Goal: Task Accomplishment & Management: Use online tool/utility

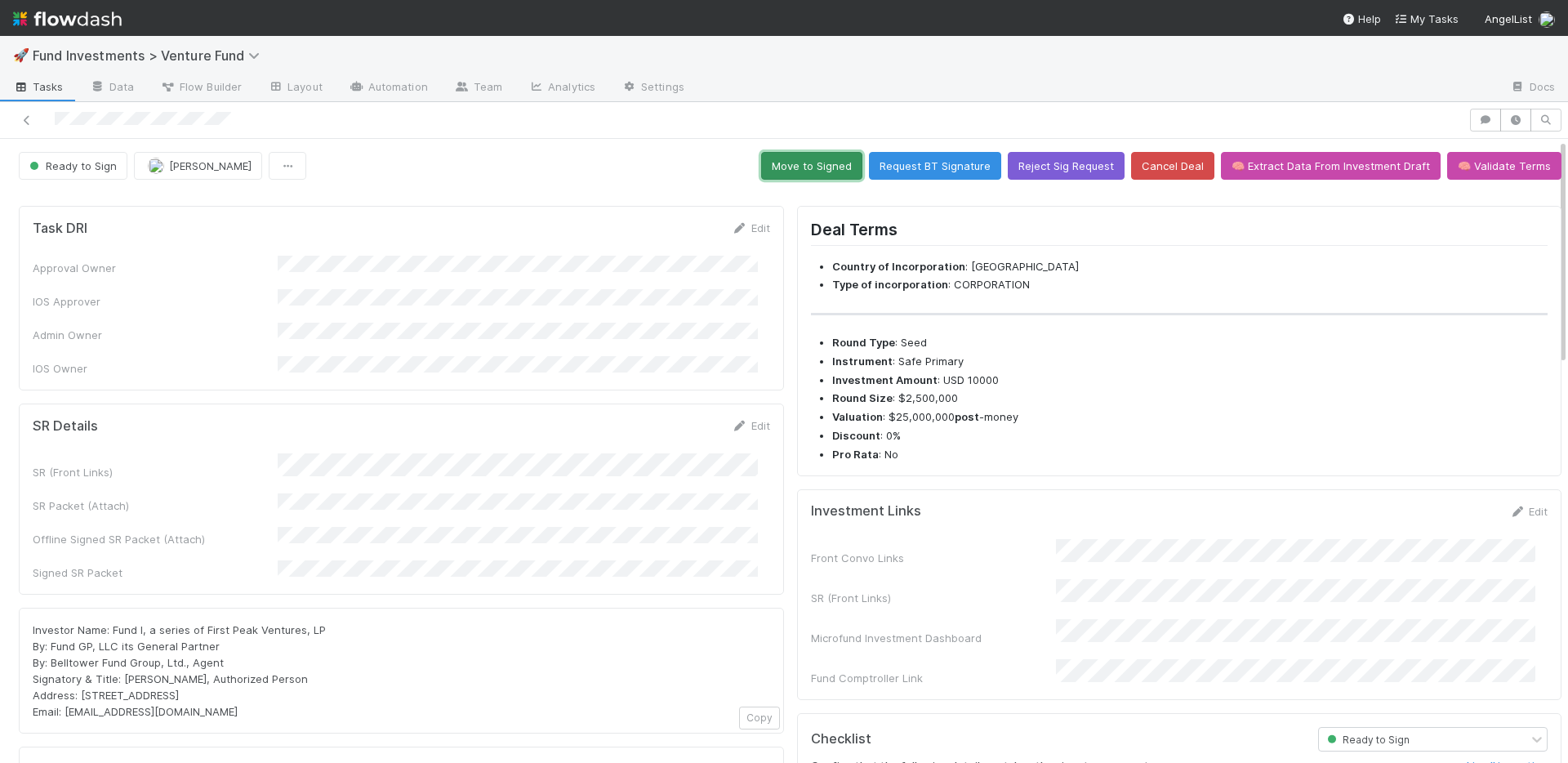
click at [796, 155] on button "Move to Signed" at bounding box center [811, 165] width 101 height 28
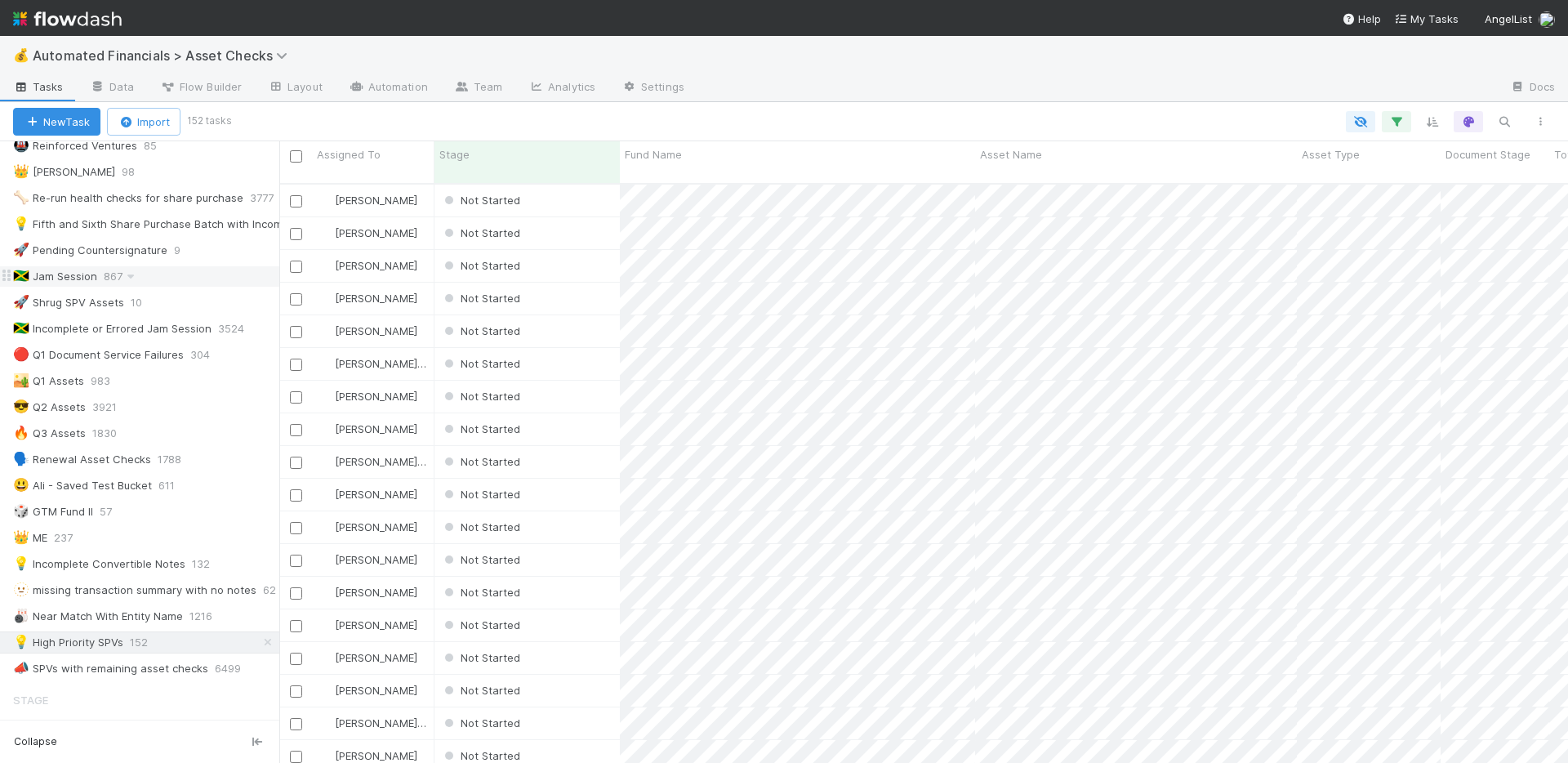
scroll to position [580, 1277]
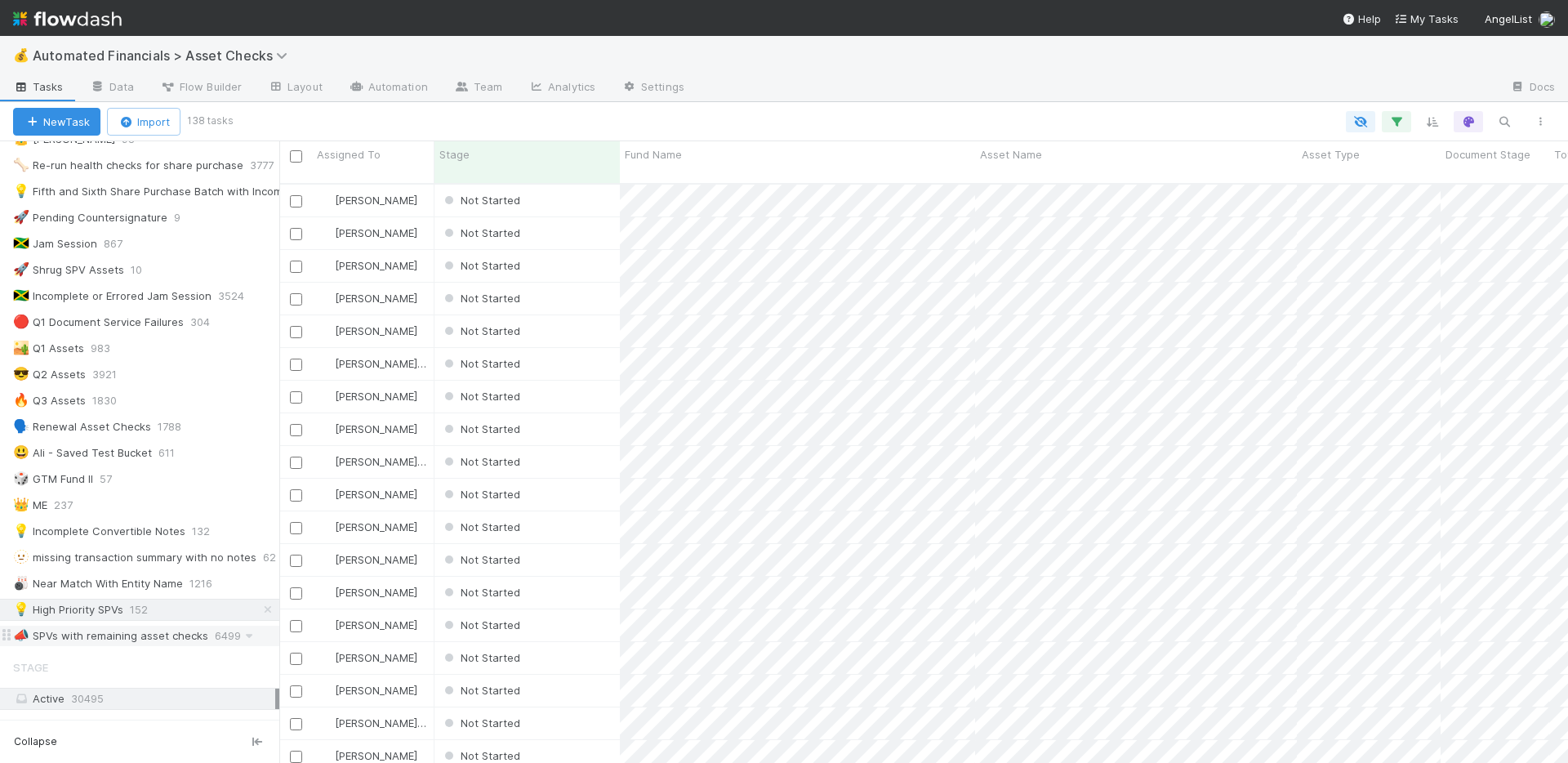
click at [165, 641] on div "📣 SPVs with remaining asset checks" at bounding box center [110, 635] width 195 height 20
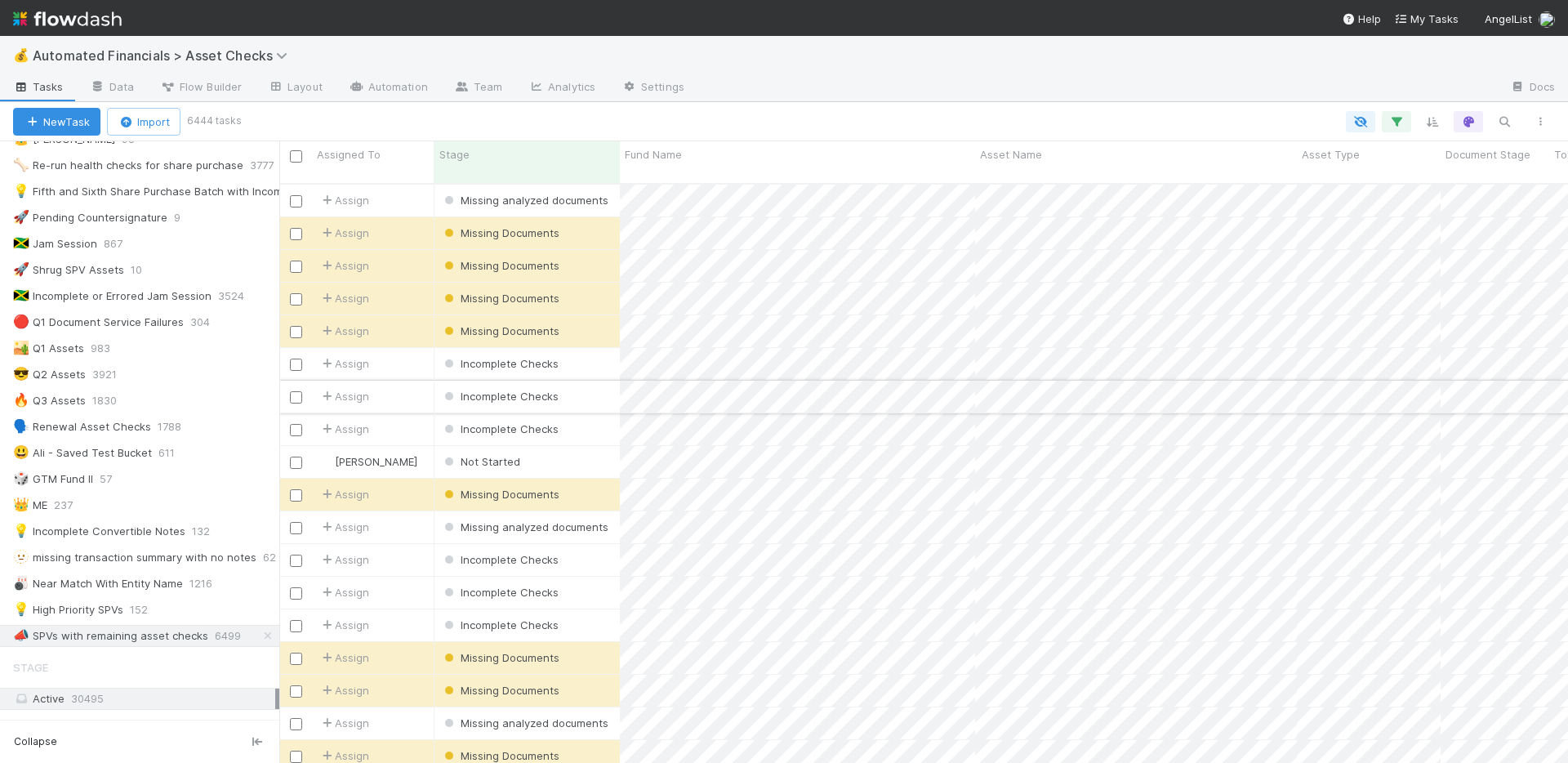
scroll to position [580, 1277]
click at [299, 154] on input "checkbox" at bounding box center [296, 156] width 12 height 12
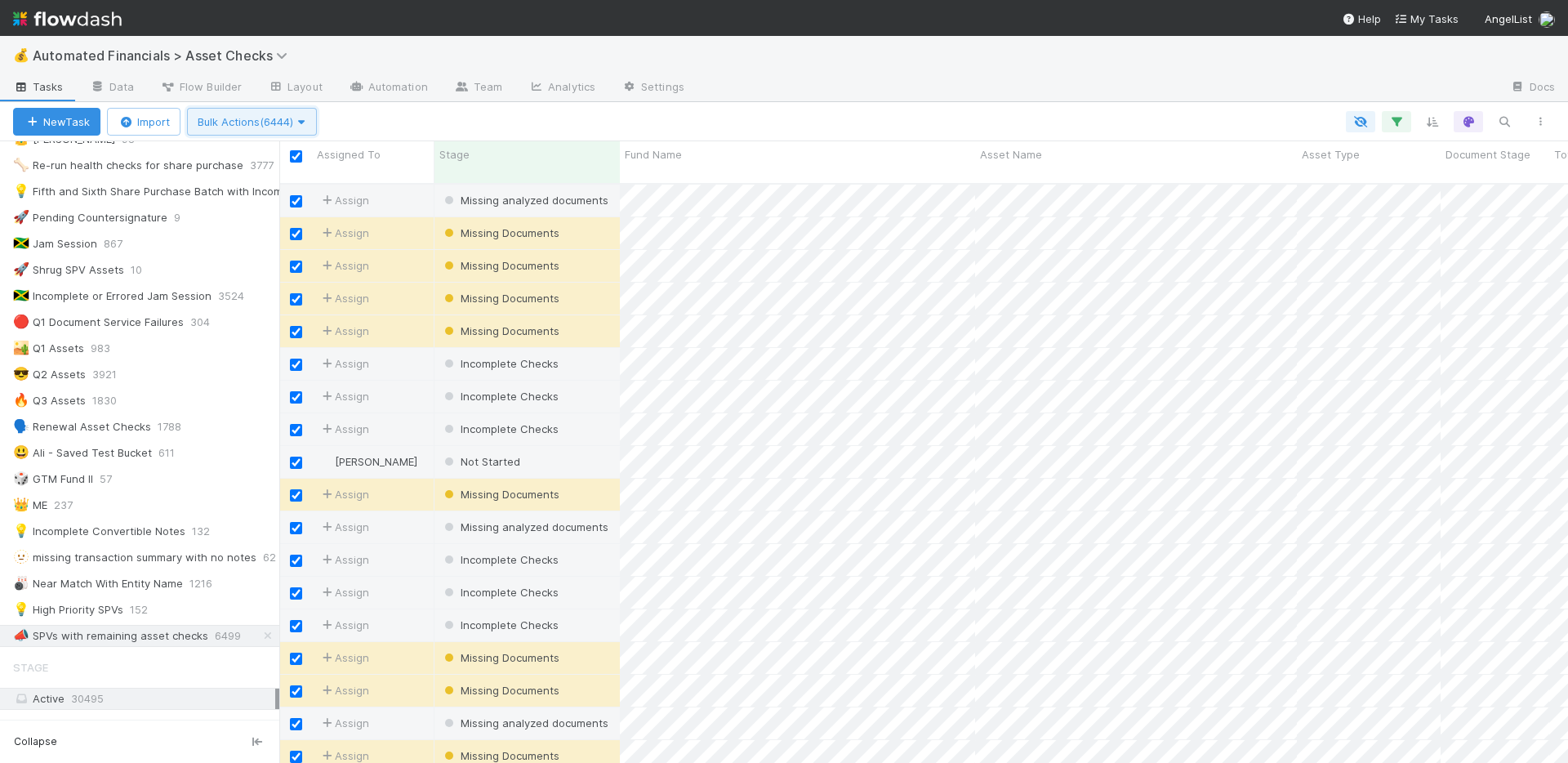
click at [281, 128] on button "Bulk Actions (6444)" at bounding box center [252, 121] width 130 height 28
click at [661, 106] on div "Assign to Update data Move to stage Delete" at bounding box center [784, 382] width 1568 height 763
click at [296, 153] on input "checkbox" at bounding box center [296, 156] width 12 height 12
checkbox input "false"
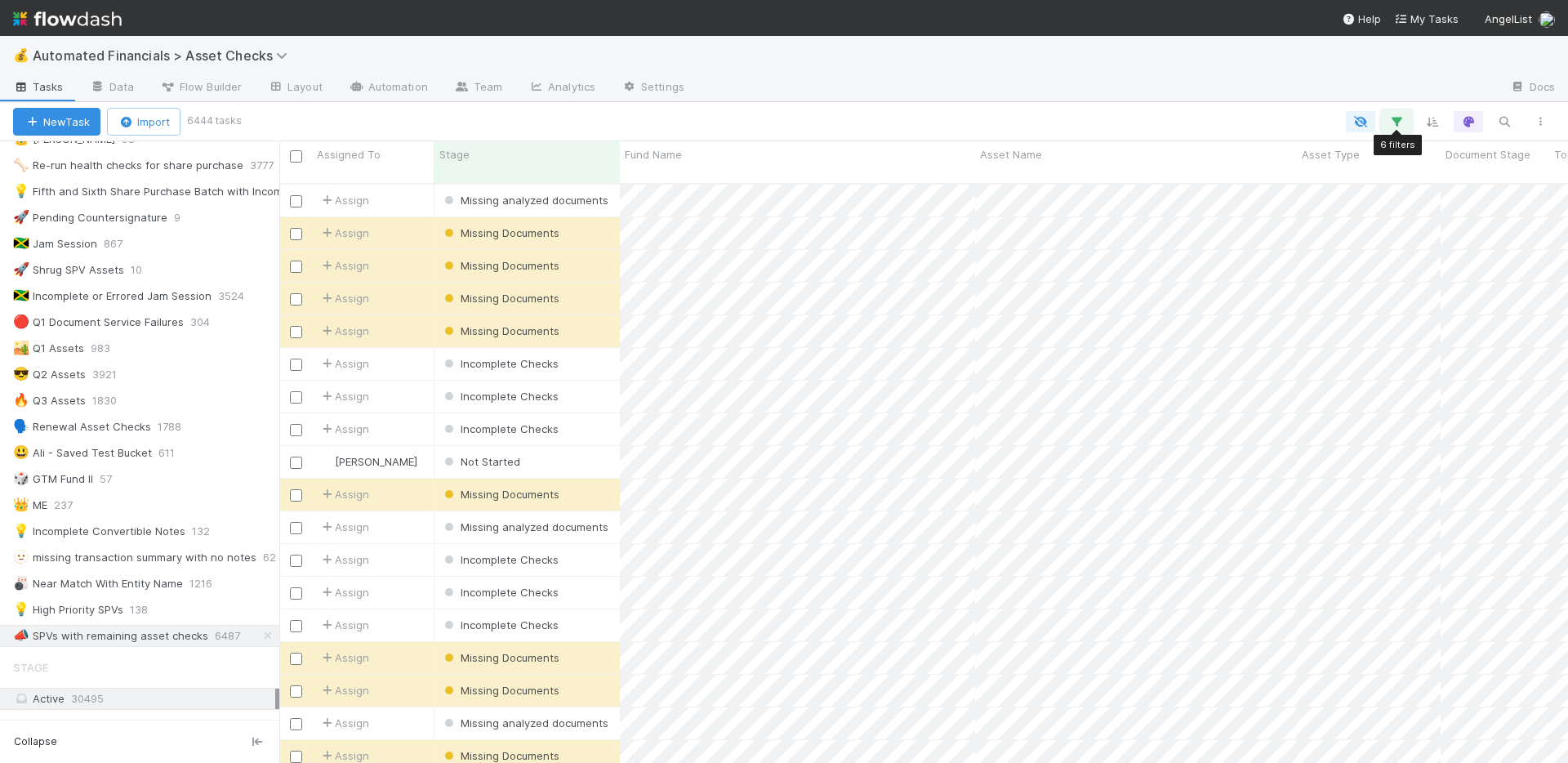
click at [1398, 122] on icon "button" at bounding box center [1396, 121] width 16 height 14
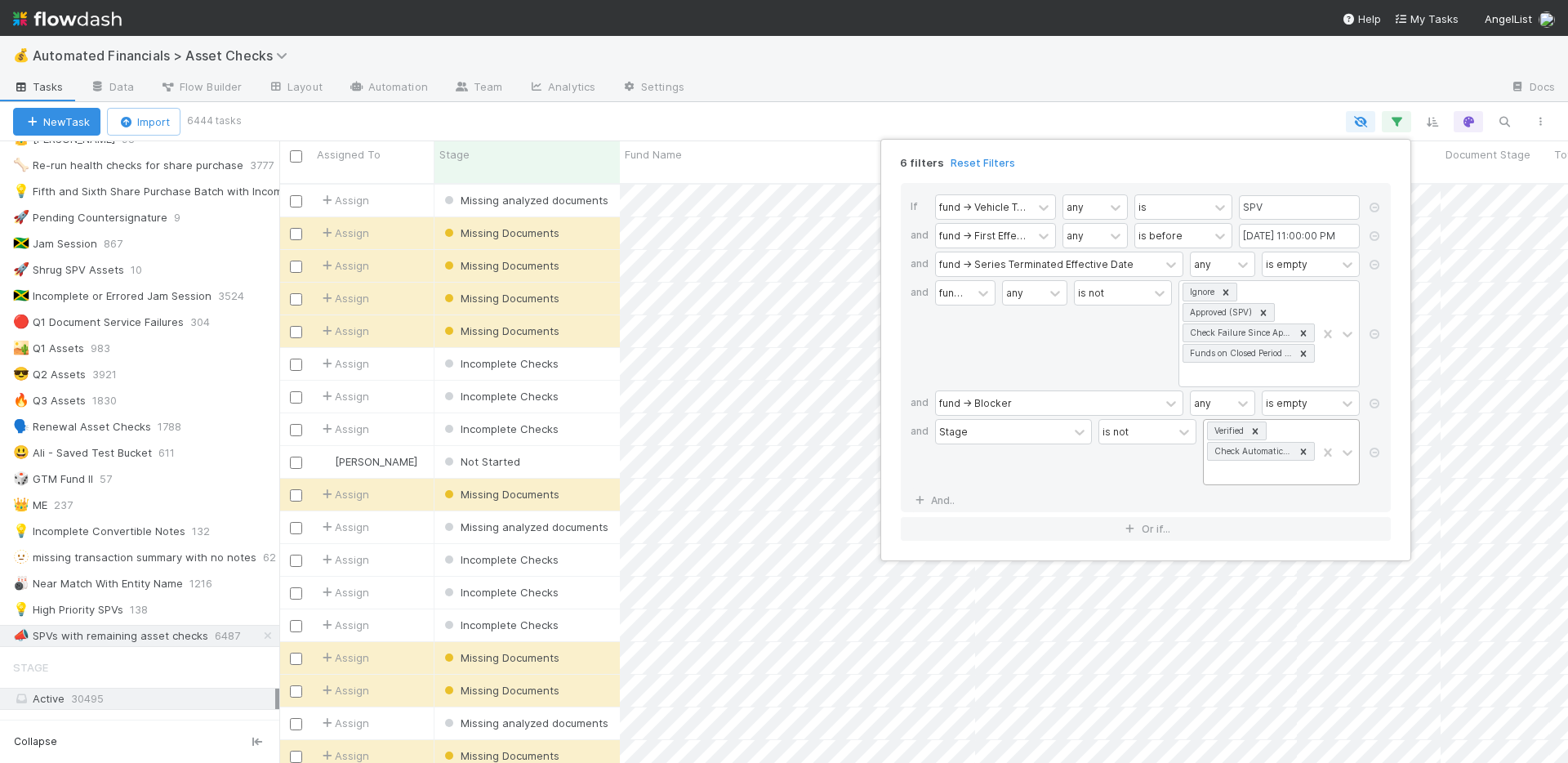
click at [1241, 470] on div "Verified Check Automatically Resolved" at bounding box center [1260, 452] width 112 height 64
click at [1289, 673] on div "Missing Documents" at bounding box center [1281, 658] width 157 height 28
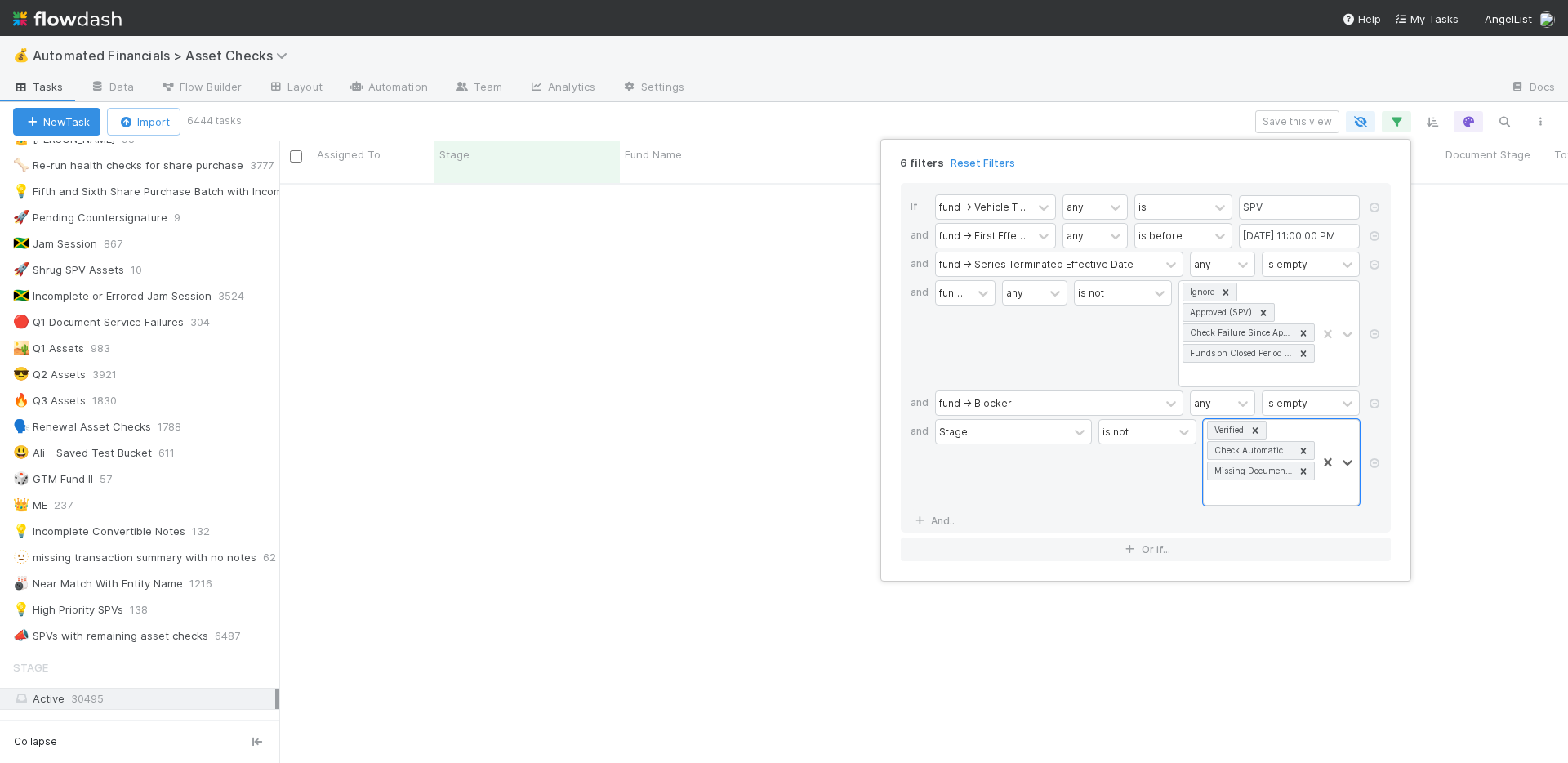
click at [953, 78] on div "6 filters Reset Filters If fund -> Vehicle Type any is SPV and fund -> First Ef…" at bounding box center [784, 382] width 1568 height 763
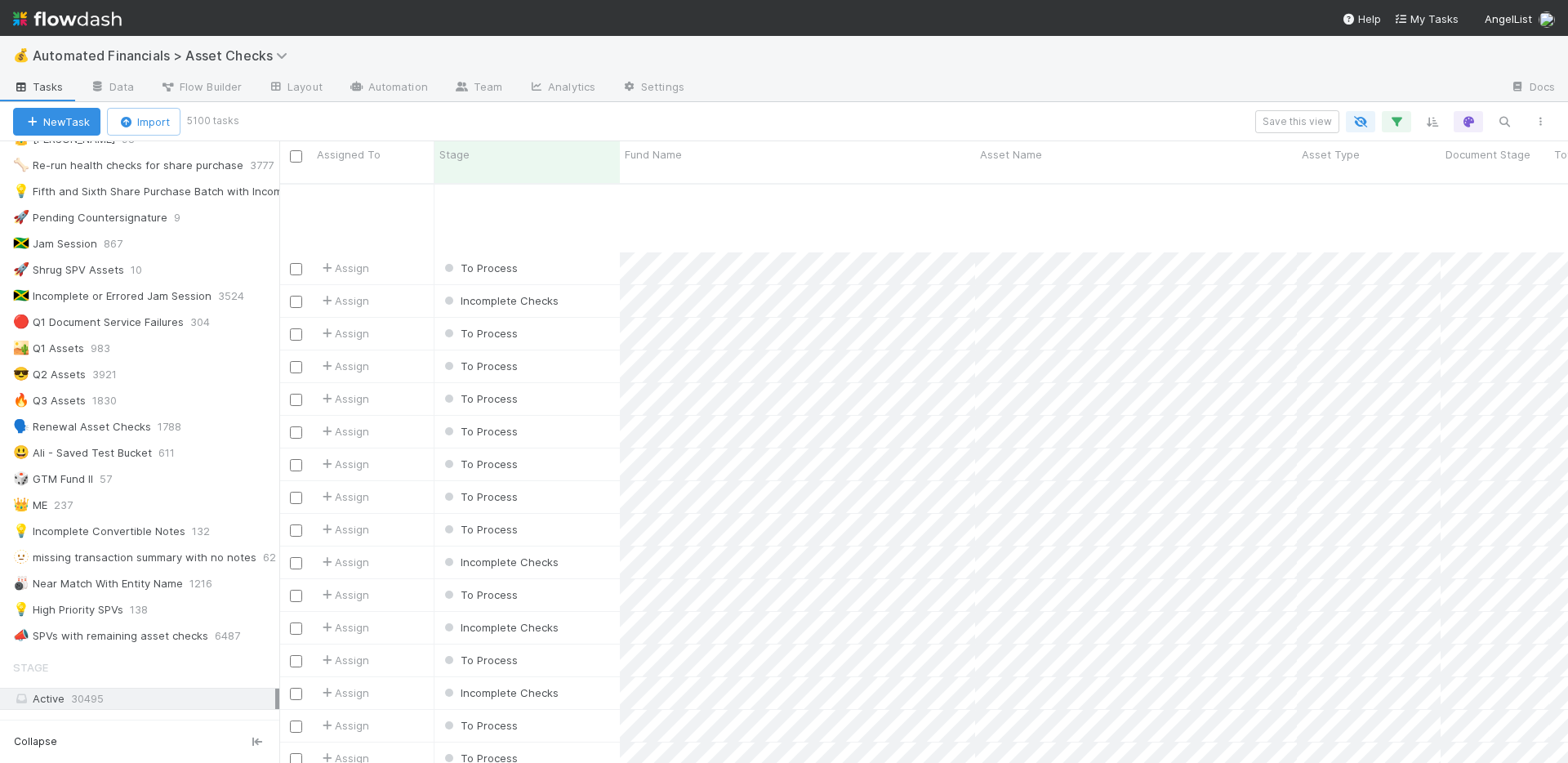
scroll to position [1558, 0]
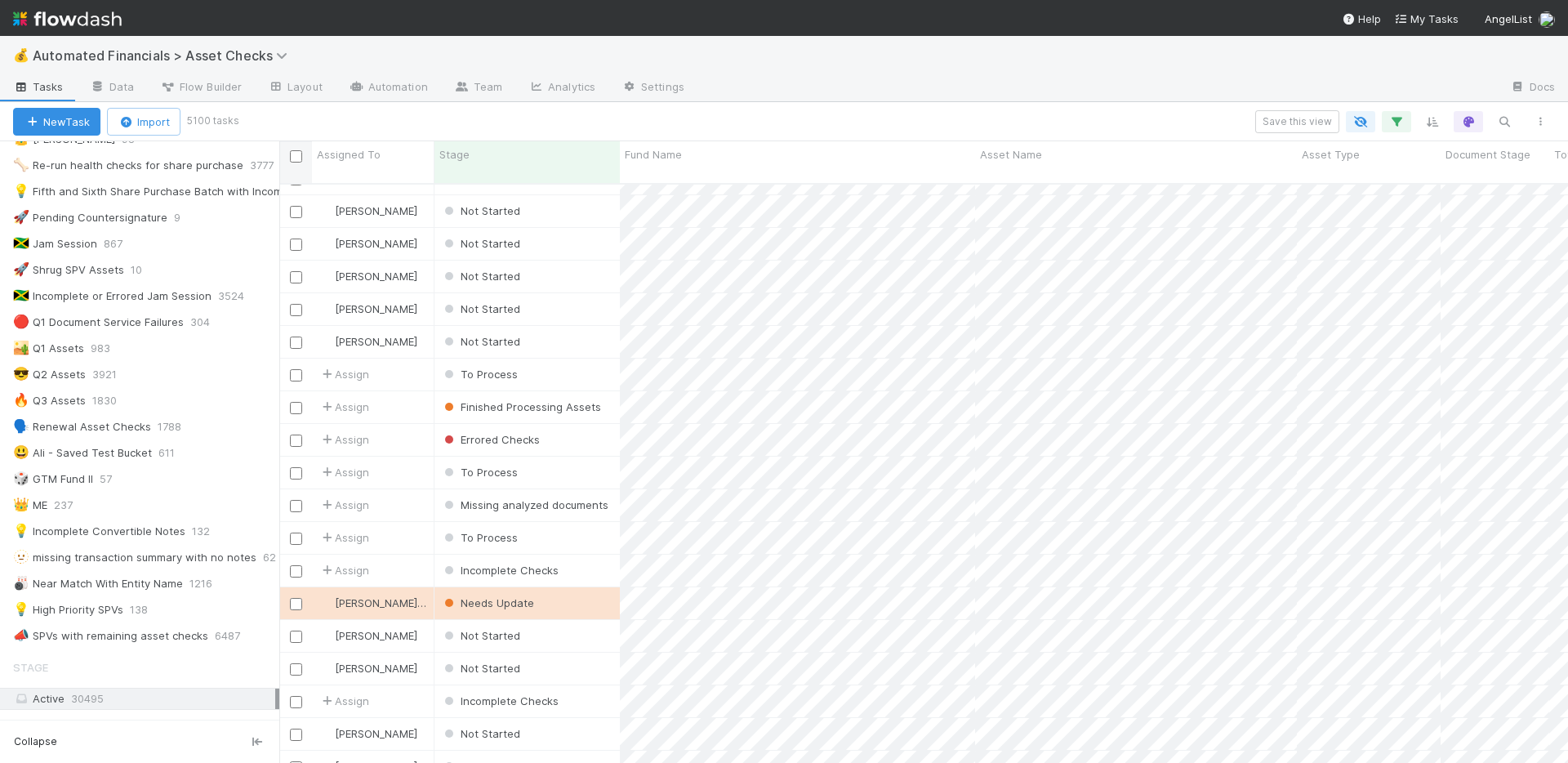
click at [300, 155] on input "checkbox" at bounding box center [296, 156] width 12 height 12
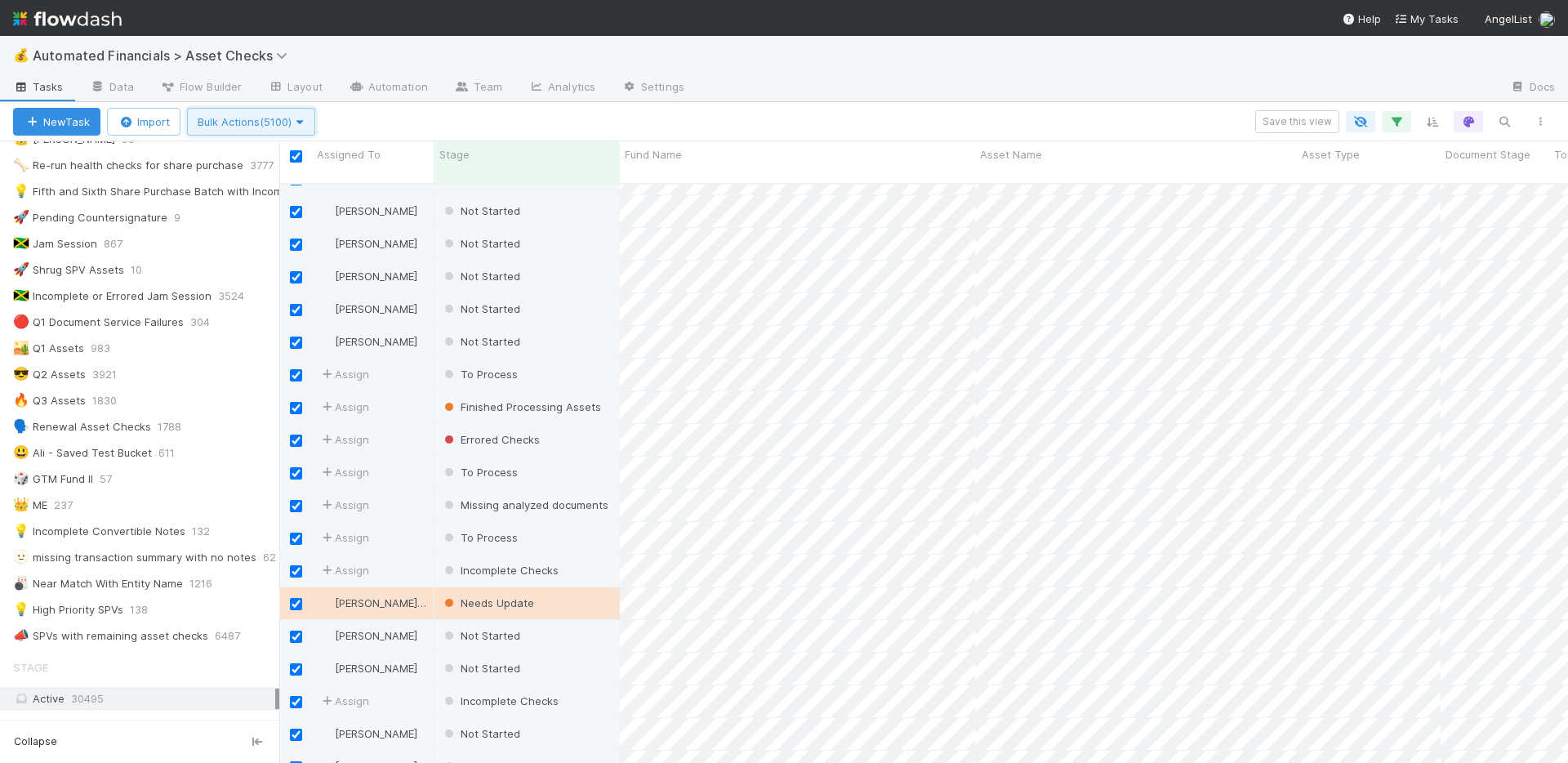
click at [289, 123] on span "Bulk Actions (5100)" at bounding box center [251, 122] width 107 height 13
click at [394, 116] on div "Assign to Update data Move to stage Delete" at bounding box center [784, 382] width 1568 height 763
click at [293, 155] on input "checkbox" at bounding box center [296, 156] width 12 height 12
checkbox input "false"
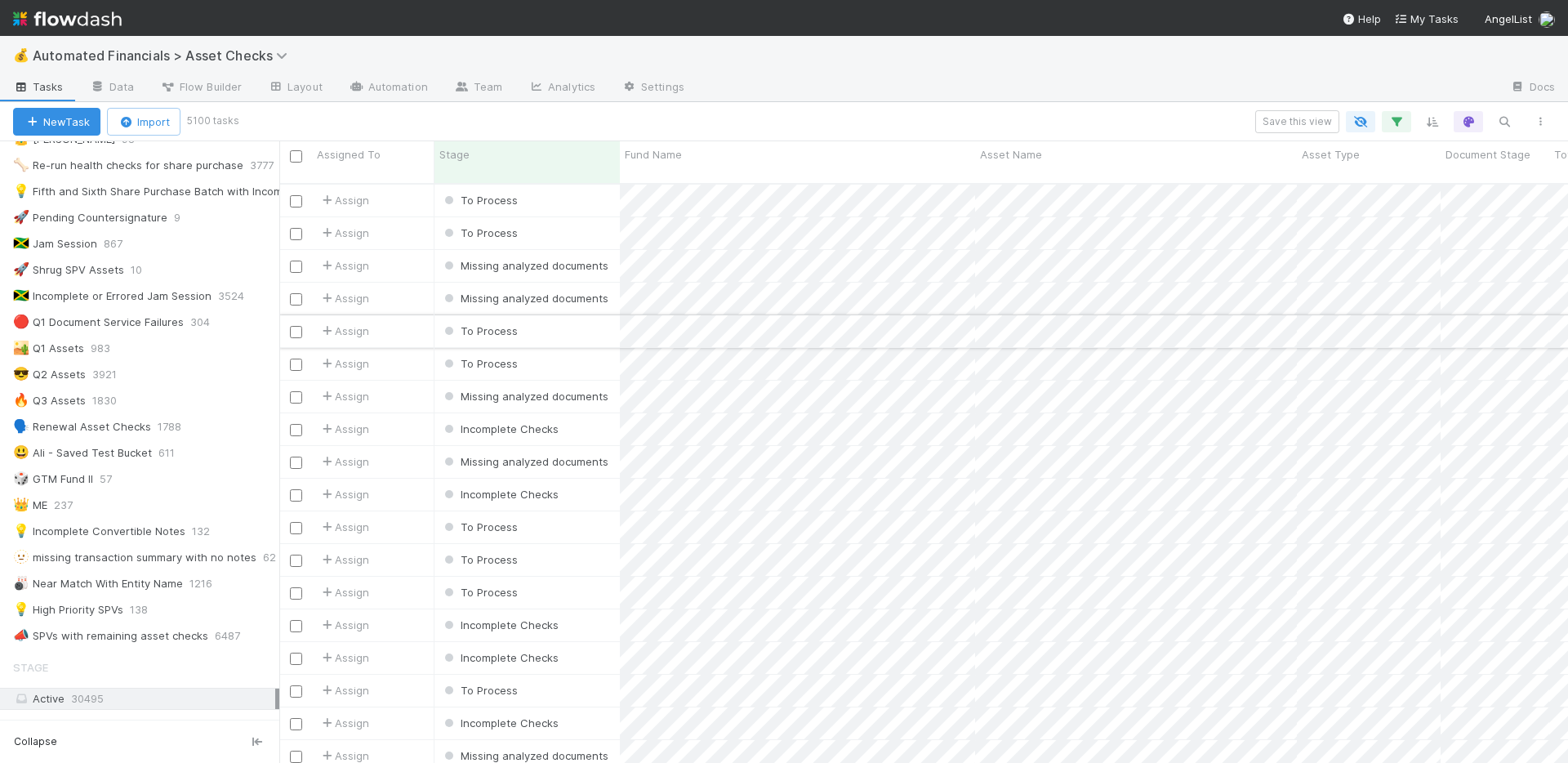
scroll to position [3145, 0]
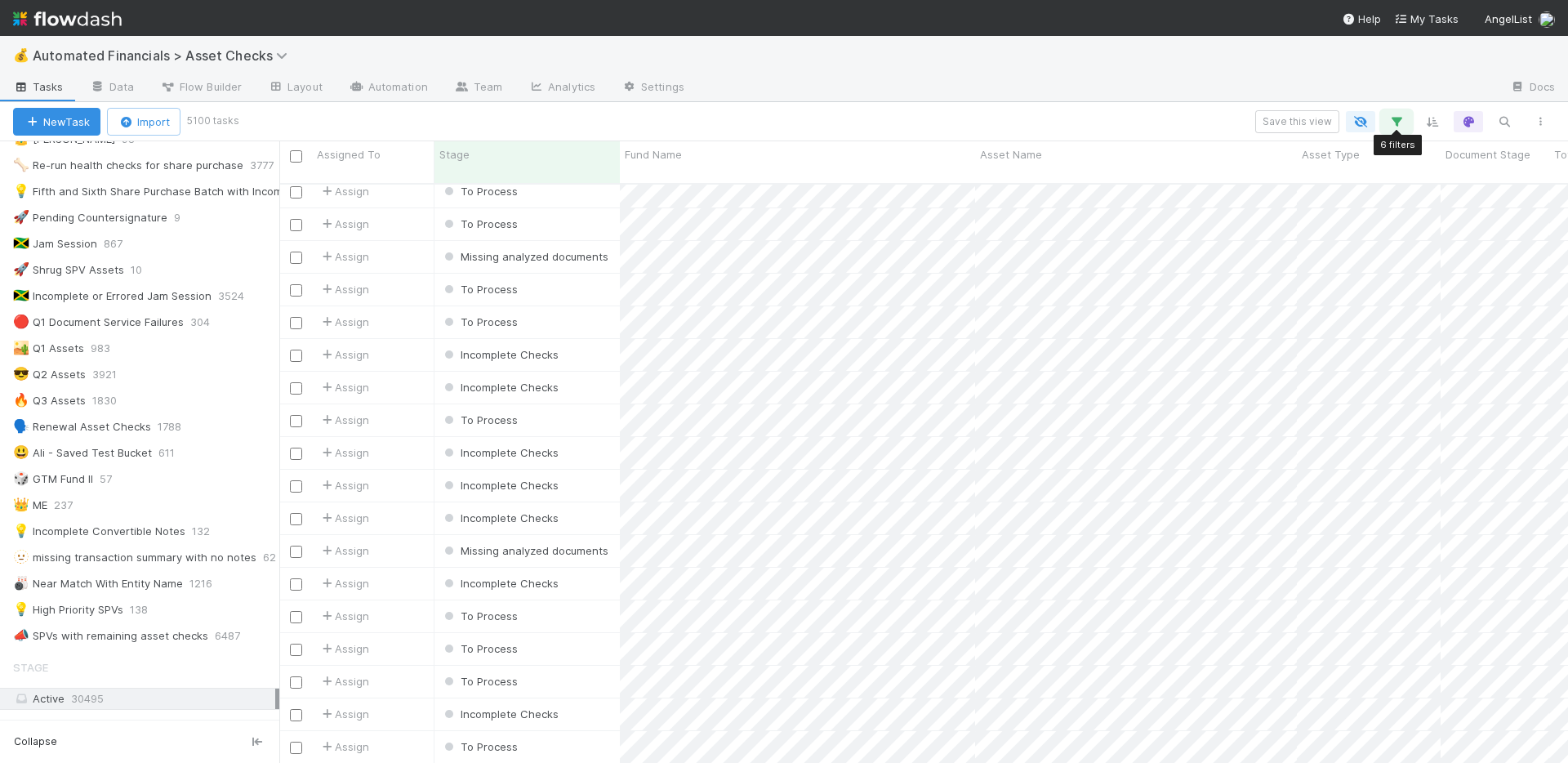
click at [1401, 122] on icon "button" at bounding box center [1396, 121] width 16 height 14
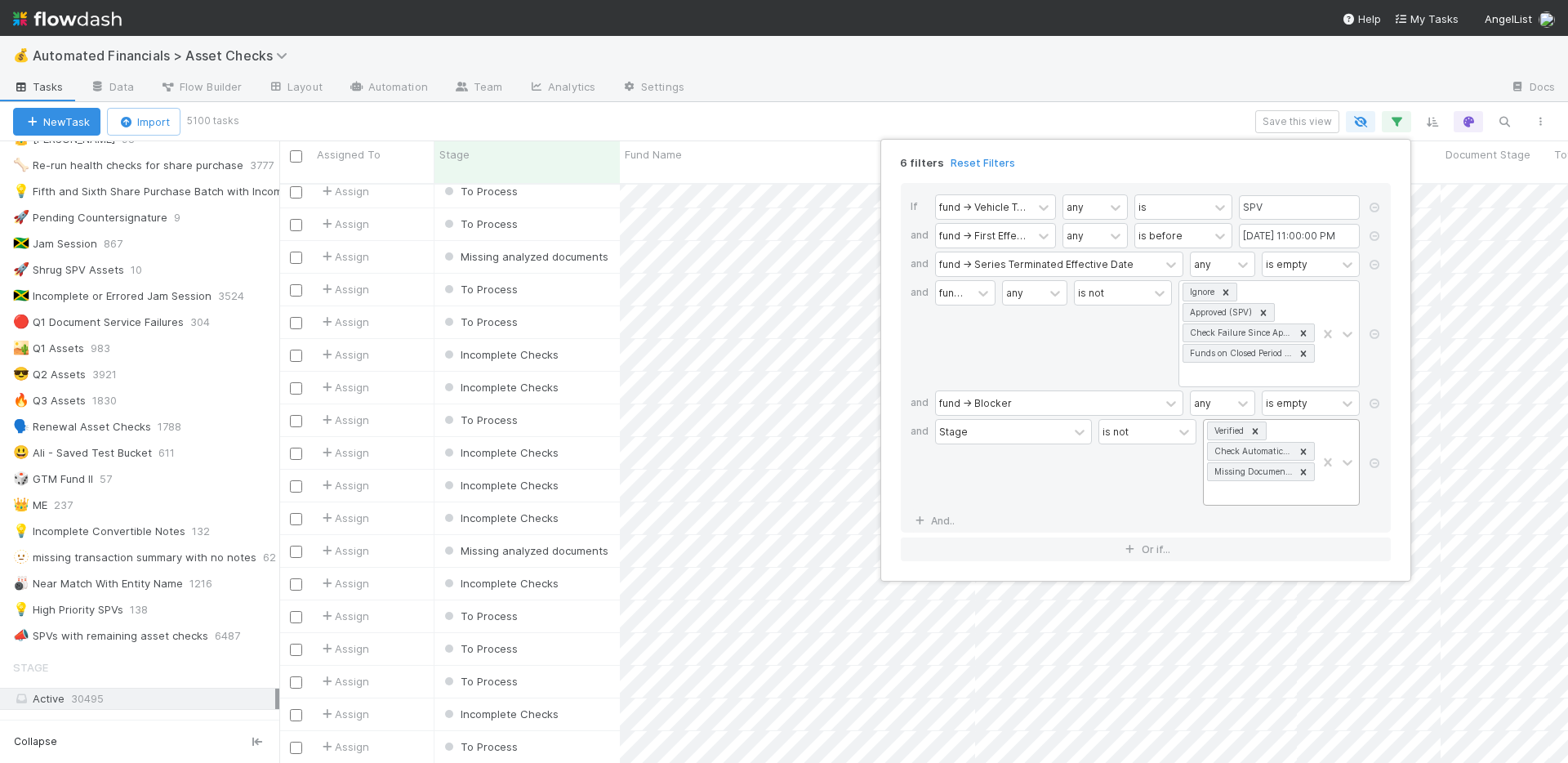
click at [1243, 494] on div "Verified Check Automatically Resolved Missing Documents" at bounding box center [1260, 462] width 112 height 85
type input "miss"
click at [1255, 556] on div "Missing analyzed documents" at bounding box center [1281, 564] width 157 height 43
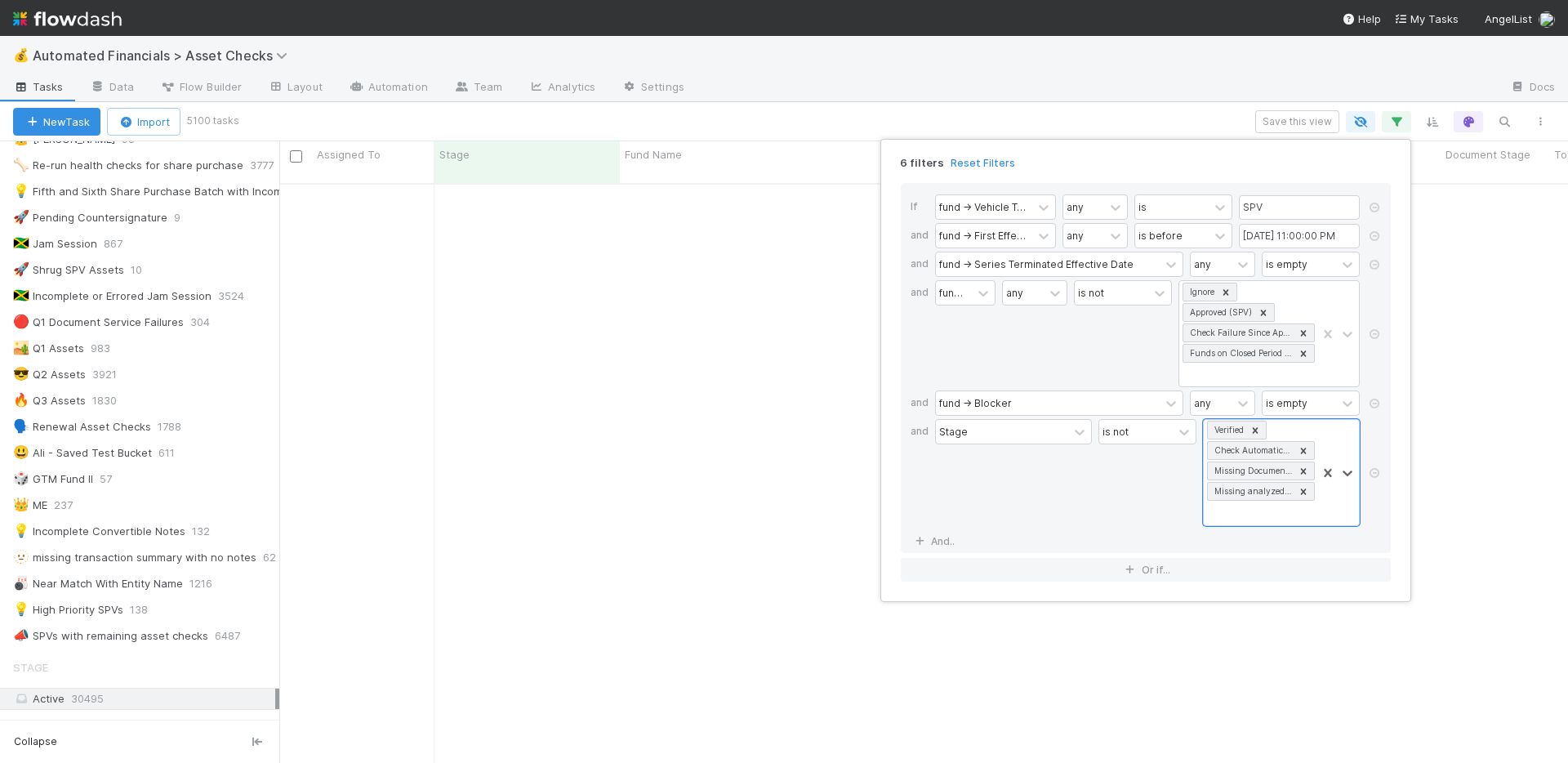
click at [738, 130] on div "6 filters Reset Filters If fund -> Vehicle Type any is SPV and fund -> First Ef…" at bounding box center [784, 382] width 1568 height 763
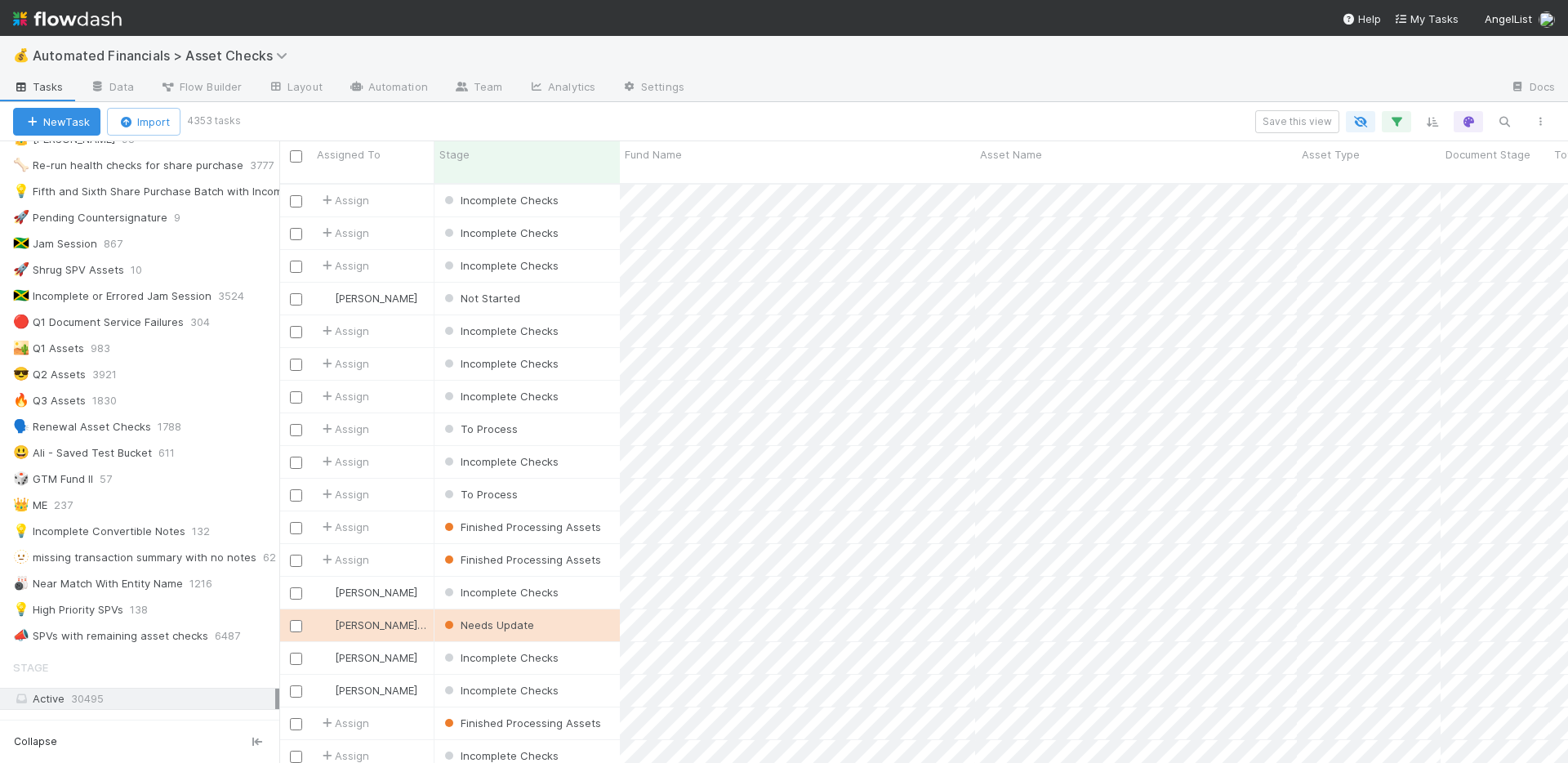
scroll to position [580, 1277]
click at [295, 154] on input "checkbox" at bounding box center [296, 156] width 12 height 12
checkbox input "true"
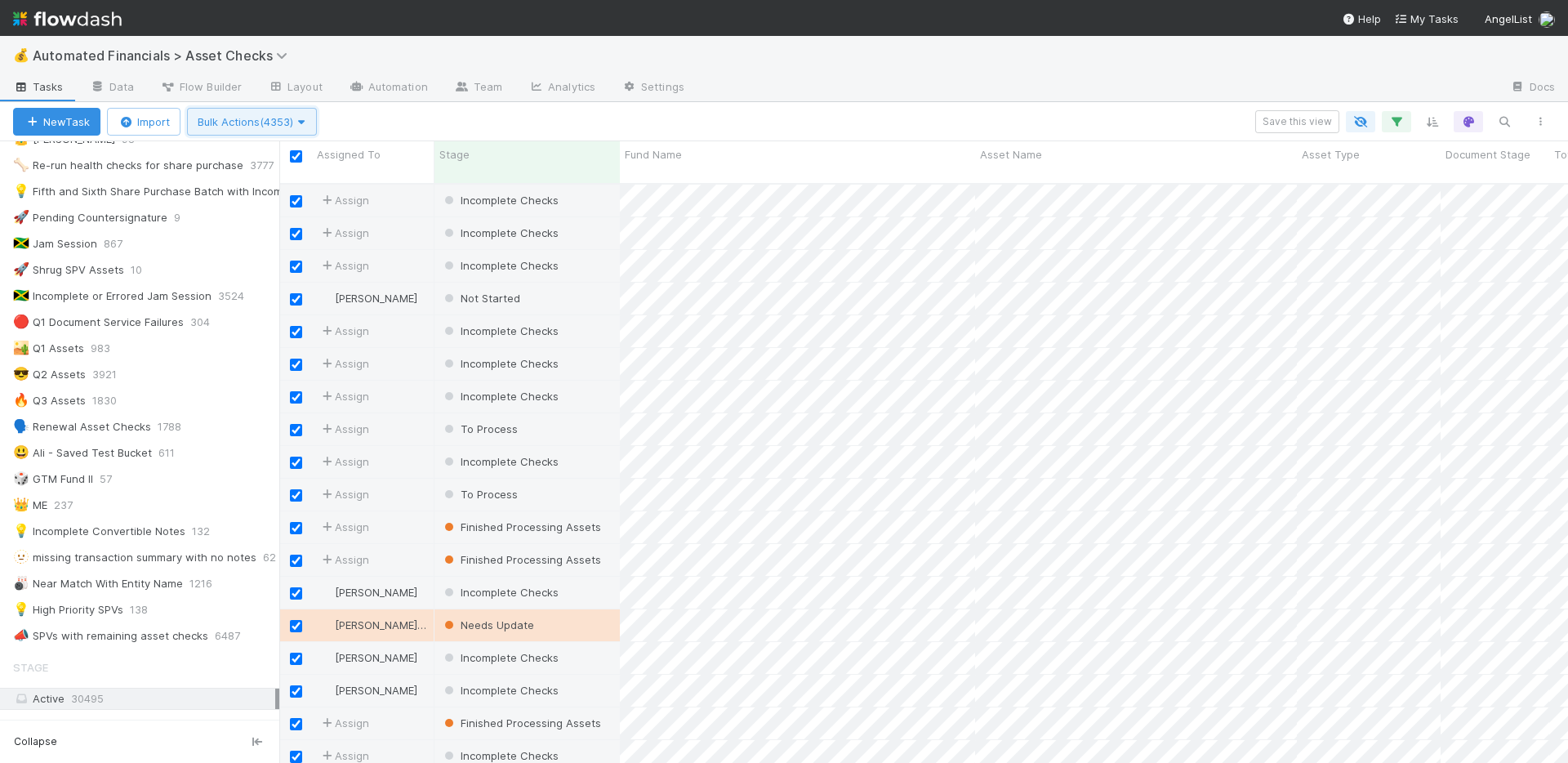
click at [290, 124] on span "Bulk Actions (4353)" at bounding box center [252, 122] width 109 height 13
click at [413, 113] on div "Assign to Update data Move to stage Delete" at bounding box center [784, 382] width 1568 height 763
click at [1389, 122] on icon "button" at bounding box center [1396, 121] width 16 height 14
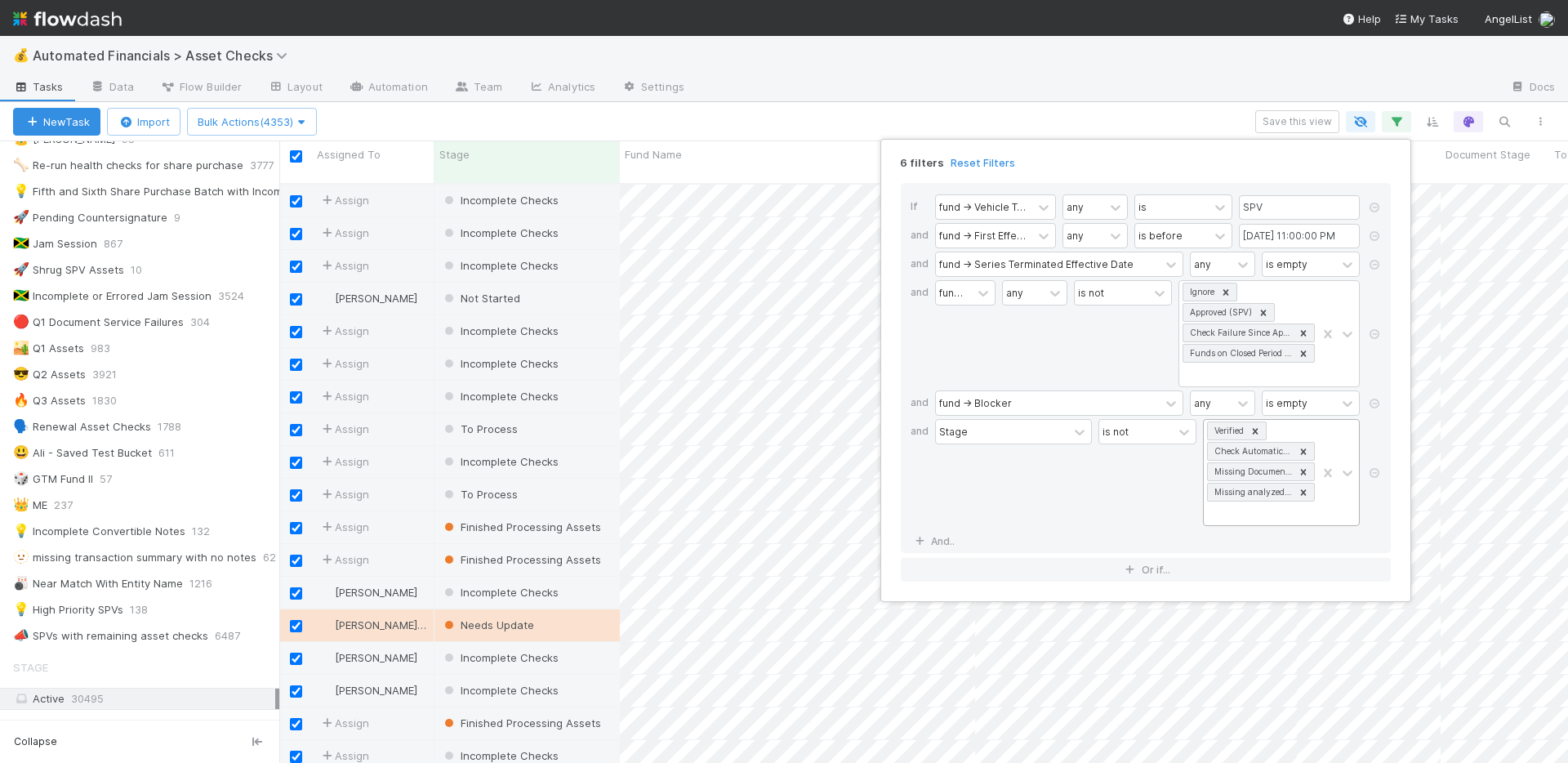
click at [1253, 514] on div "Verified Check Automatically Resolved Missing Documents Missing analyzed docume…" at bounding box center [1260, 473] width 112 height 106
type input "finished"
click at [1264, 550] on div "Finished Processing Assets" at bounding box center [1281, 550] width 157 height 28
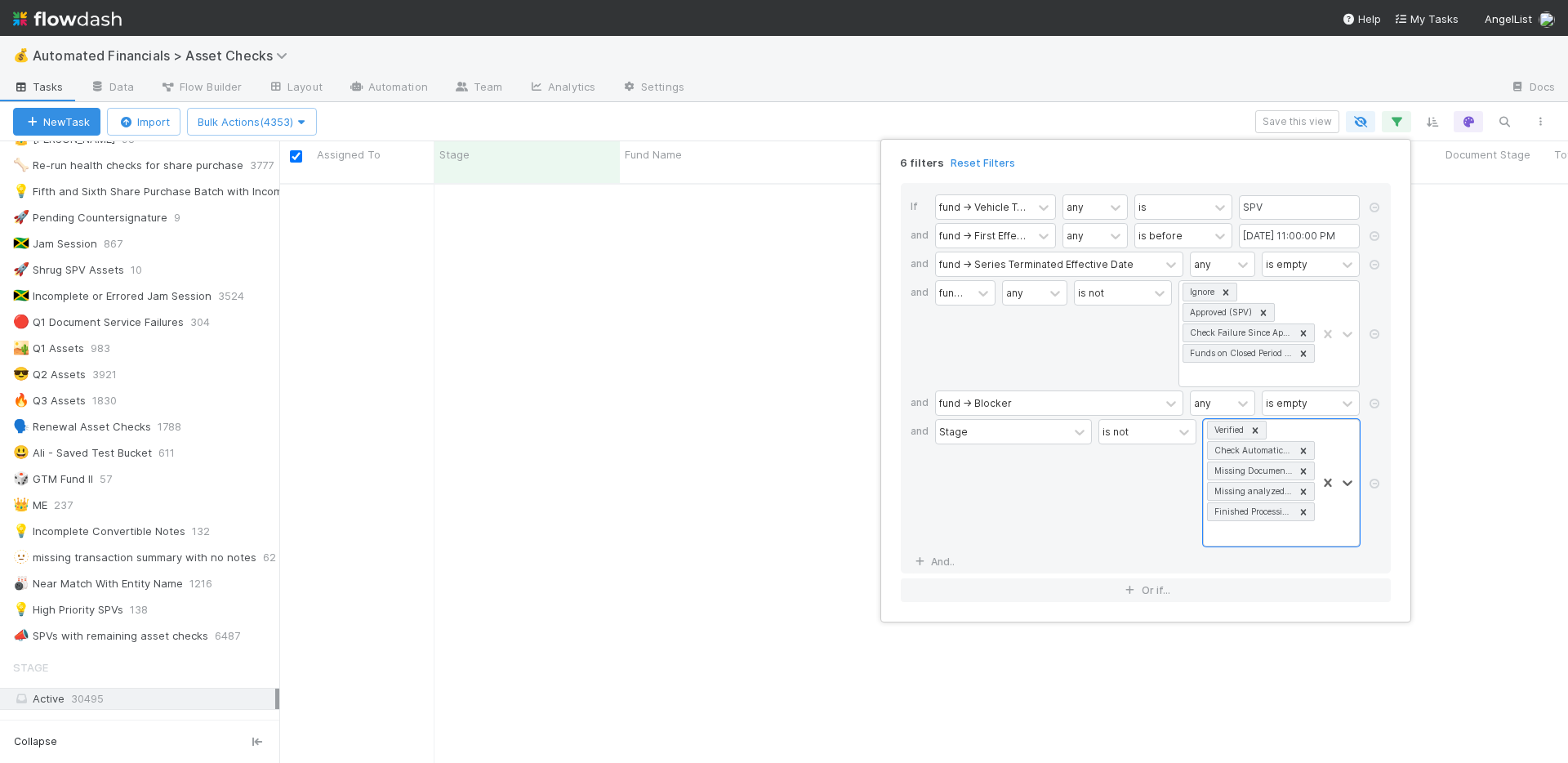
click at [738, 111] on div "6 filters Reset Filters If fund -> Vehicle Type any is SPV and fund -> First Ef…" at bounding box center [784, 382] width 1568 height 763
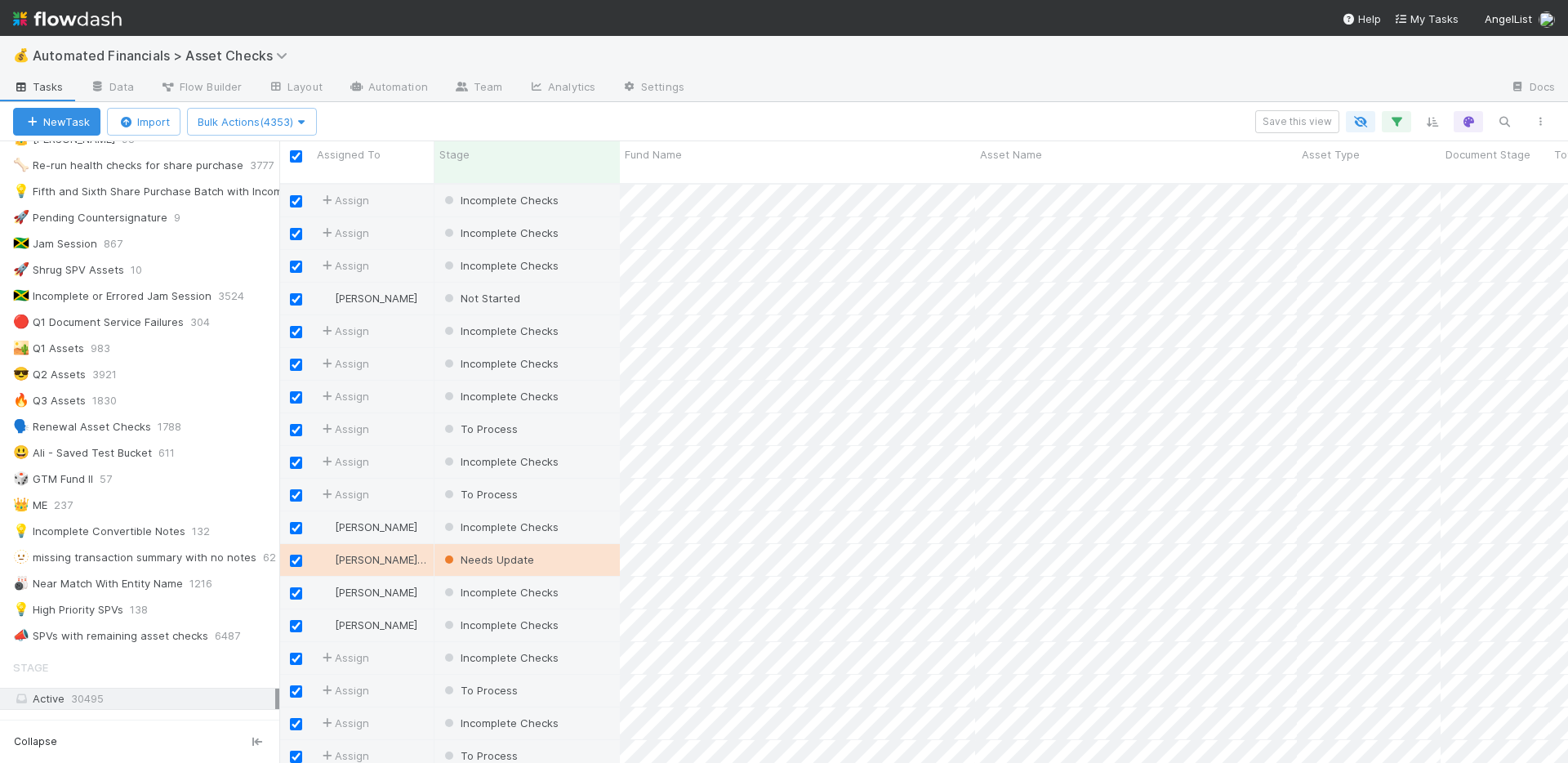
scroll to position [580, 1277]
click at [300, 156] on input "checkbox" at bounding box center [296, 156] width 12 height 12
checkbox input "false"
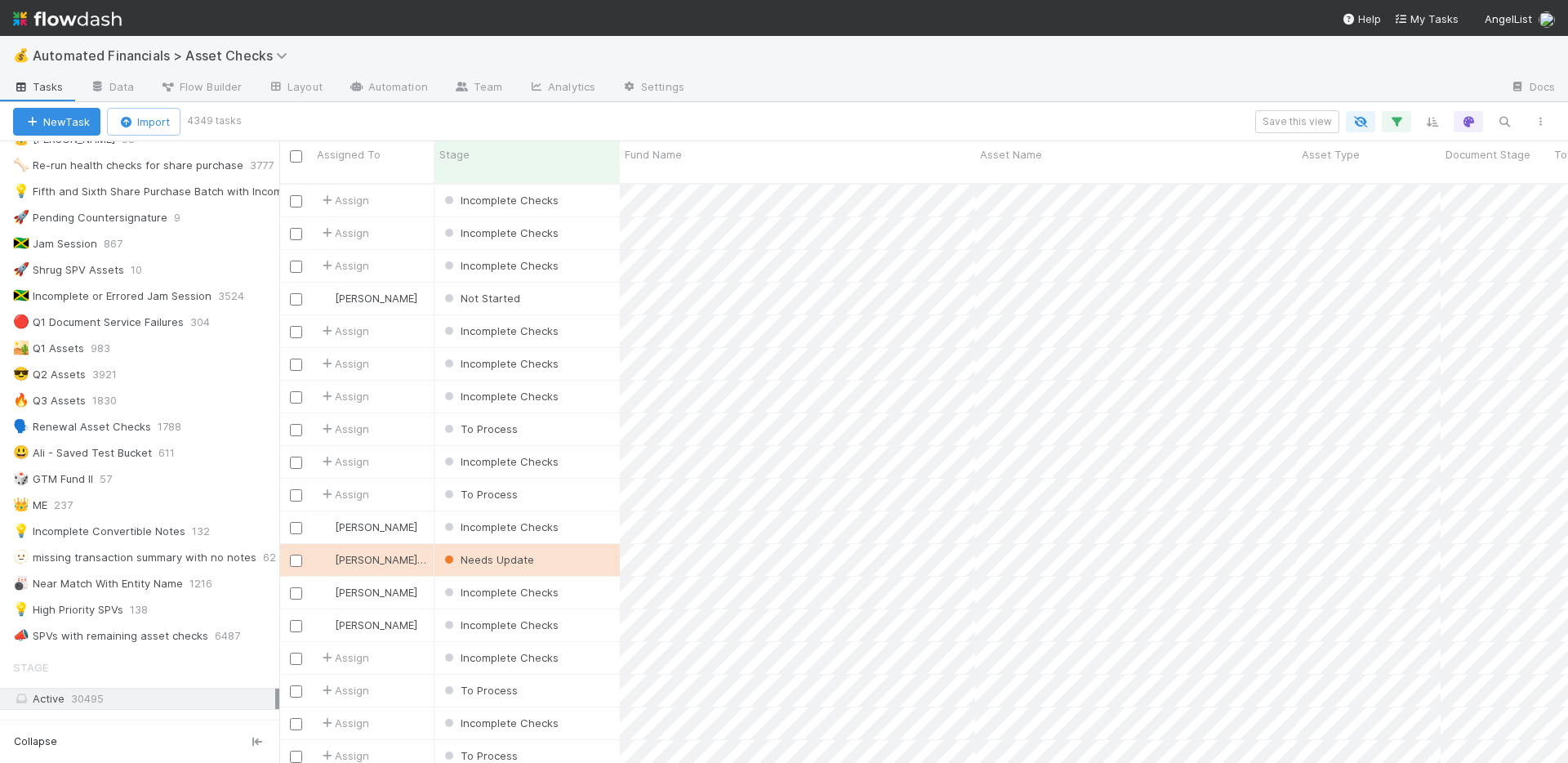
click at [465, 114] on div "Save this view" at bounding box center [898, 122] width 1320 height 23
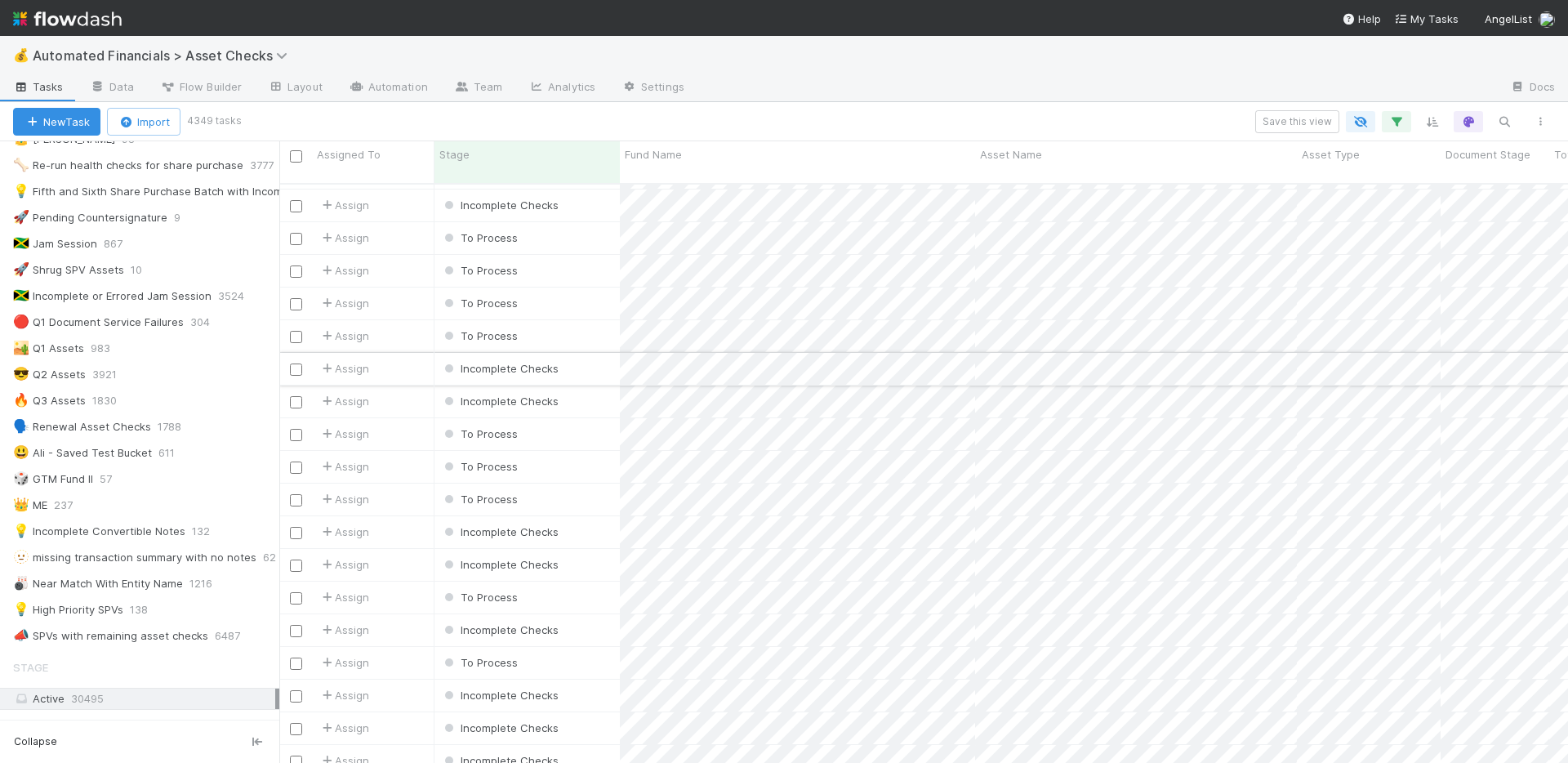
scroll to position [2589, 0]
click at [592, 536] on div "Incomplete Checks" at bounding box center [527, 552] width 185 height 32
click at [1397, 123] on icon "button" at bounding box center [1396, 121] width 16 height 14
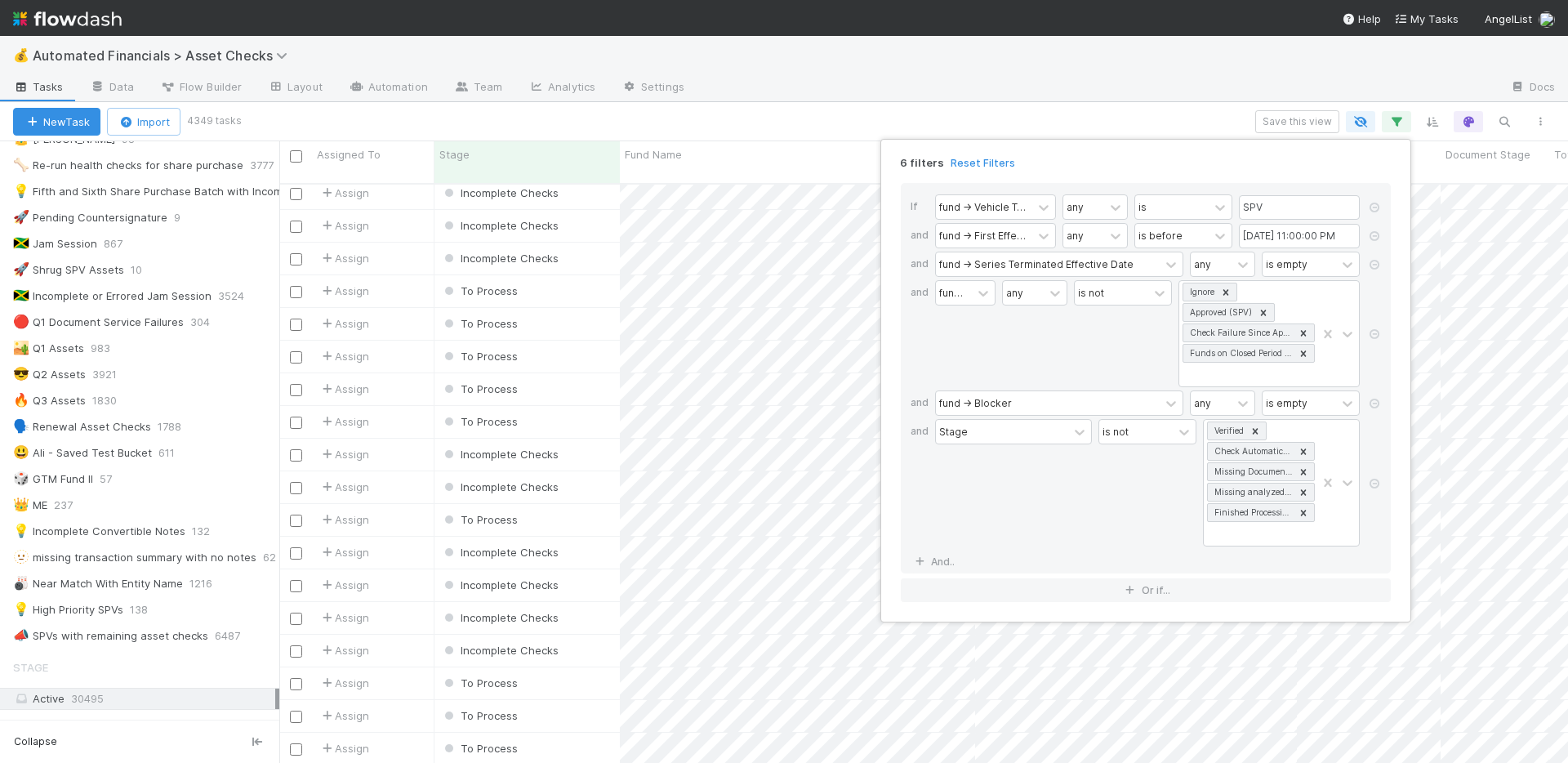
click at [161, 310] on div "6 filters Reset Filters If fund -> Vehicle Type any is SPV and fund -> First Ef…" at bounding box center [784, 382] width 1568 height 763
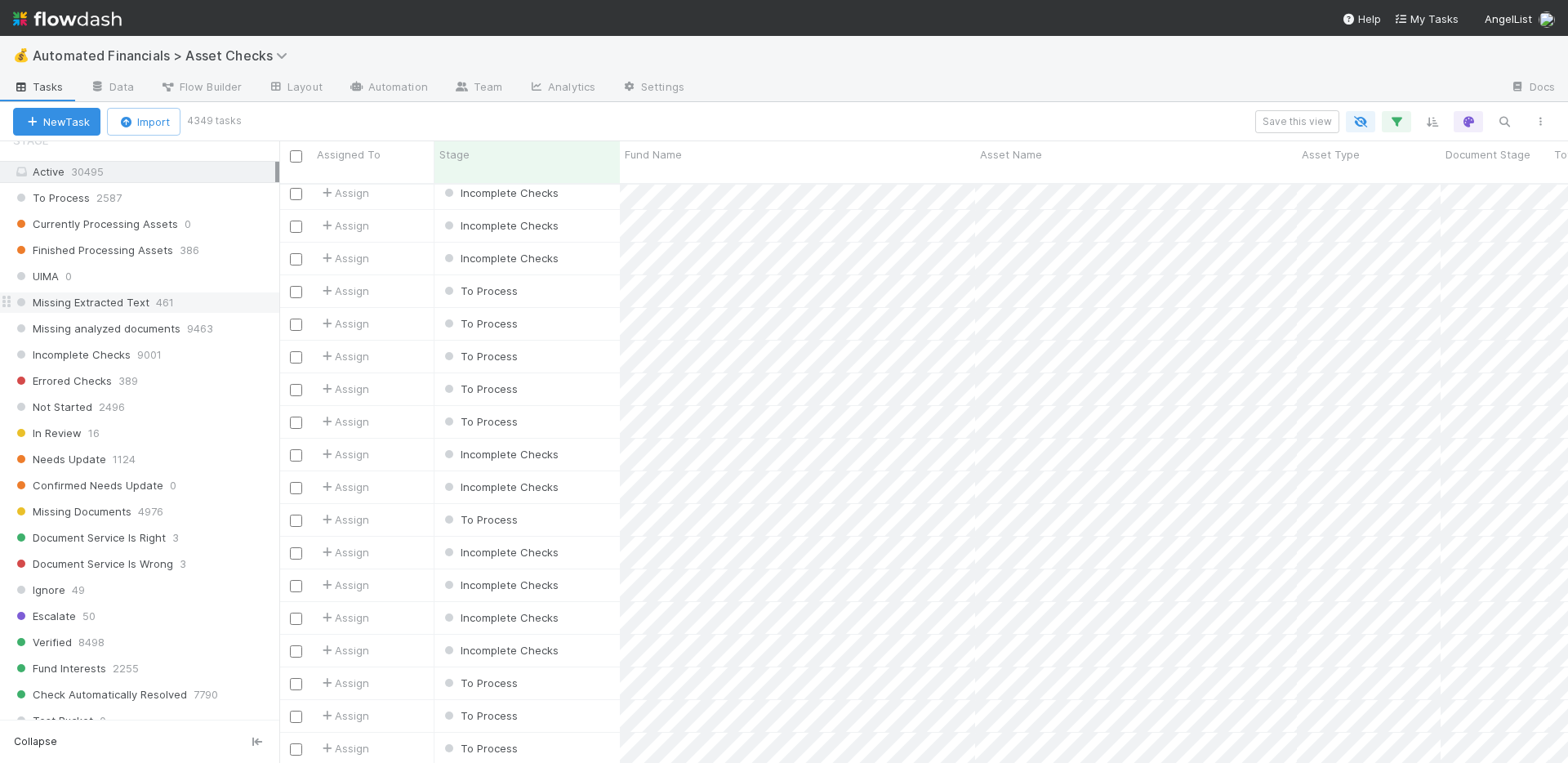
scroll to position [831, 0]
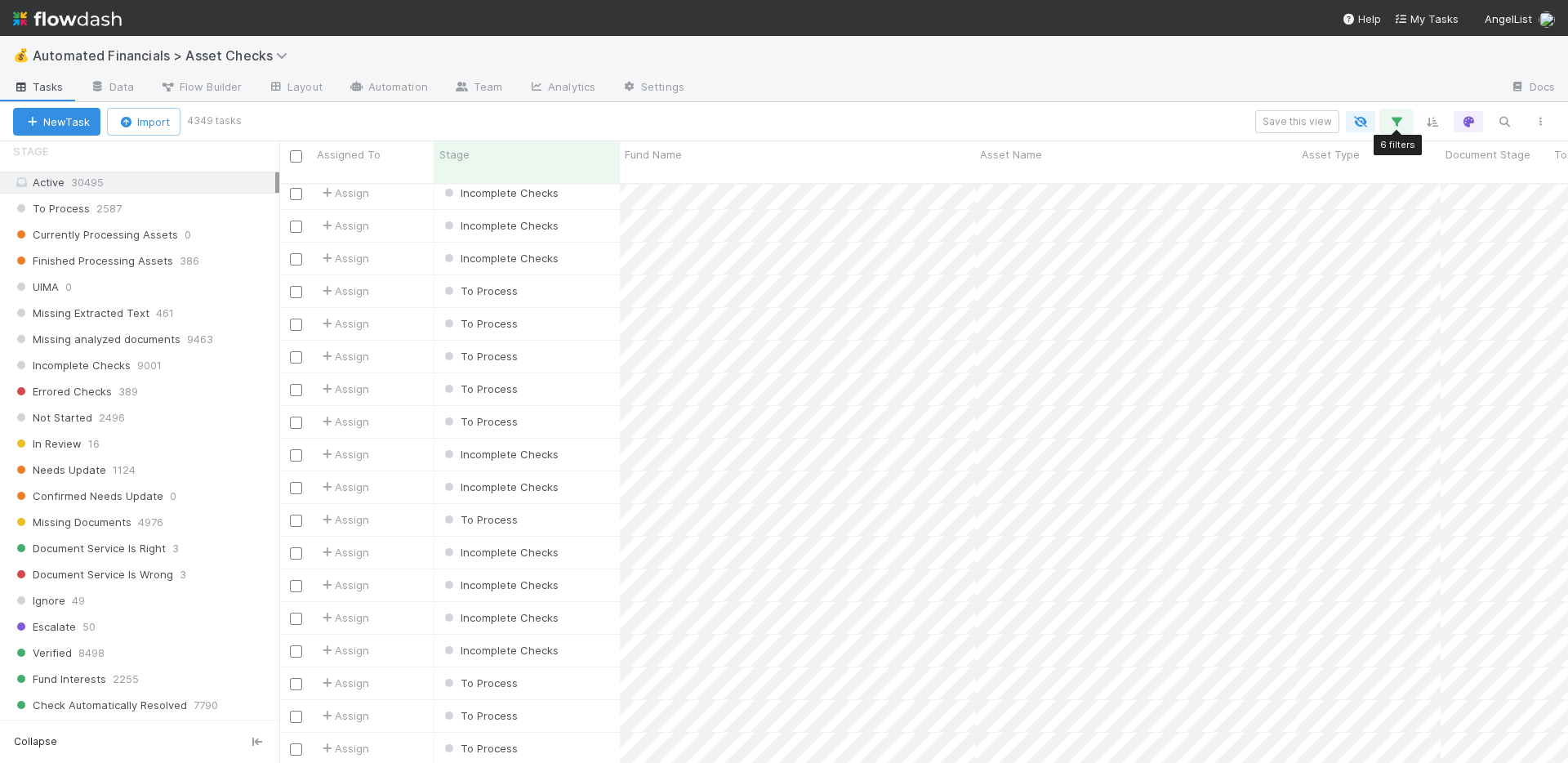
click at [1391, 121] on icon "button" at bounding box center [1396, 121] width 16 height 14
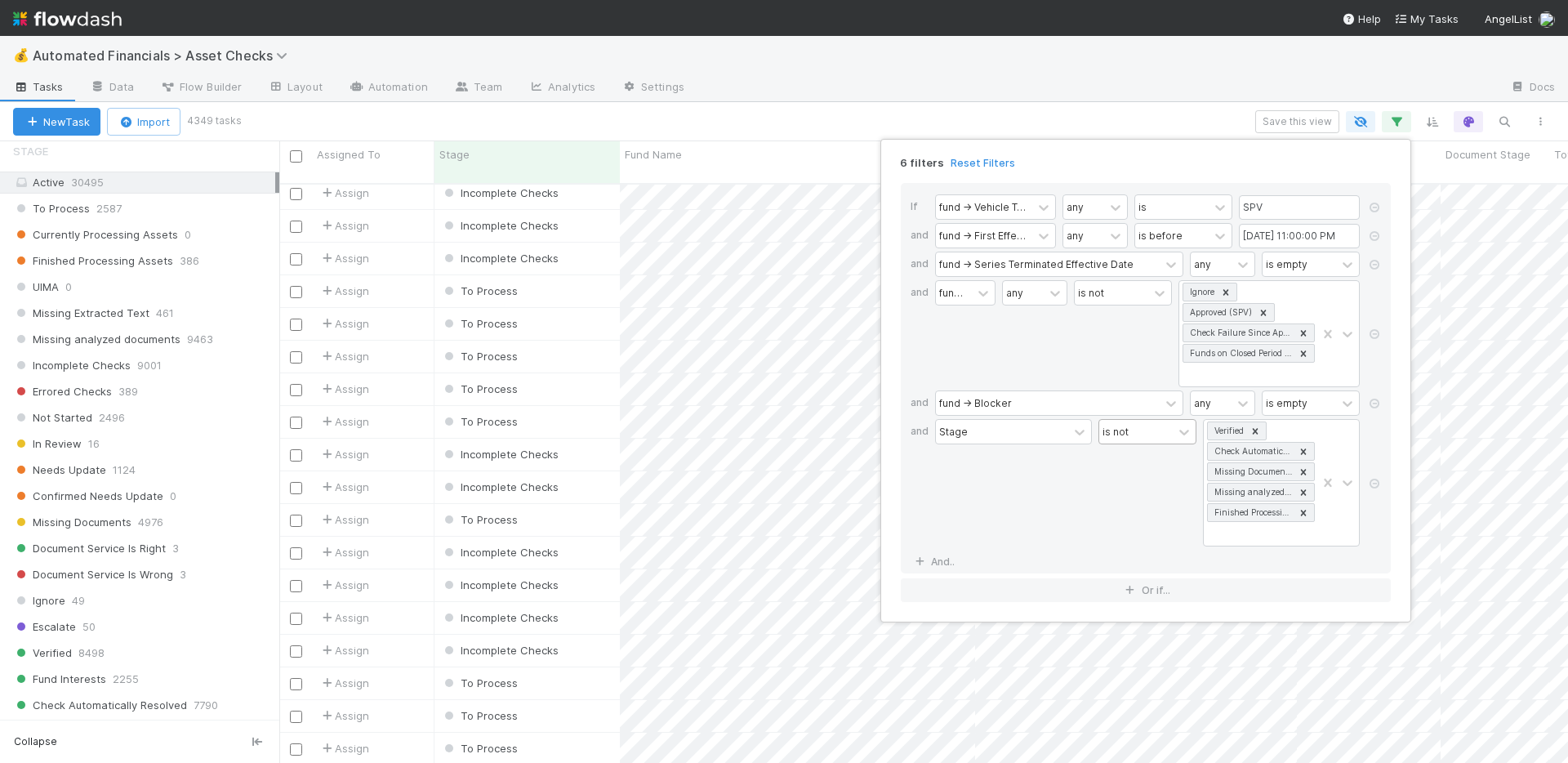
click at [1166, 432] on div "is not" at bounding box center [1136, 431] width 73 height 24
click at [1160, 467] on div "is" at bounding box center [1147, 468] width 98 height 28
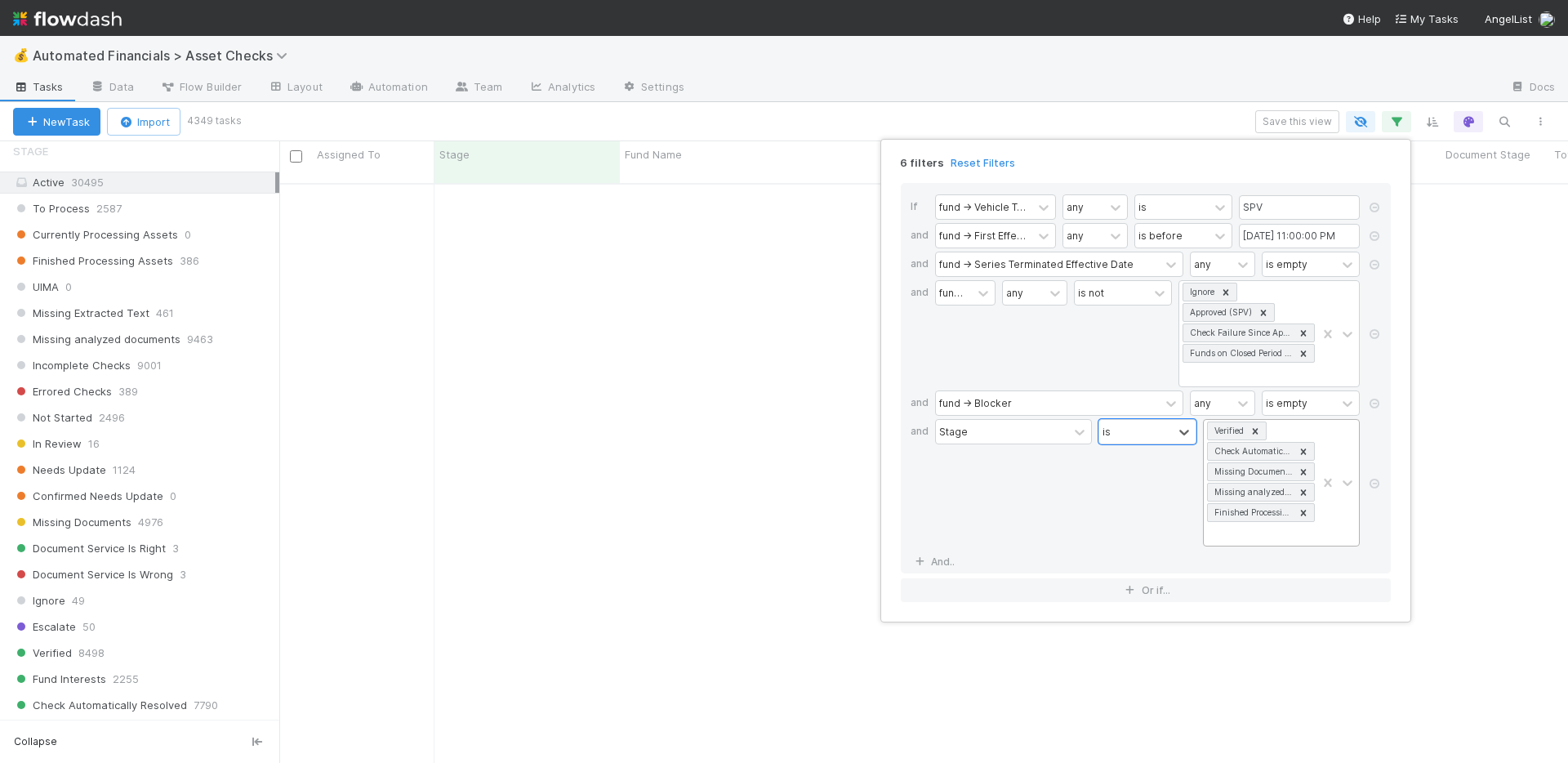
click at [1261, 428] on icon at bounding box center [1255, 431] width 12 height 12
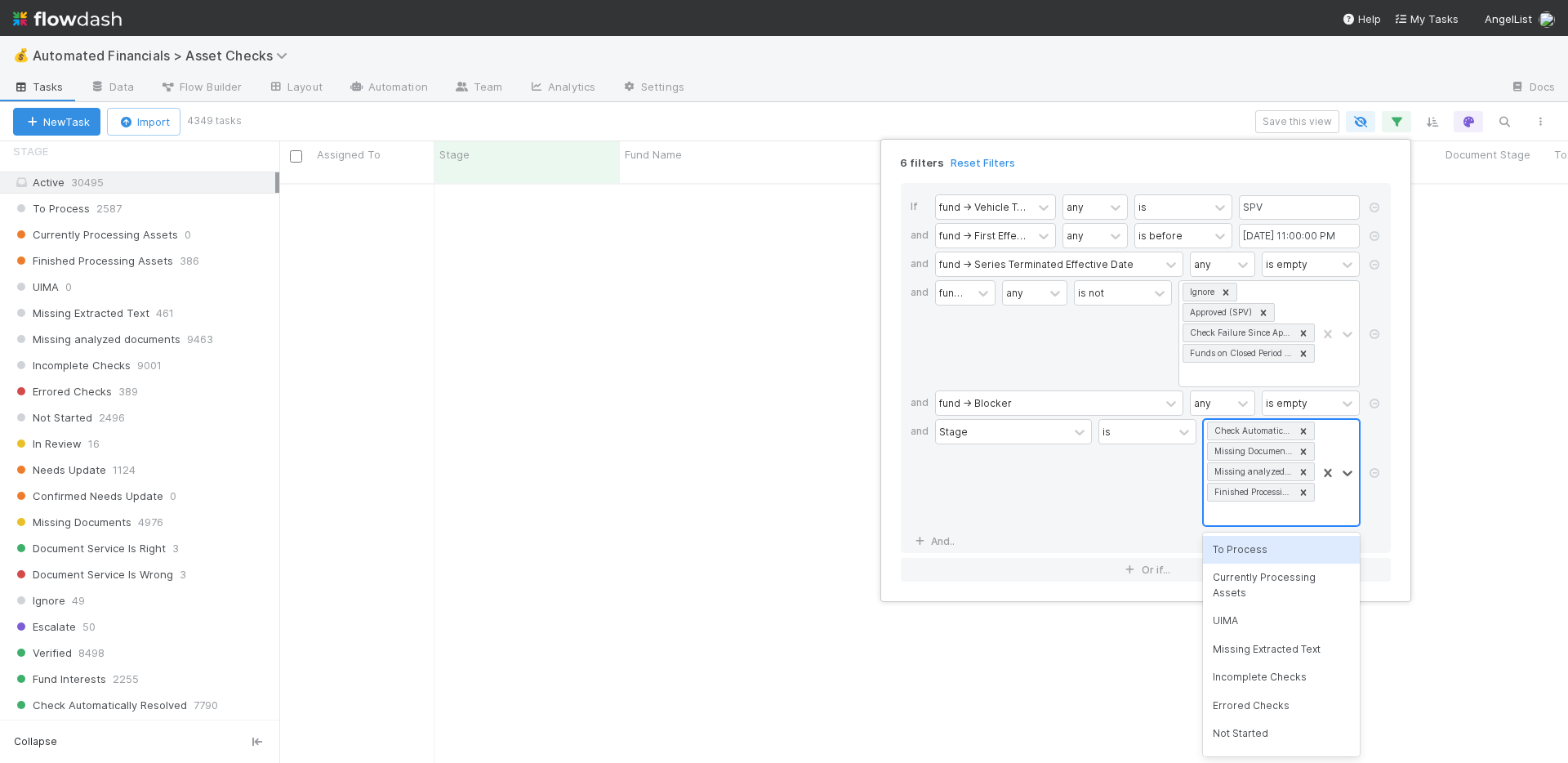
click at [1306, 431] on icon at bounding box center [1304, 431] width 12 height 12
click at [1305, 431] on icon at bounding box center [1304, 431] width 12 height 12
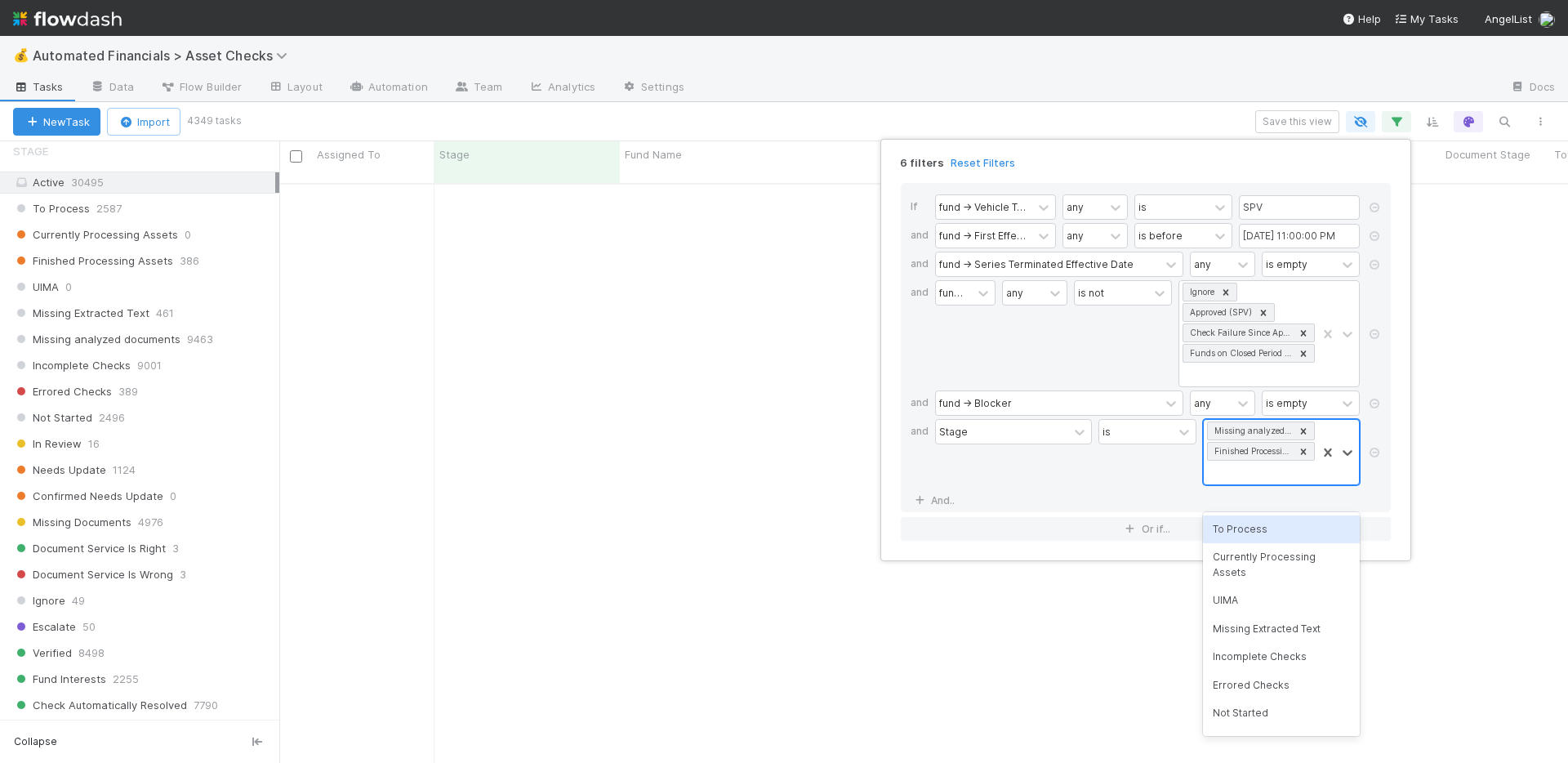
click at [1305, 431] on icon at bounding box center [1304, 431] width 12 height 12
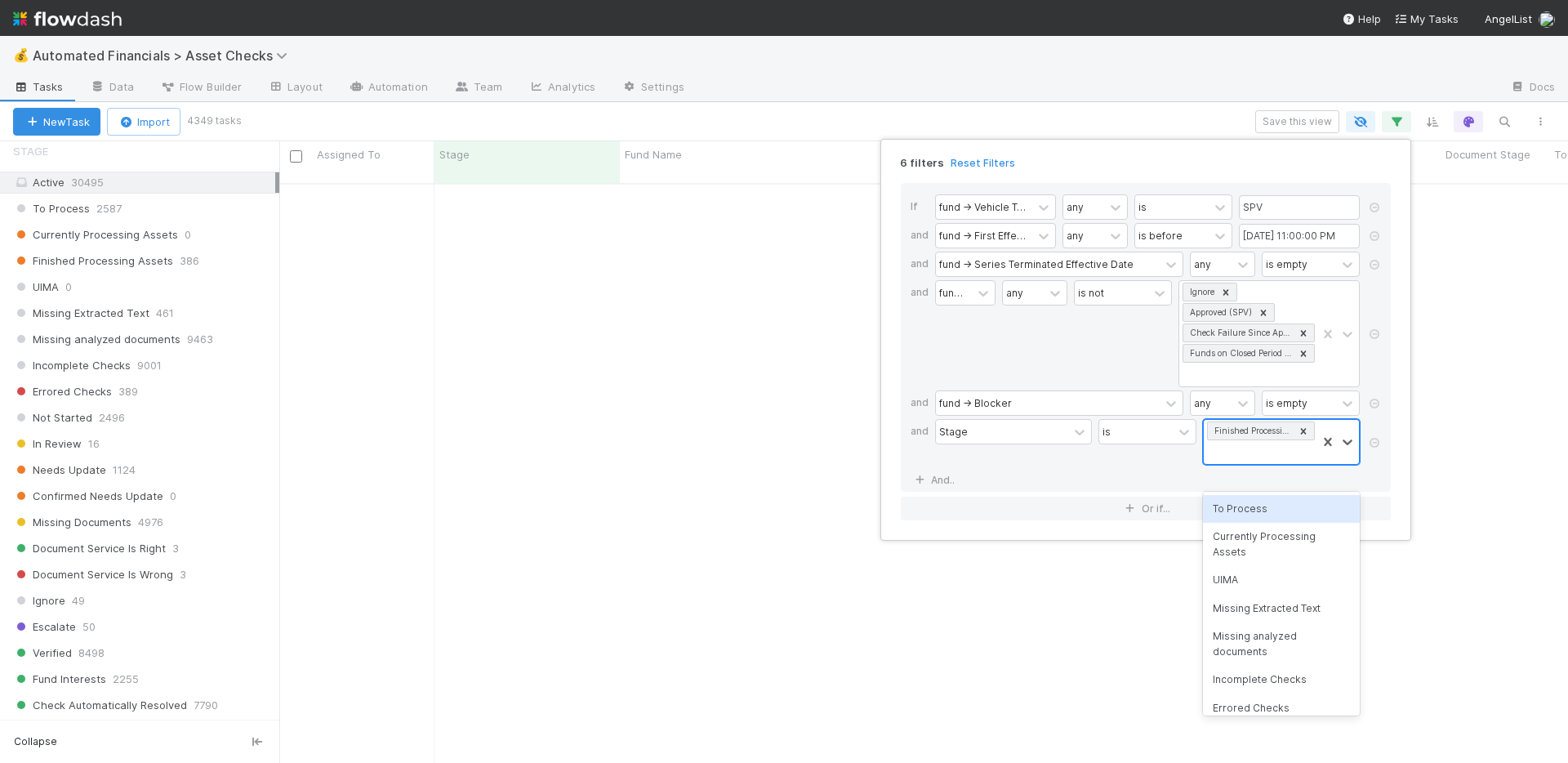
click at [1305, 431] on icon at bounding box center [1304, 431] width 12 height 12
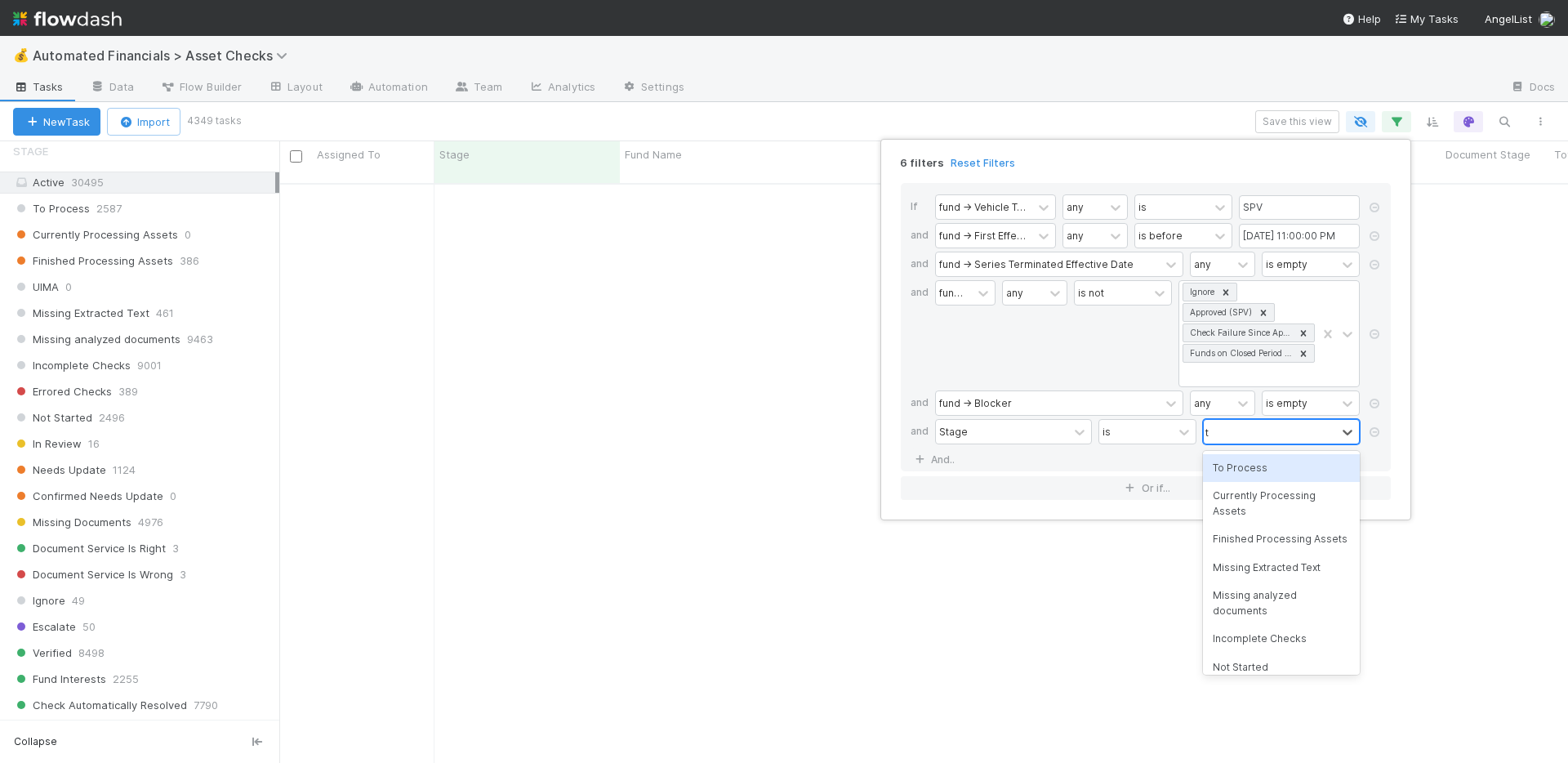
type input "to"
click at [1261, 463] on div "To Process" at bounding box center [1281, 468] width 157 height 28
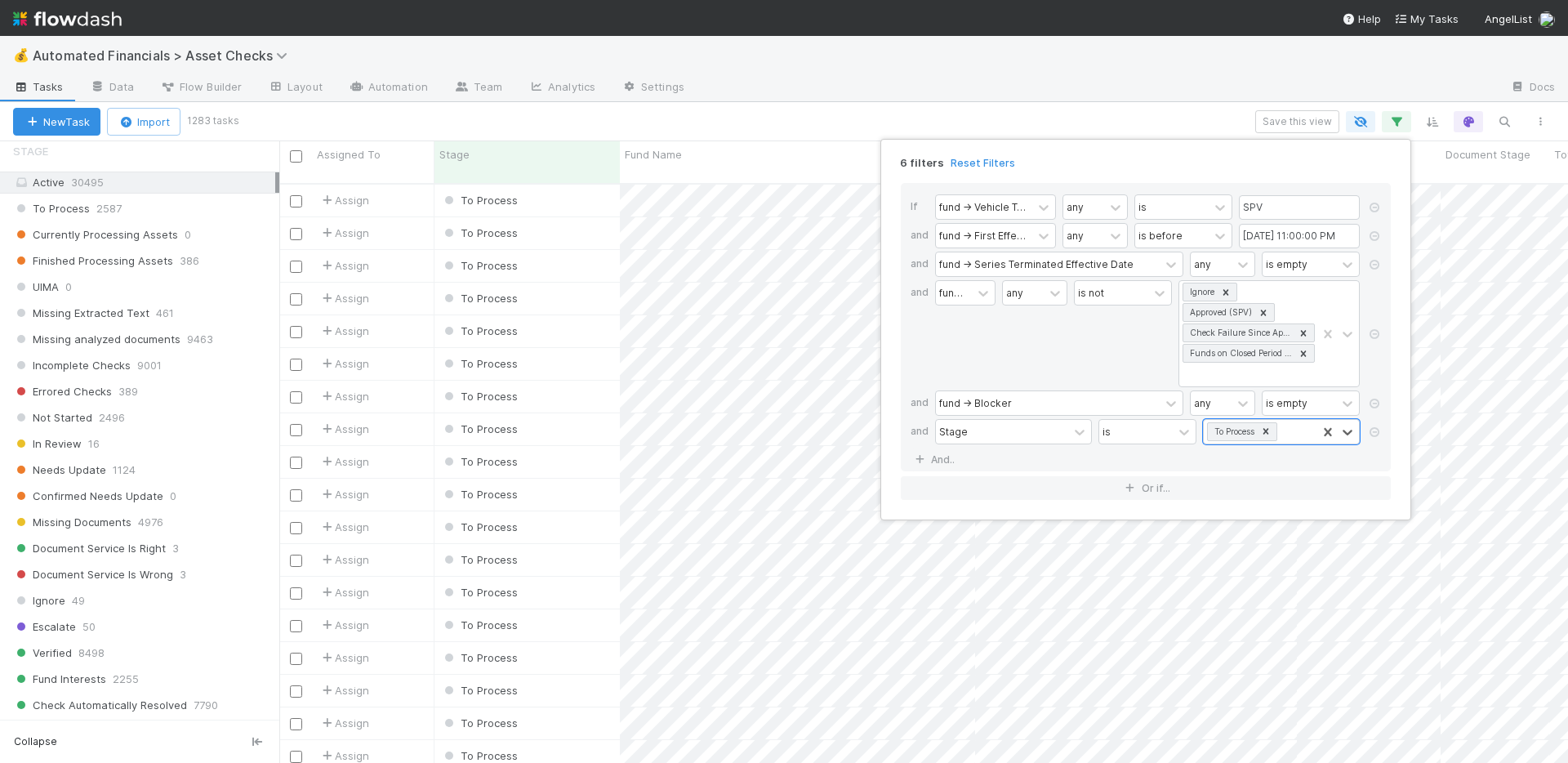
scroll to position [580, 1277]
click at [882, 108] on div "6 filters Reset Filters If fund -> Vehicle Type any is SPV and fund -> First Ef…" at bounding box center [784, 382] width 1568 height 763
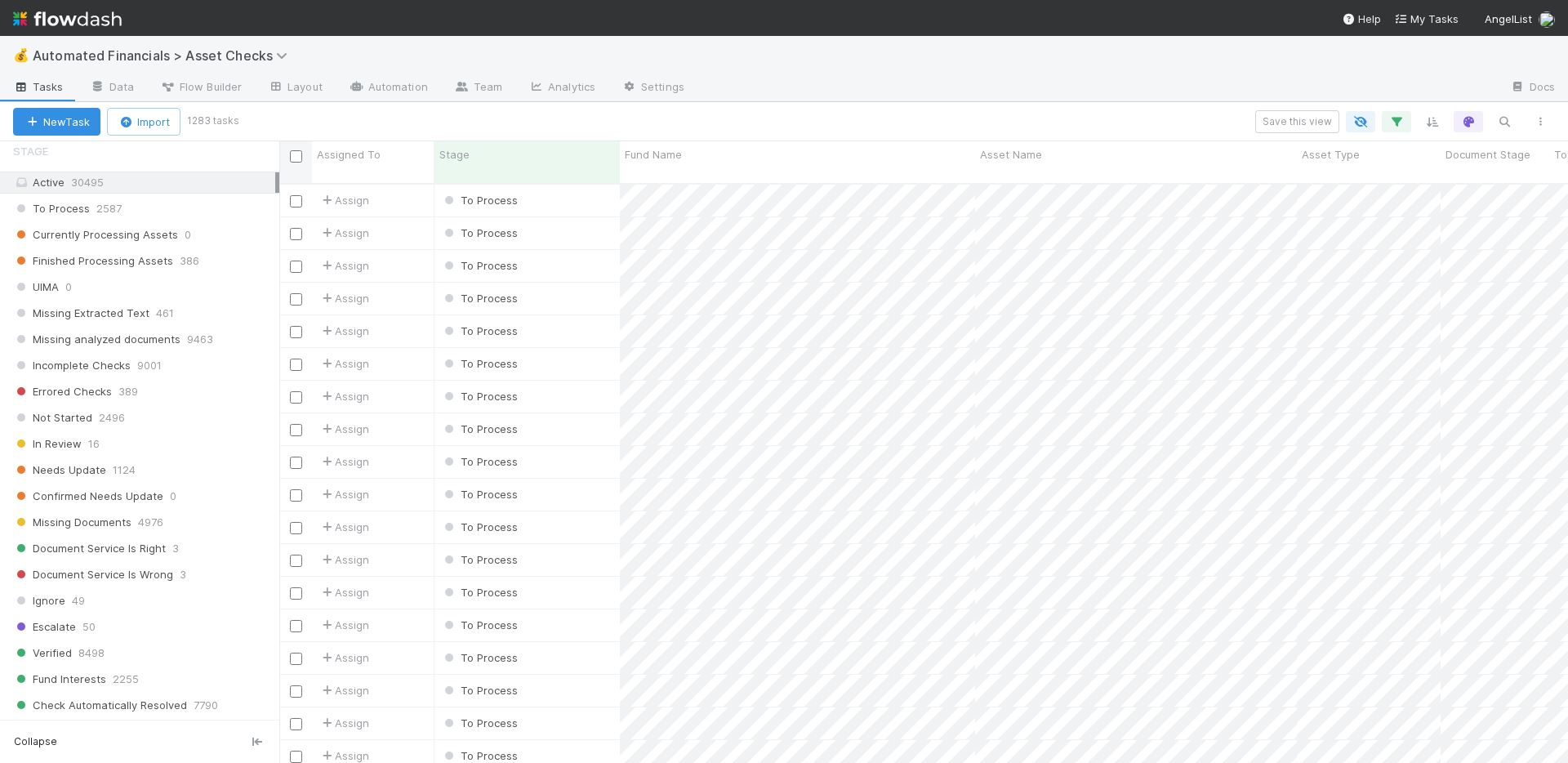
click at [291, 155] on input "checkbox" at bounding box center [296, 156] width 12 height 12
checkbox input "true"
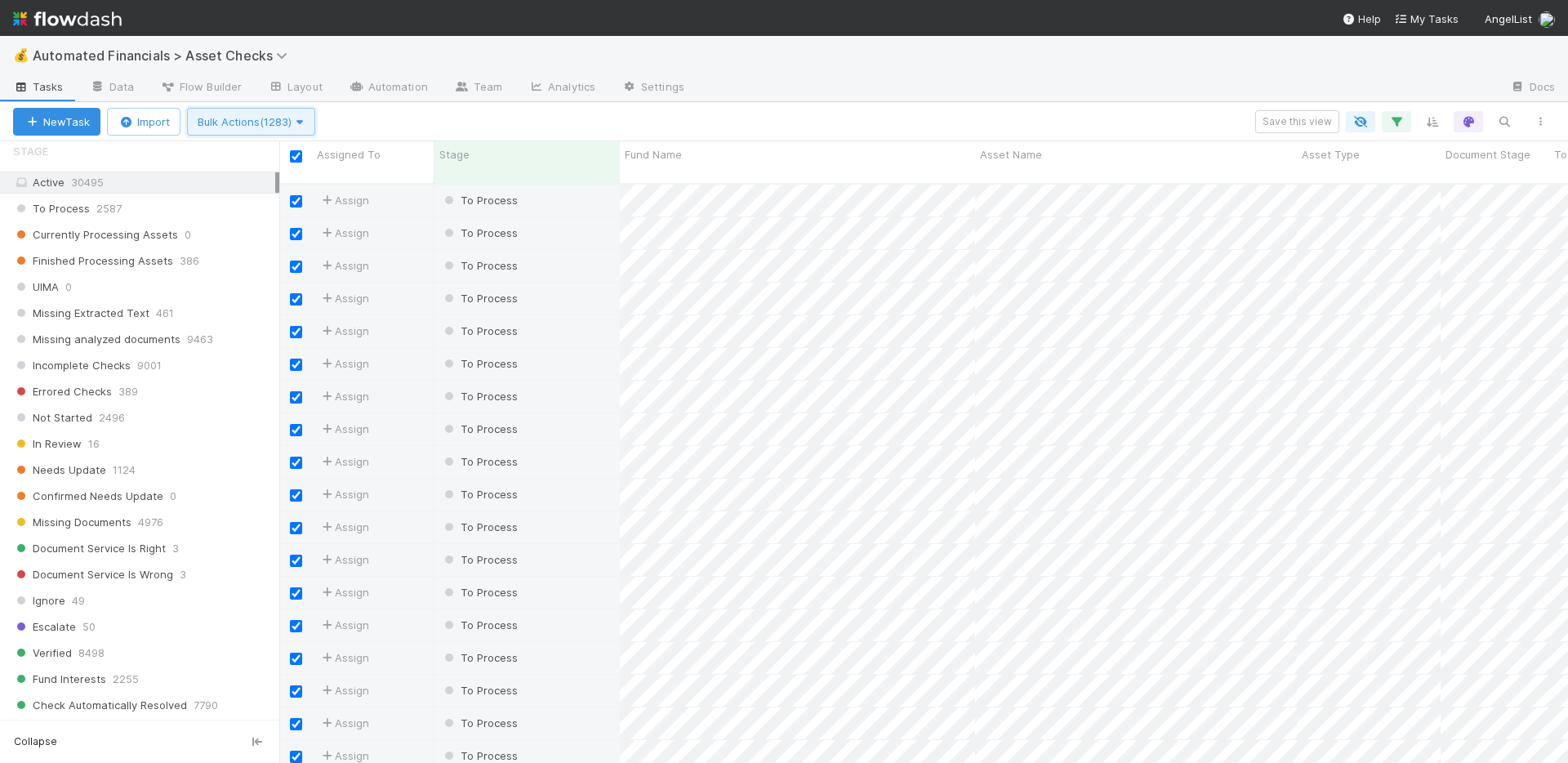
click at [304, 120] on icon "button" at bounding box center [299, 122] width 16 height 11
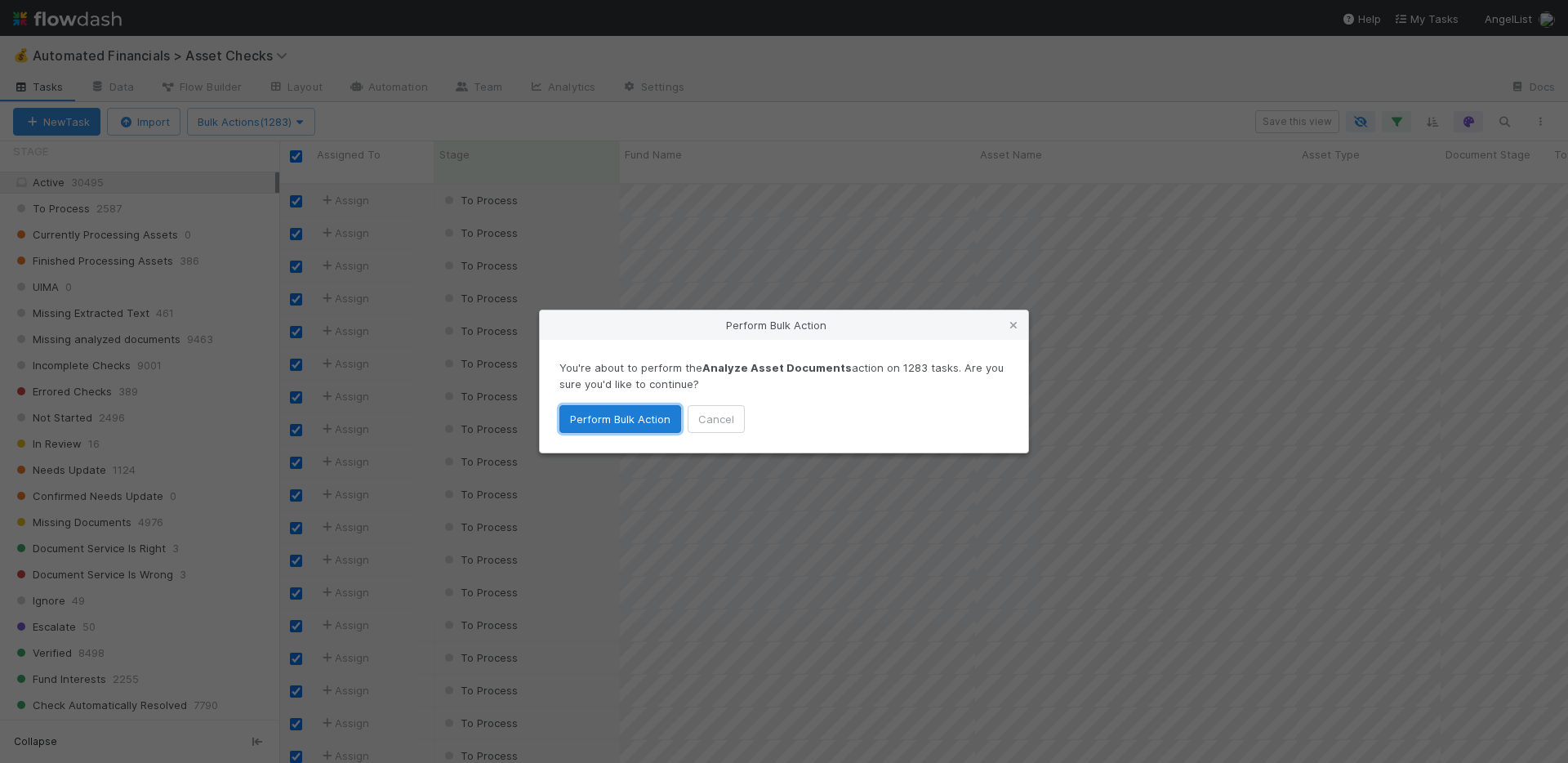
click at [601, 416] on button "Perform Bulk Action" at bounding box center [620, 419] width 122 height 28
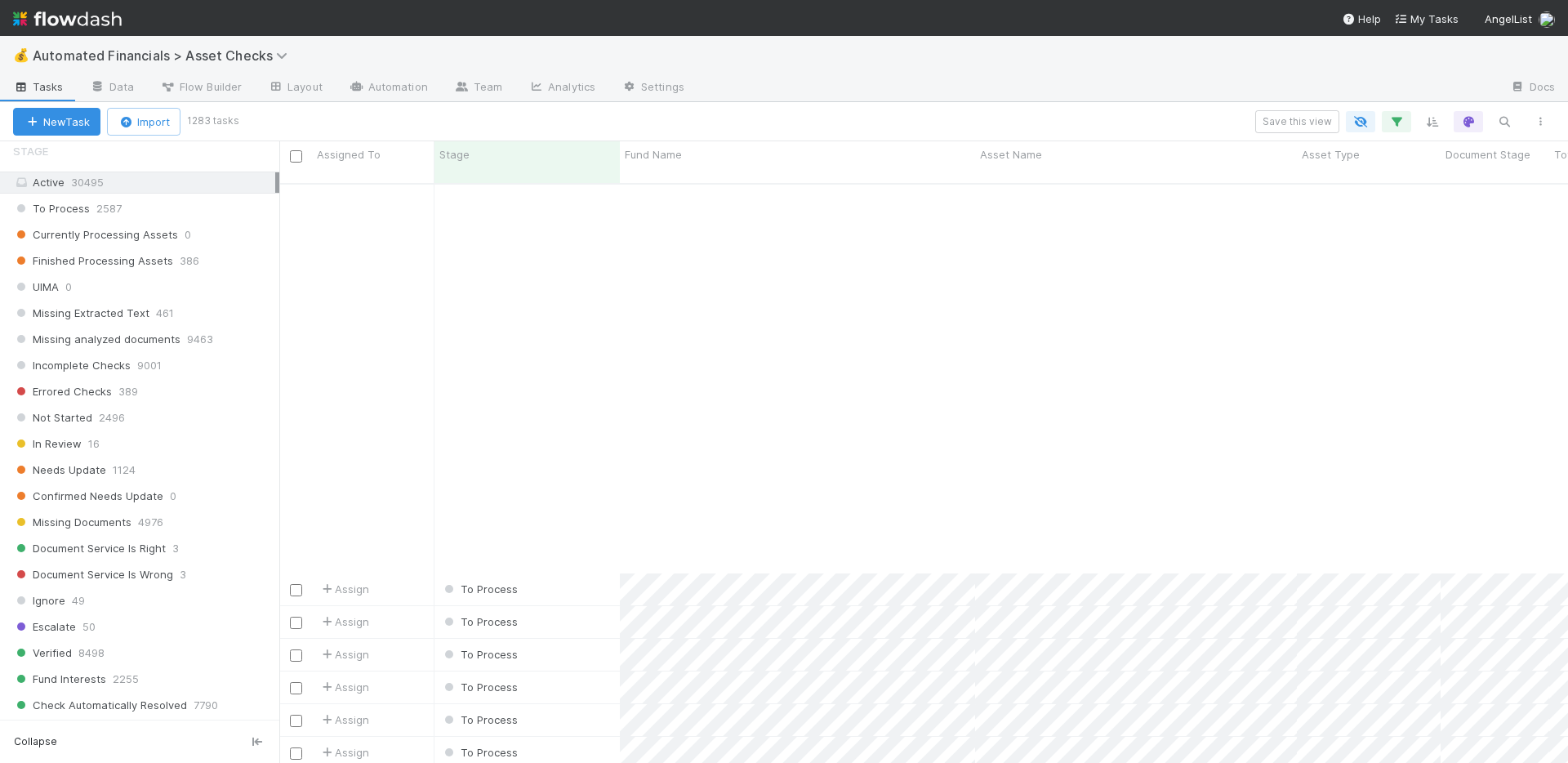
scroll to position [28825, 0]
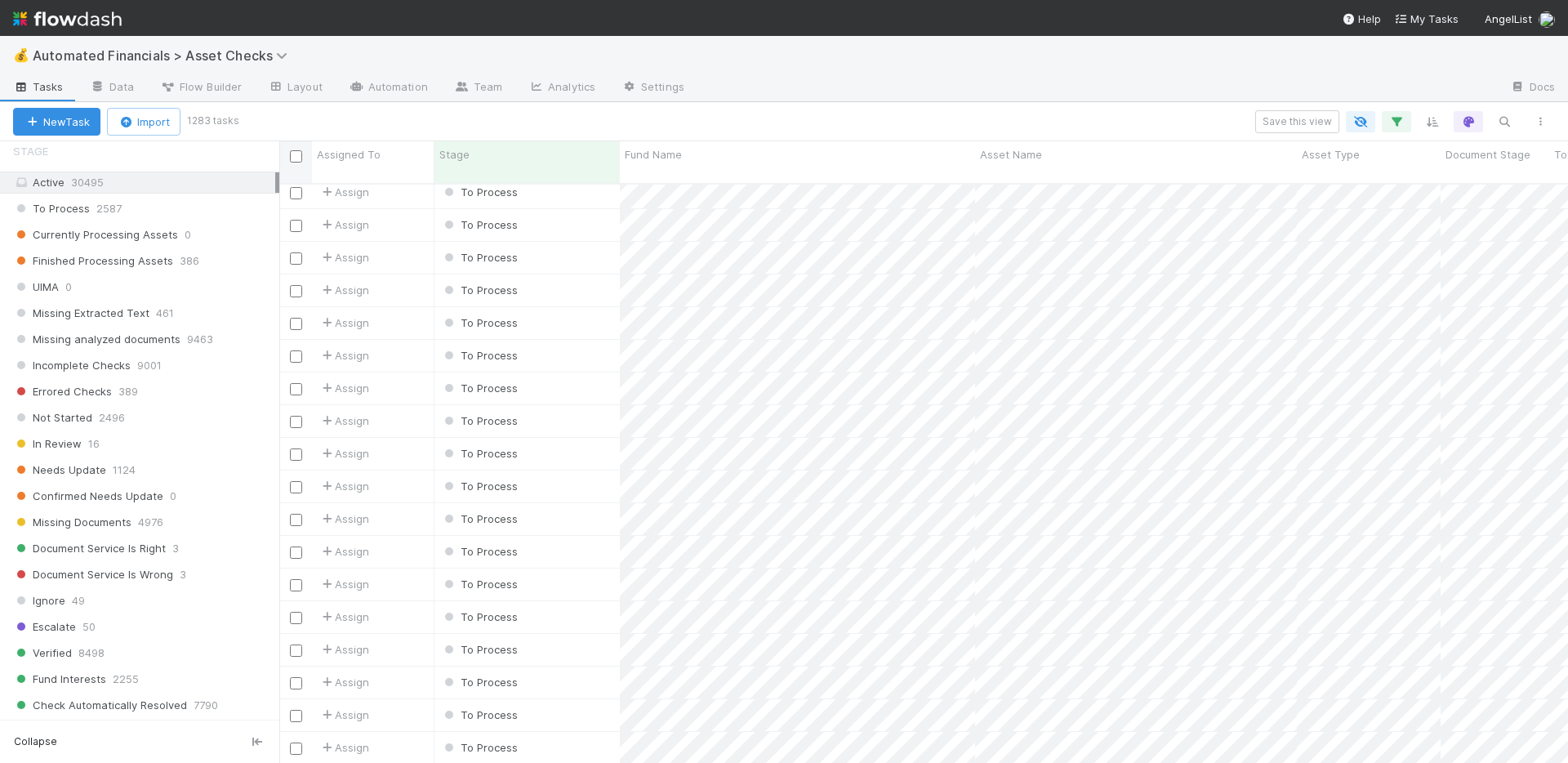
click at [297, 156] on input "checkbox" at bounding box center [296, 156] width 12 height 12
checkbox input "true"
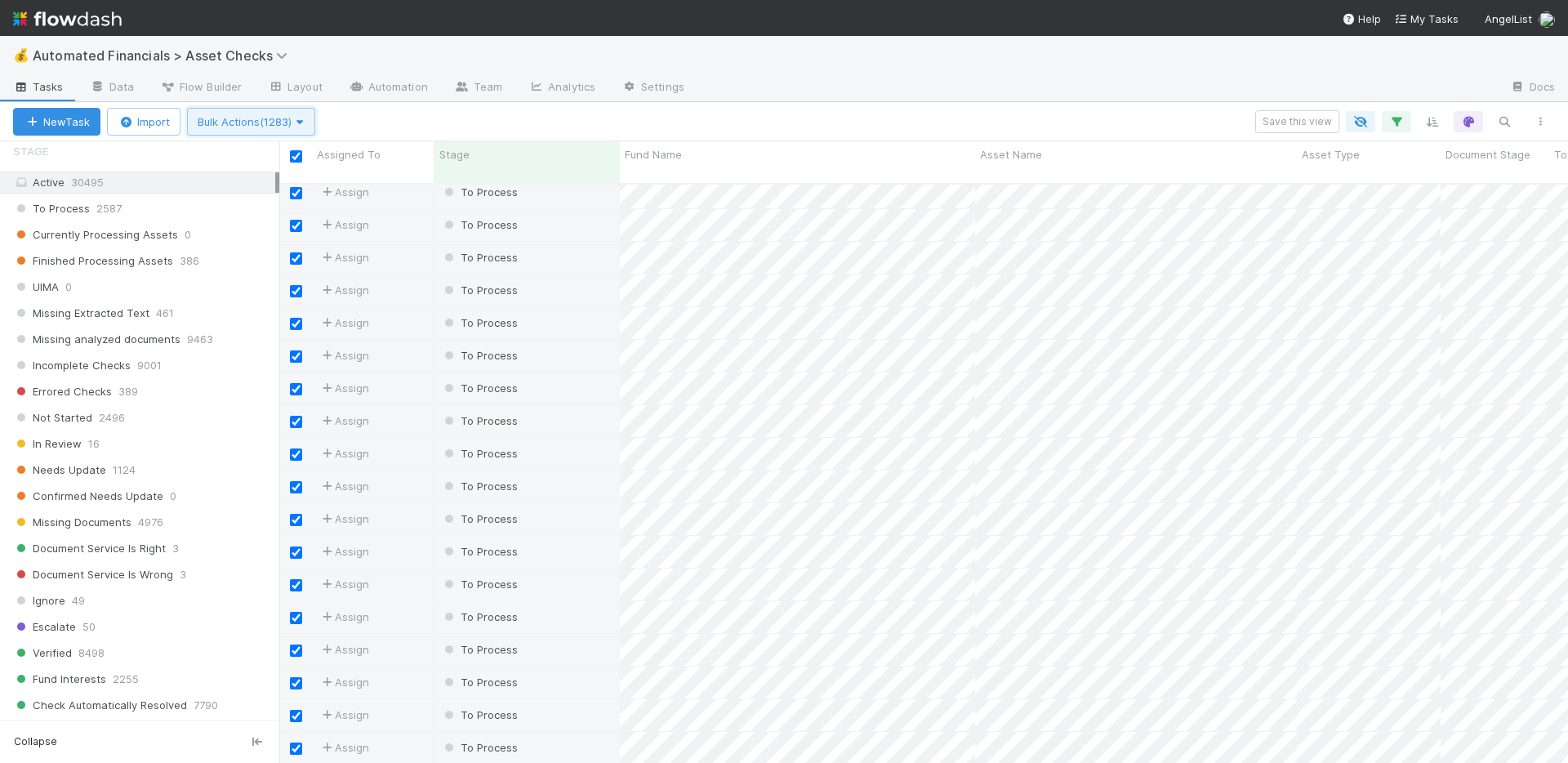
click at [283, 115] on span "Bulk Actions (1283)" at bounding box center [251, 122] width 107 height 13
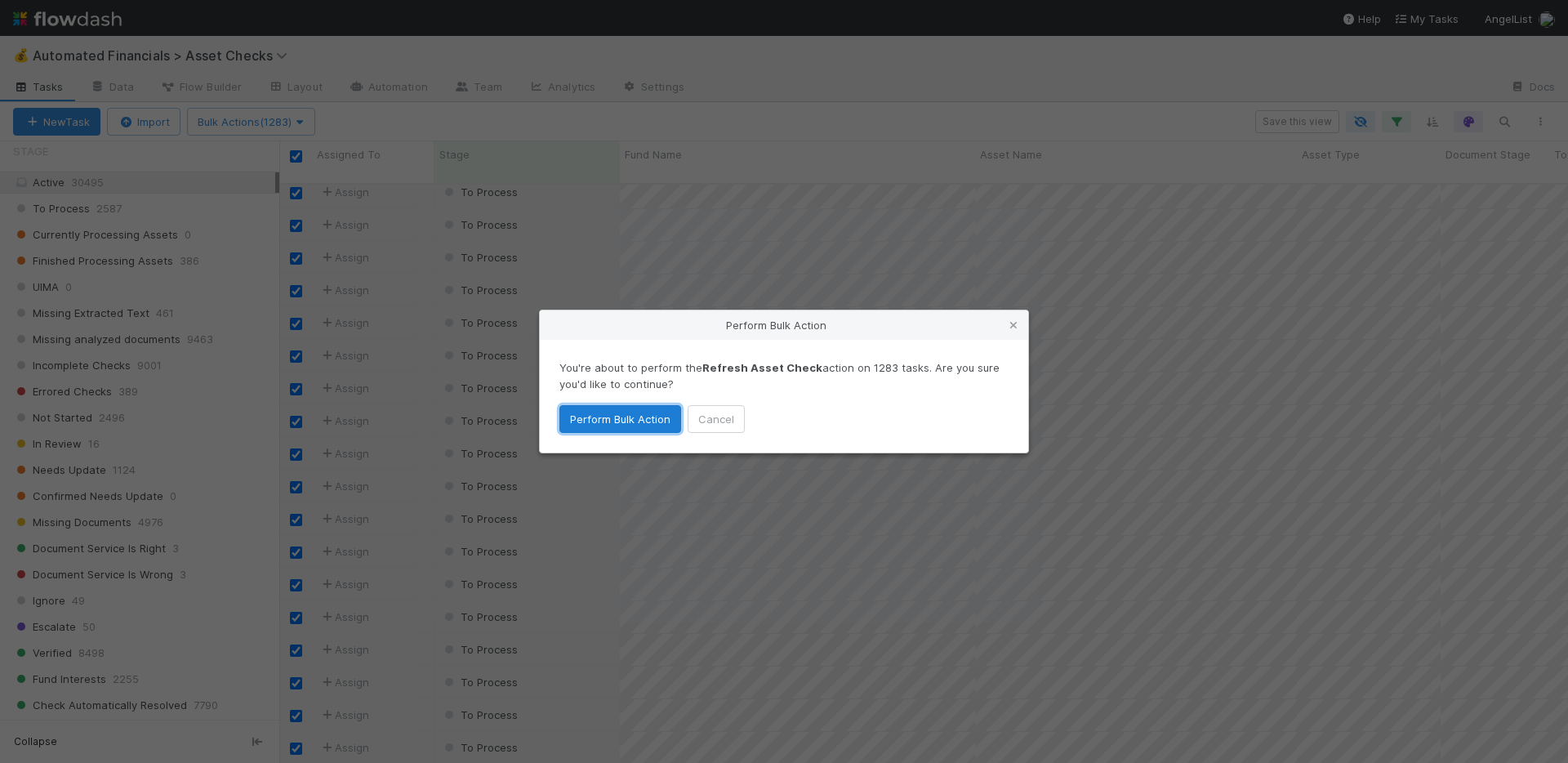
click at [612, 413] on button "Perform Bulk Action" at bounding box center [620, 419] width 122 height 28
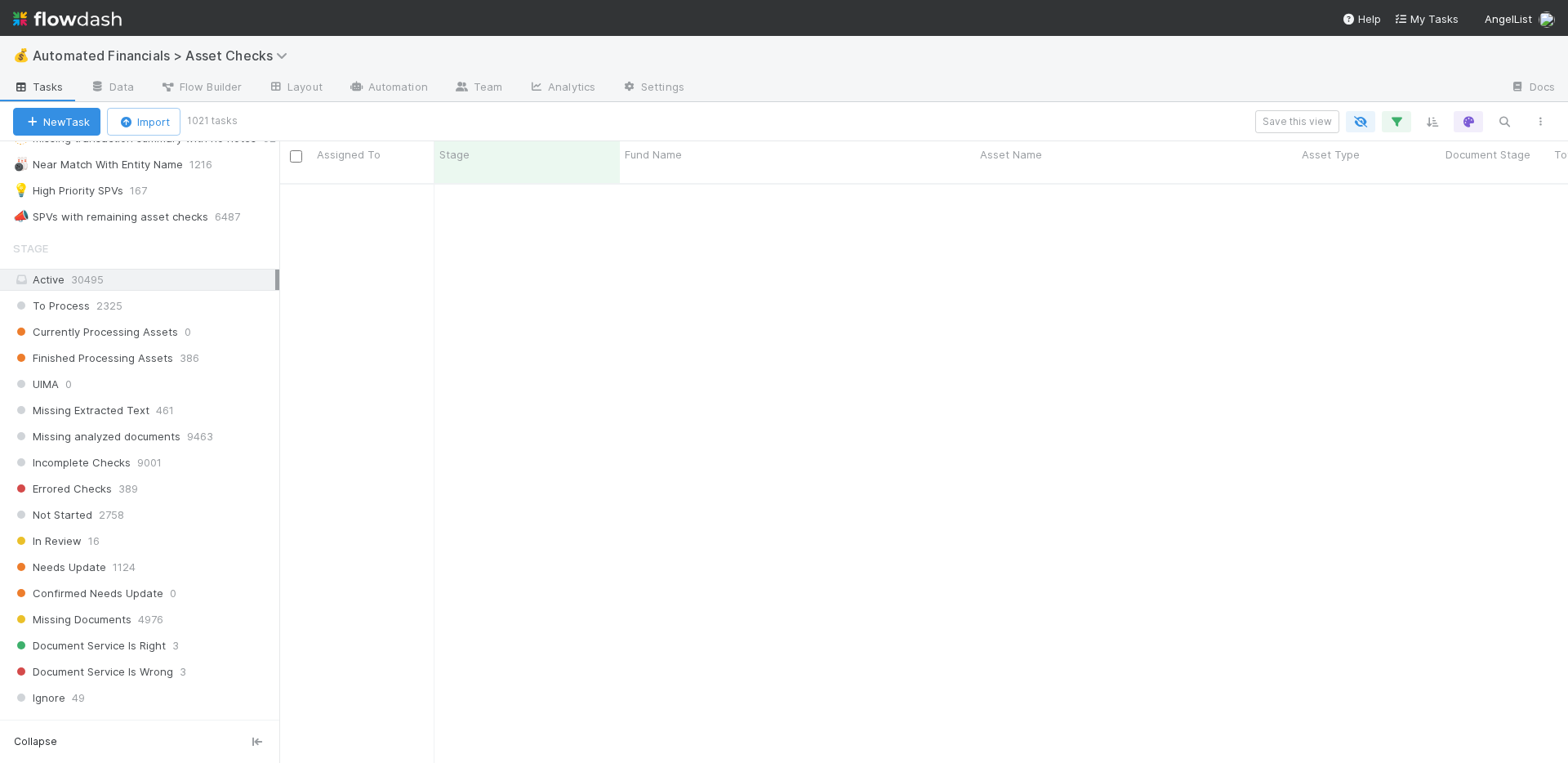
scroll to position [1092, 0]
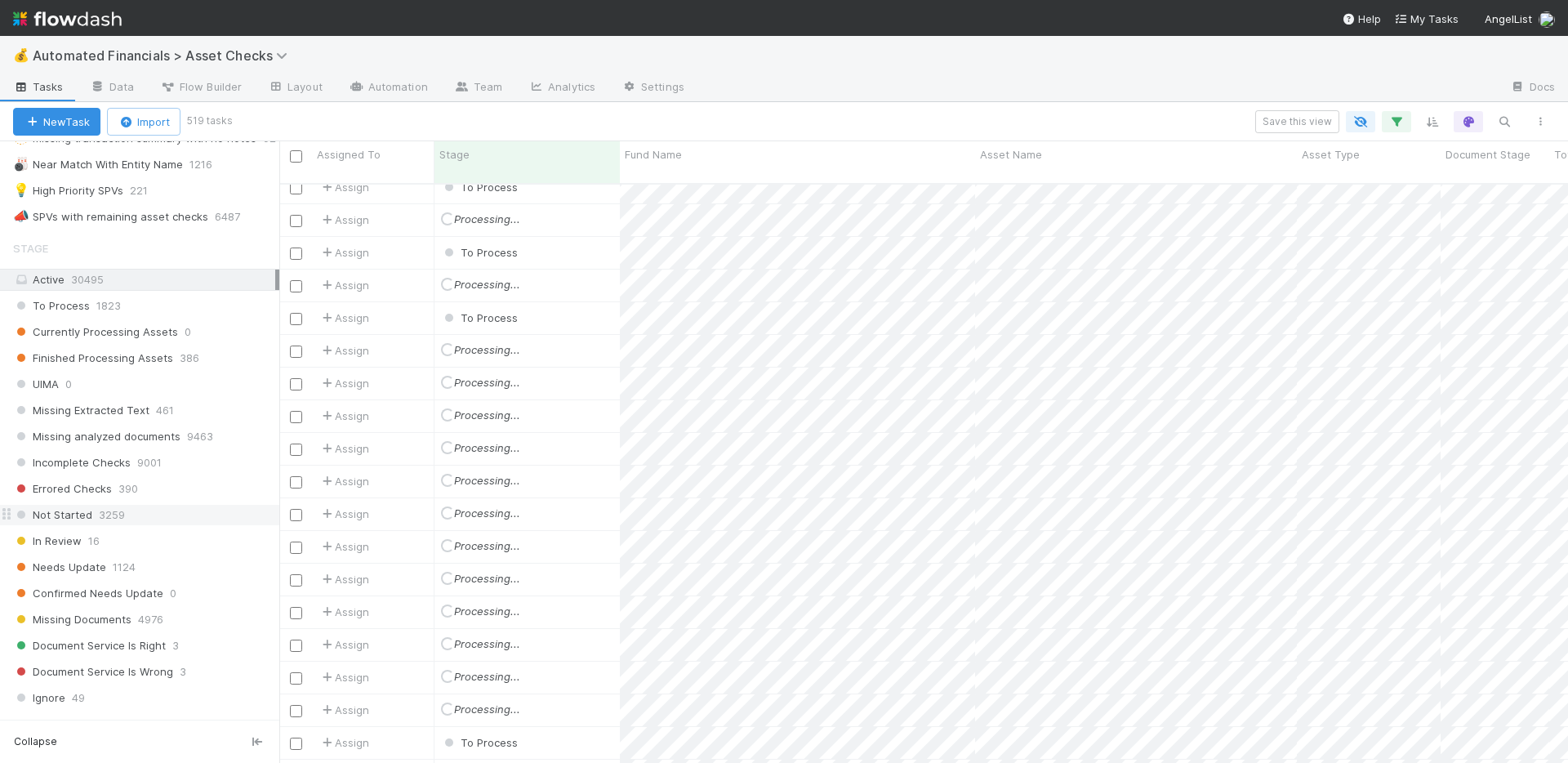
click at [160, 509] on div "Not Started 3259" at bounding box center [146, 514] width 266 height 20
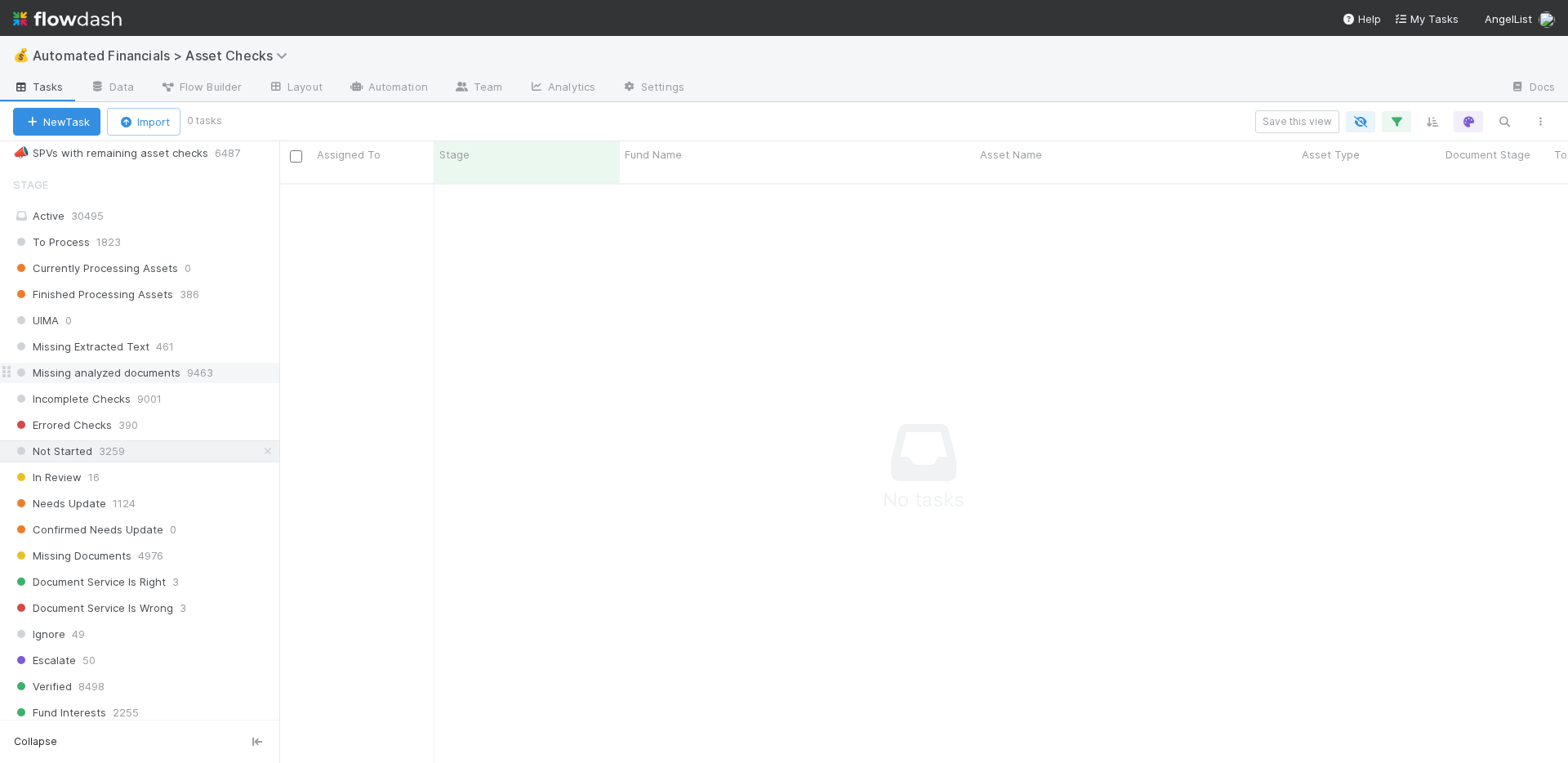
scroll to position [799, 0]
click at [189, 155] on div "📣 SPVs with remaining asset checks" at bounding box center [110, 152] width 195 height 20
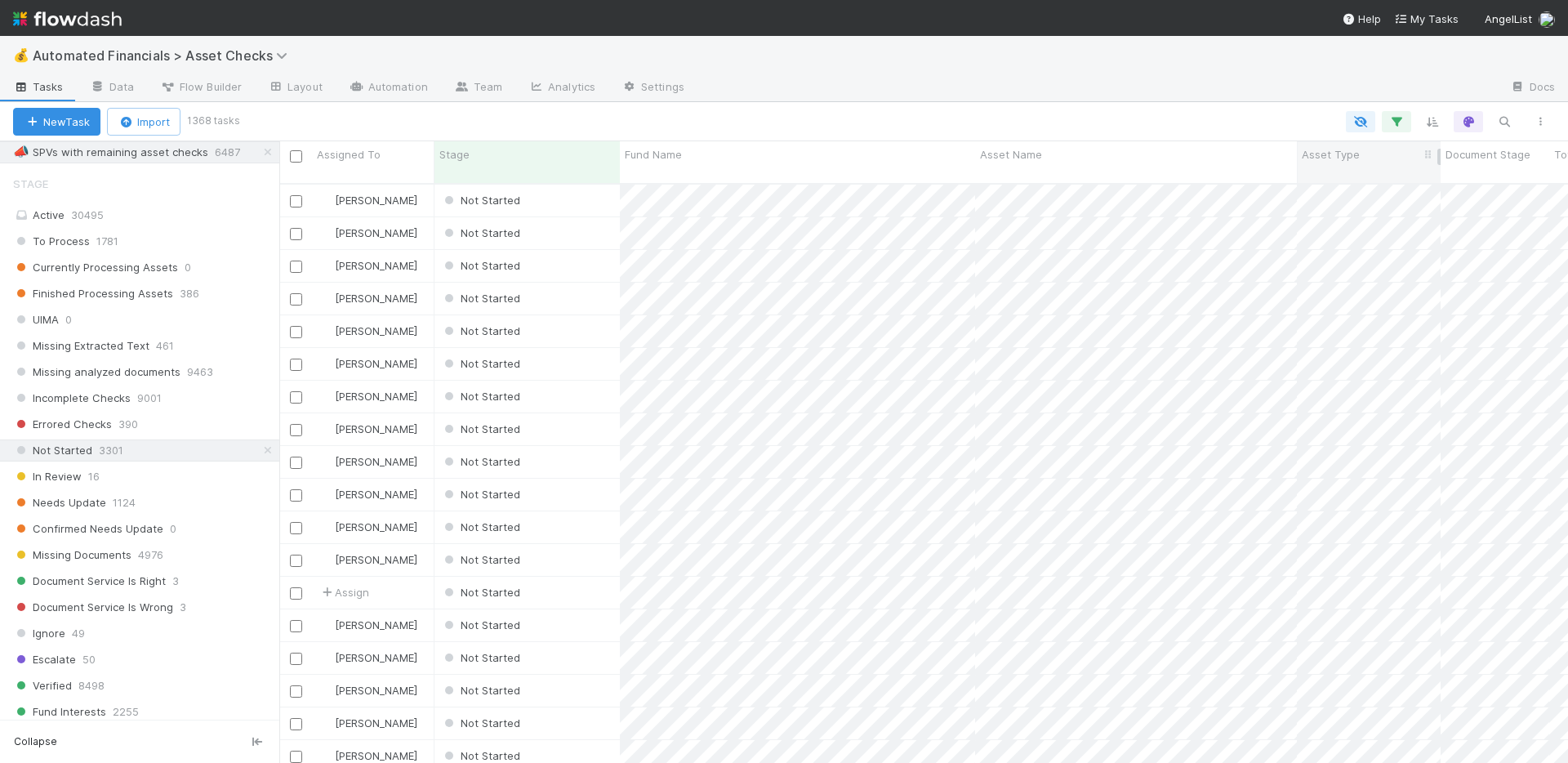
scroll to position [580, 1277]
click at [1394, 120] on icon "button" at bounding box center [1396, 121] width 16 height 14
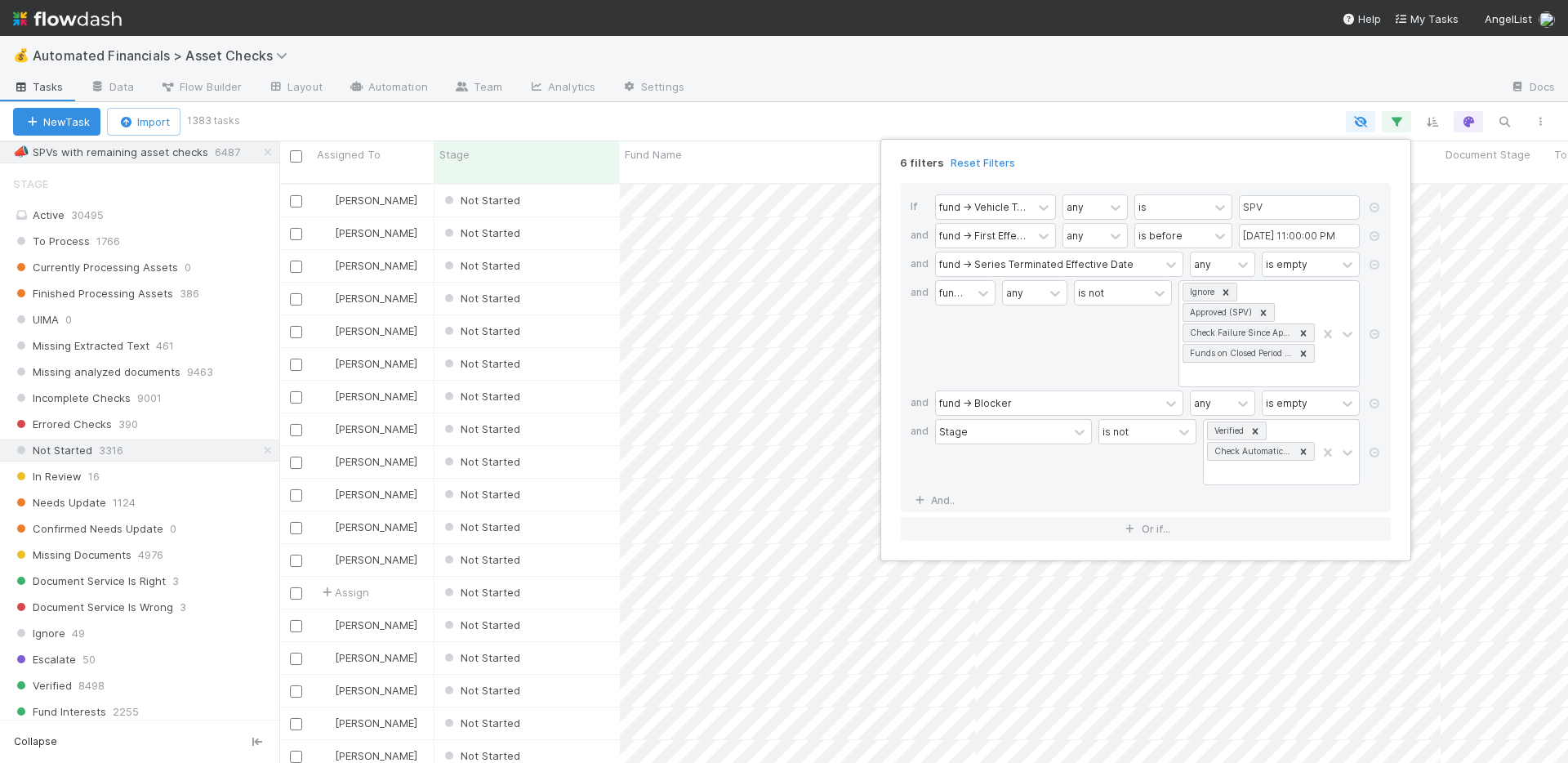
click at [1183, 97] on div "6 filters Reset Filters If fund -> Vehicle Type any is SPV and fund -> First Ef…" at bounding box center [784, 382] width 1568 height 763
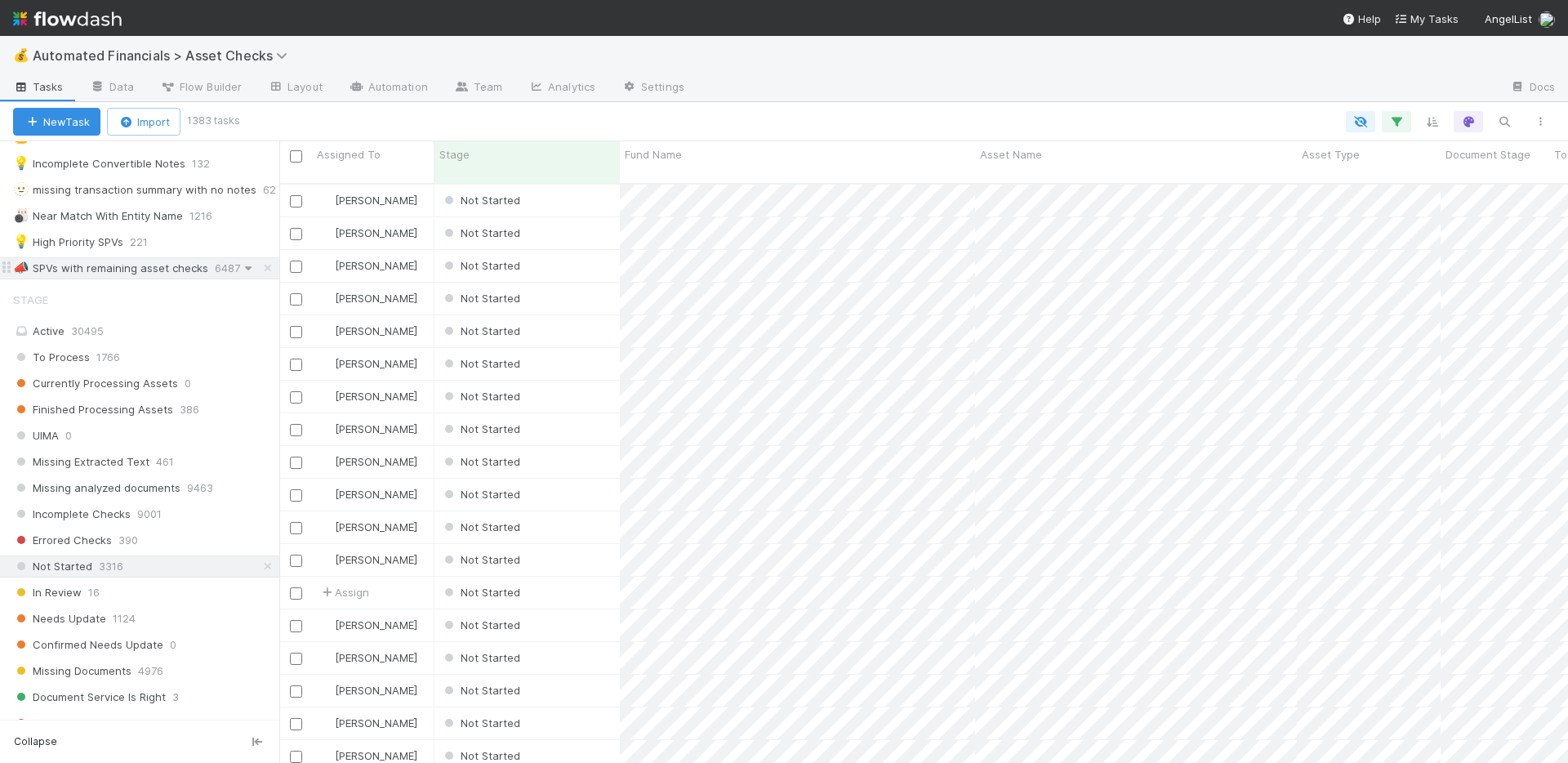
scroll to position [677, 0]
click at [263, 275] on icon at bounding box center [267, 273] width 16 height 11
click at [296, 154] on input "checkbox" at bounding box center [296, 156] width 12 height 12
checkbox input "true"
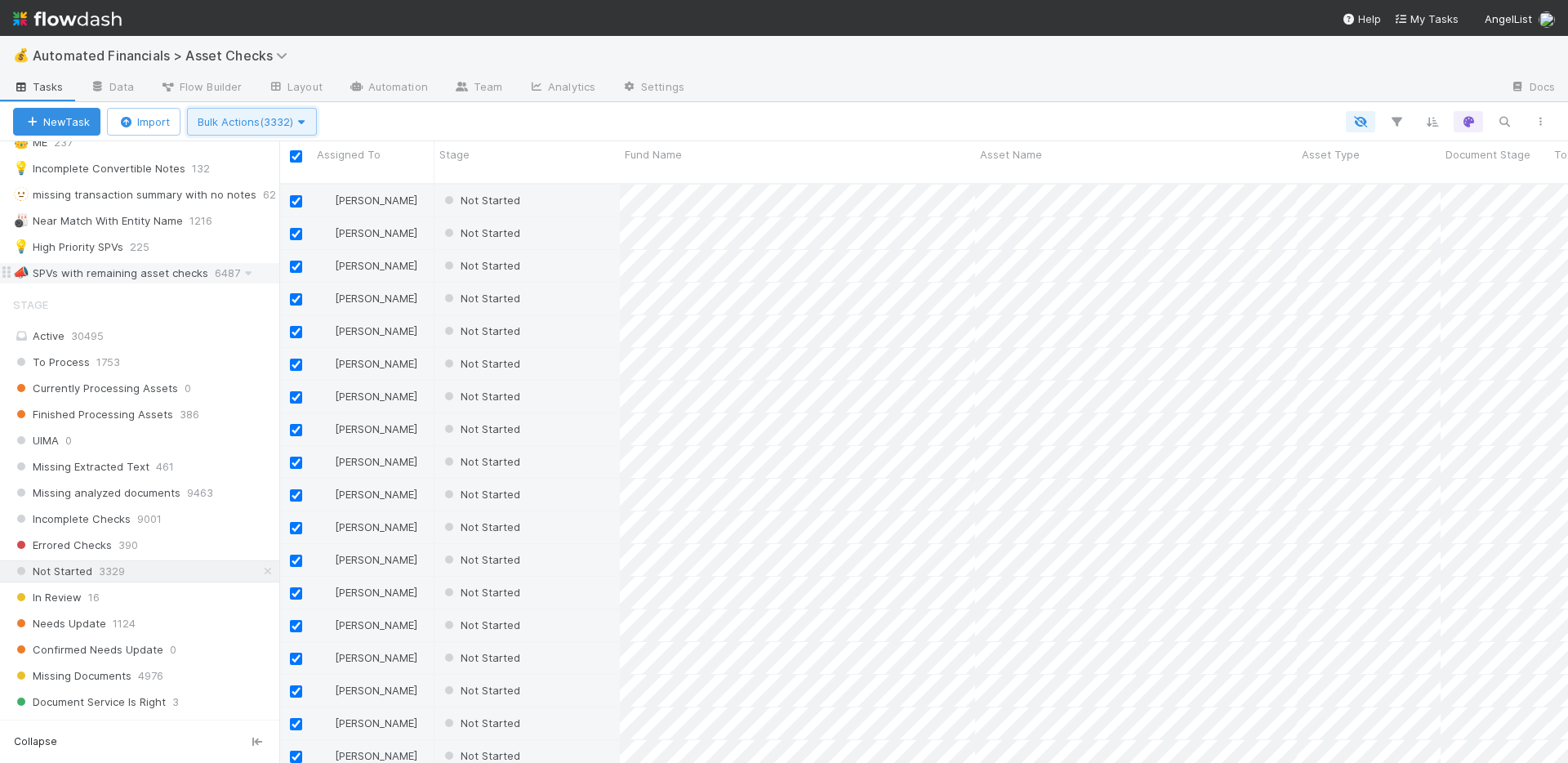
click at [282, 124] on span "Bulk Actions (3332)" at bounding box center [252, 122] width 109 height 13
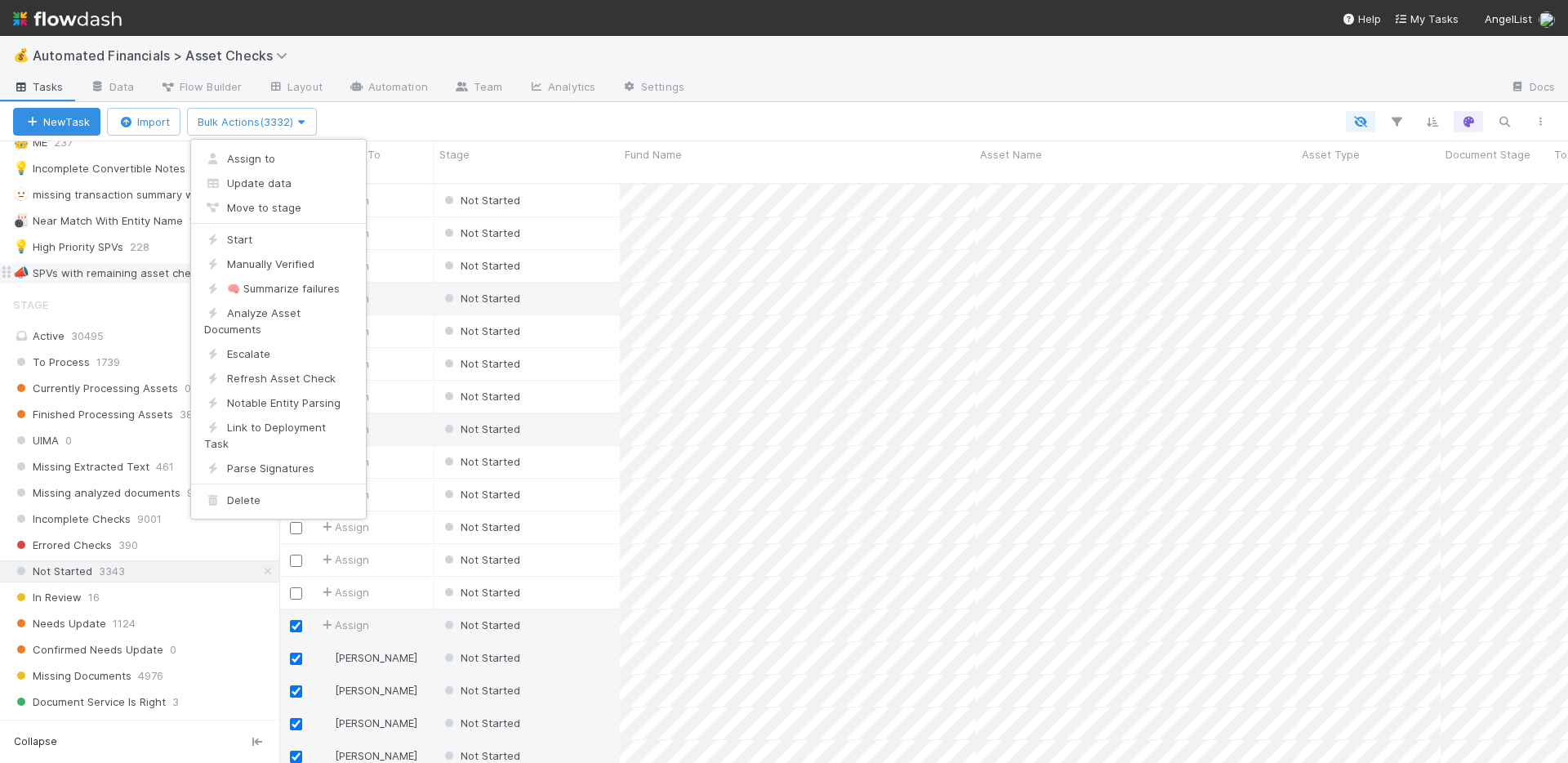
click at [435, 119] on div "Assign to Update data Move to stage Start Manually Verified 🧠 Summarize failure…" at bounding box center [784, 382] width 1568 height 763
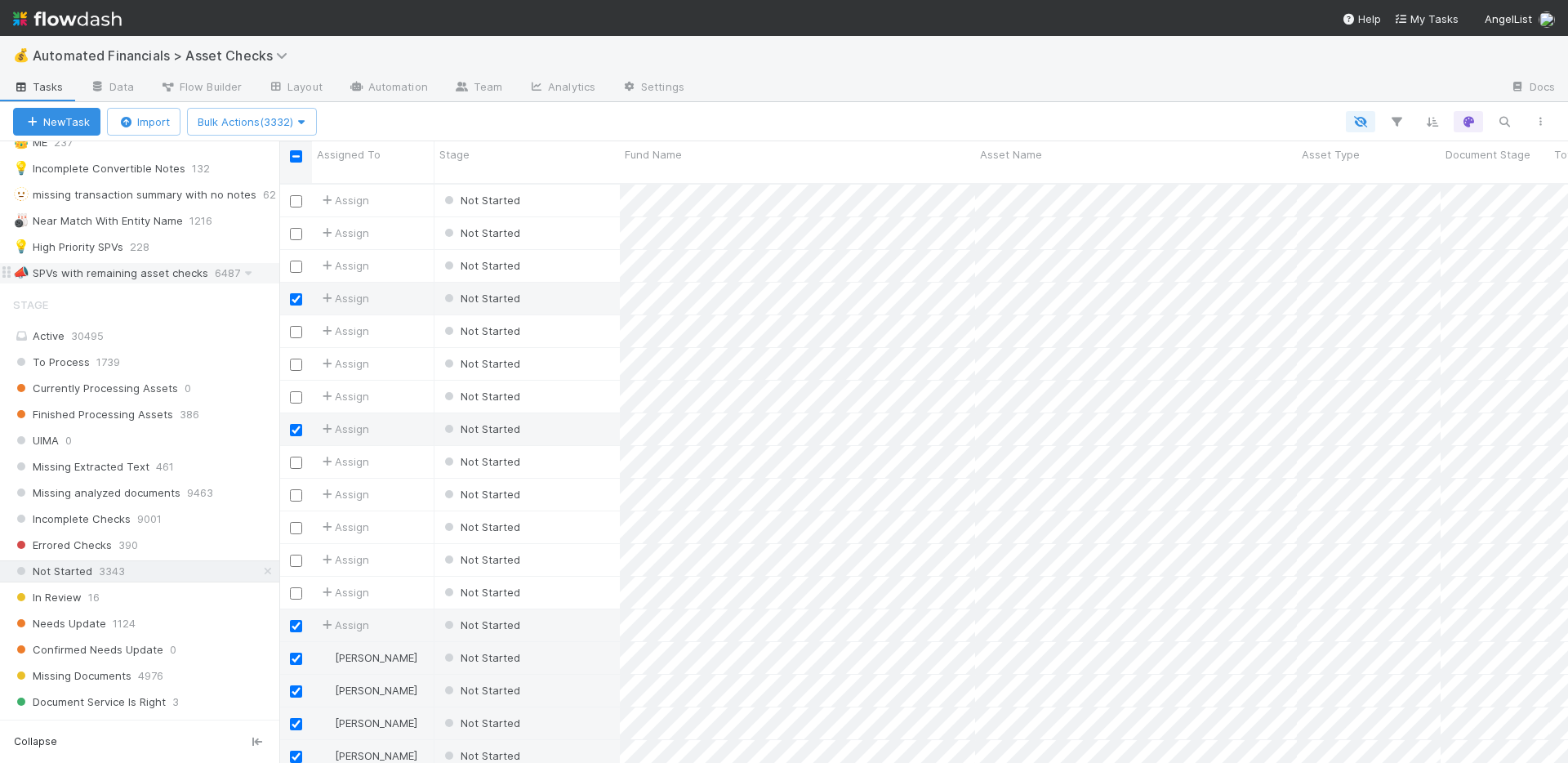
click at [297, 155] on input "checkbox" at bounding box center [296, 156] width 12 height 12
checkbox input "true"
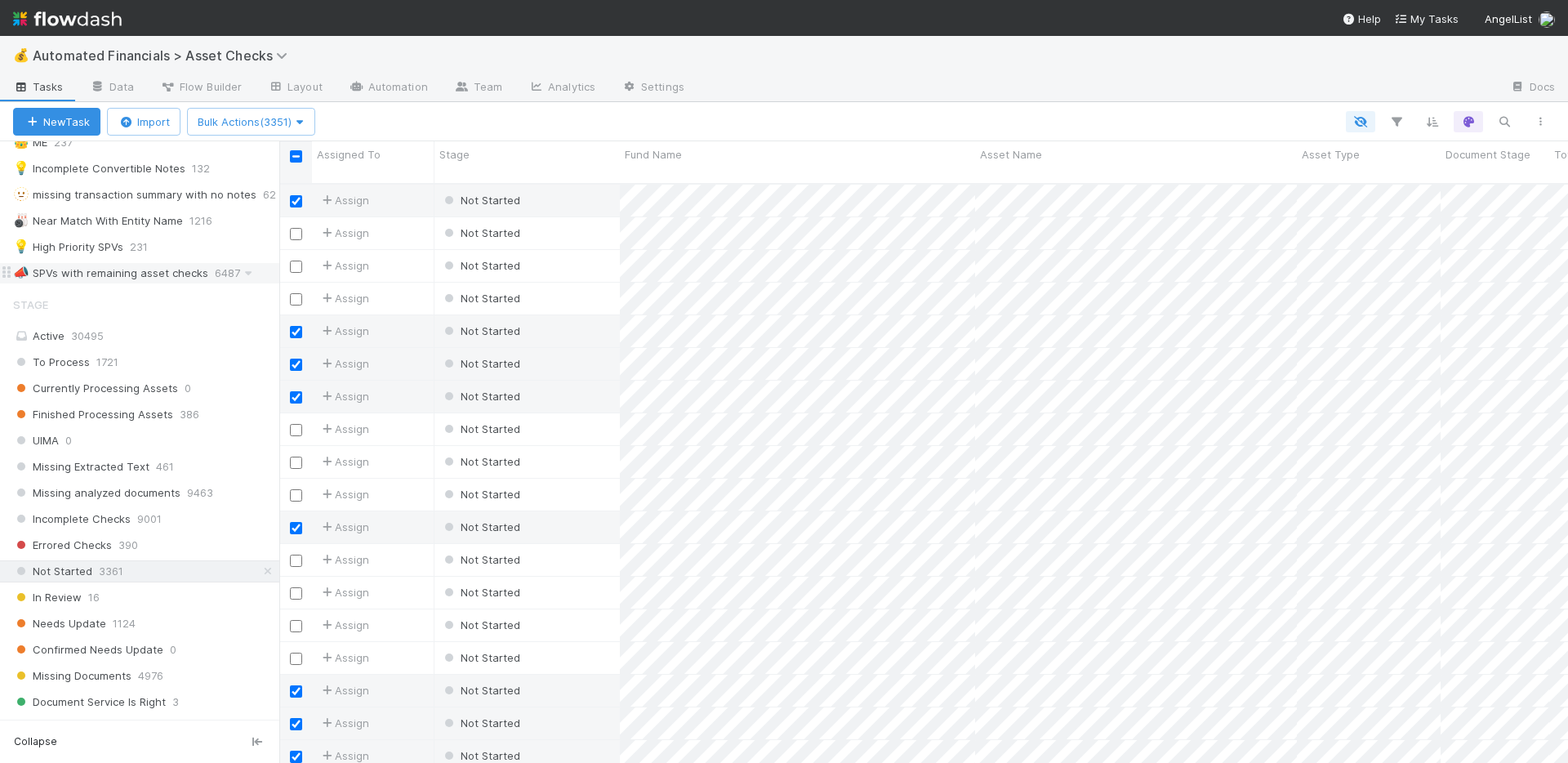
click at [296, 157] on input "checkbox" at bounding box center [296, 156] width 12 height 12
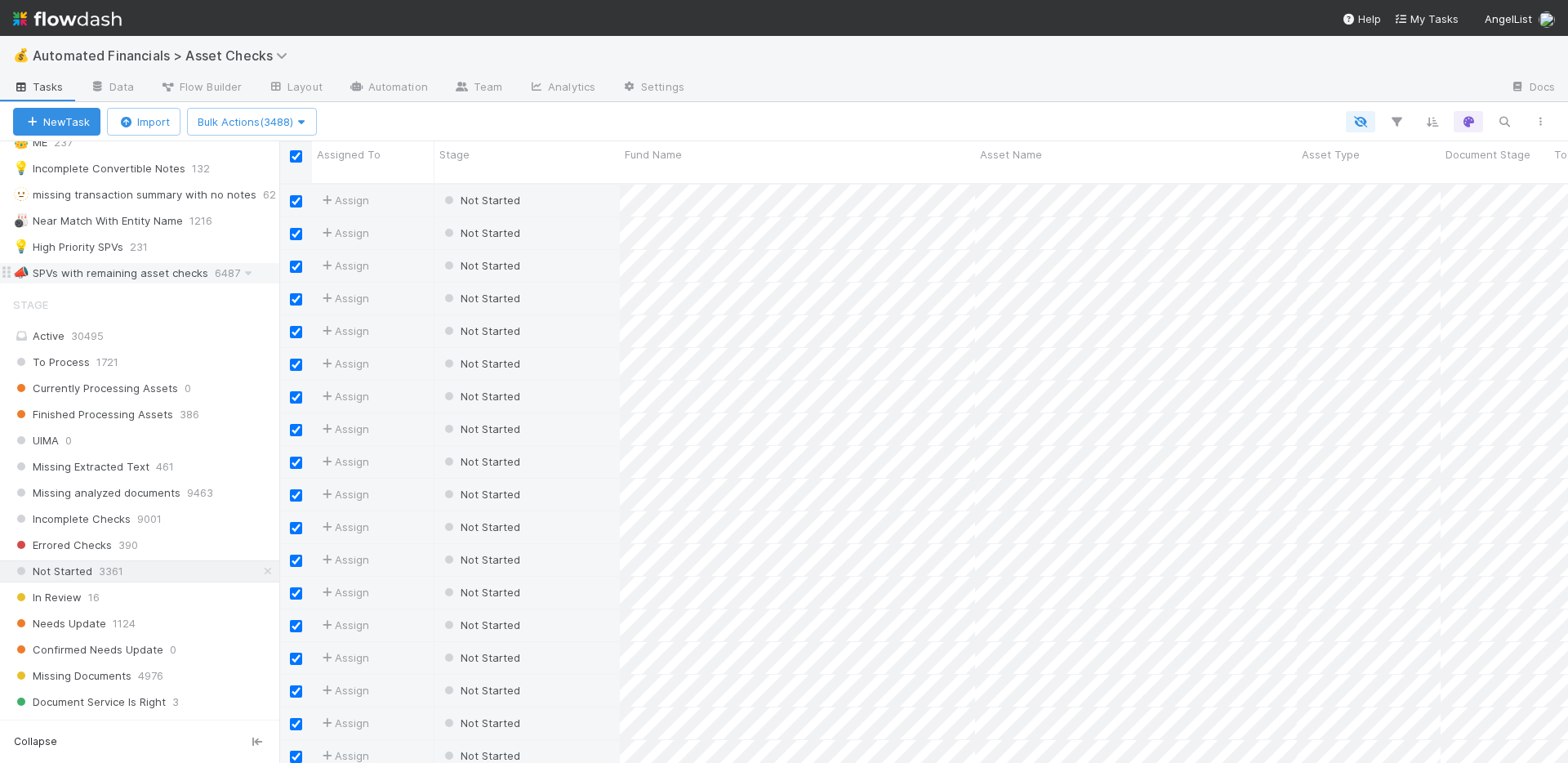
click at [294, 154] on input "checkbox" at bounding box center [296, 156] width 12 height 12
checkbox input "false"
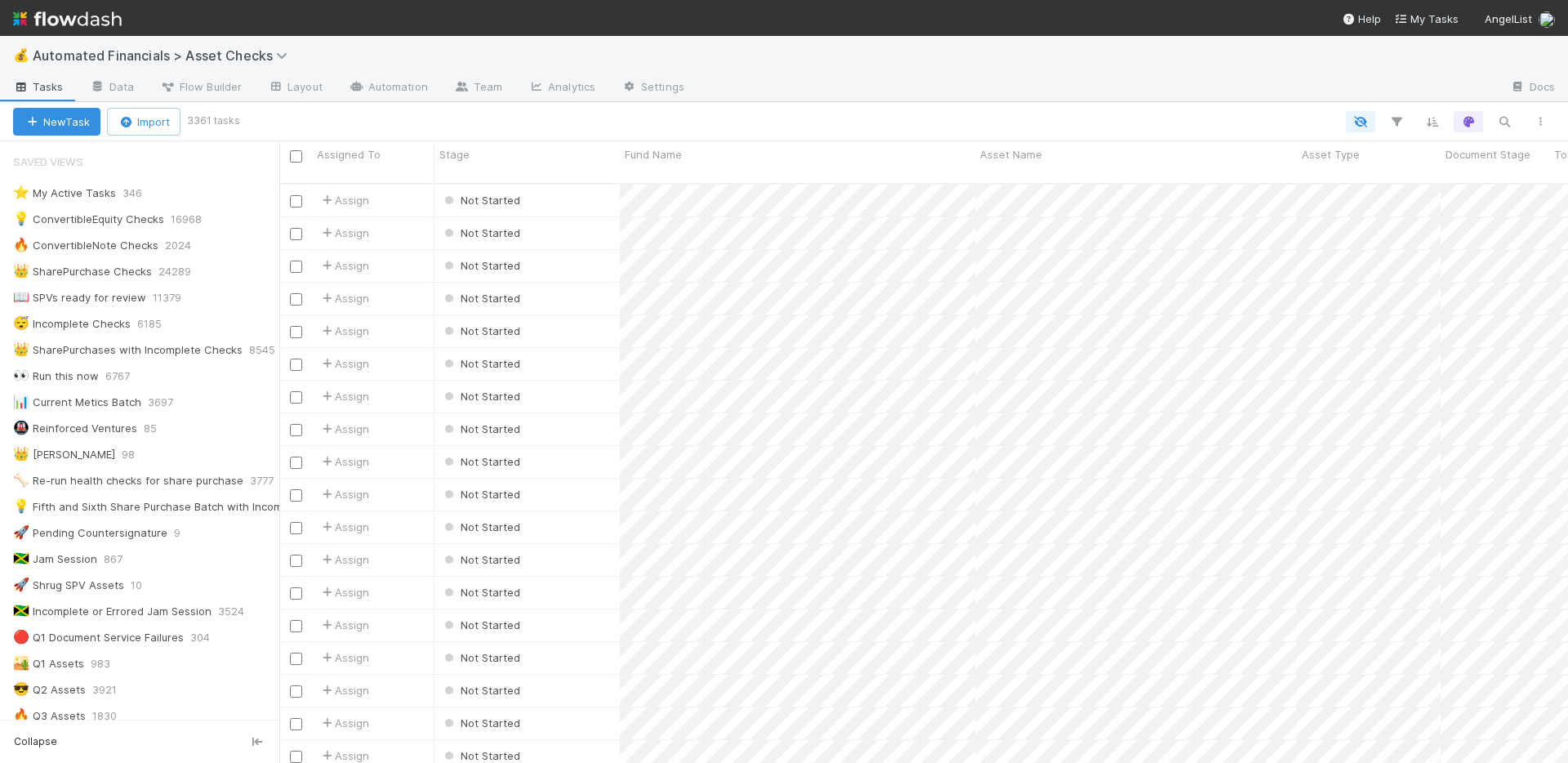
scroll to position [677, 0]
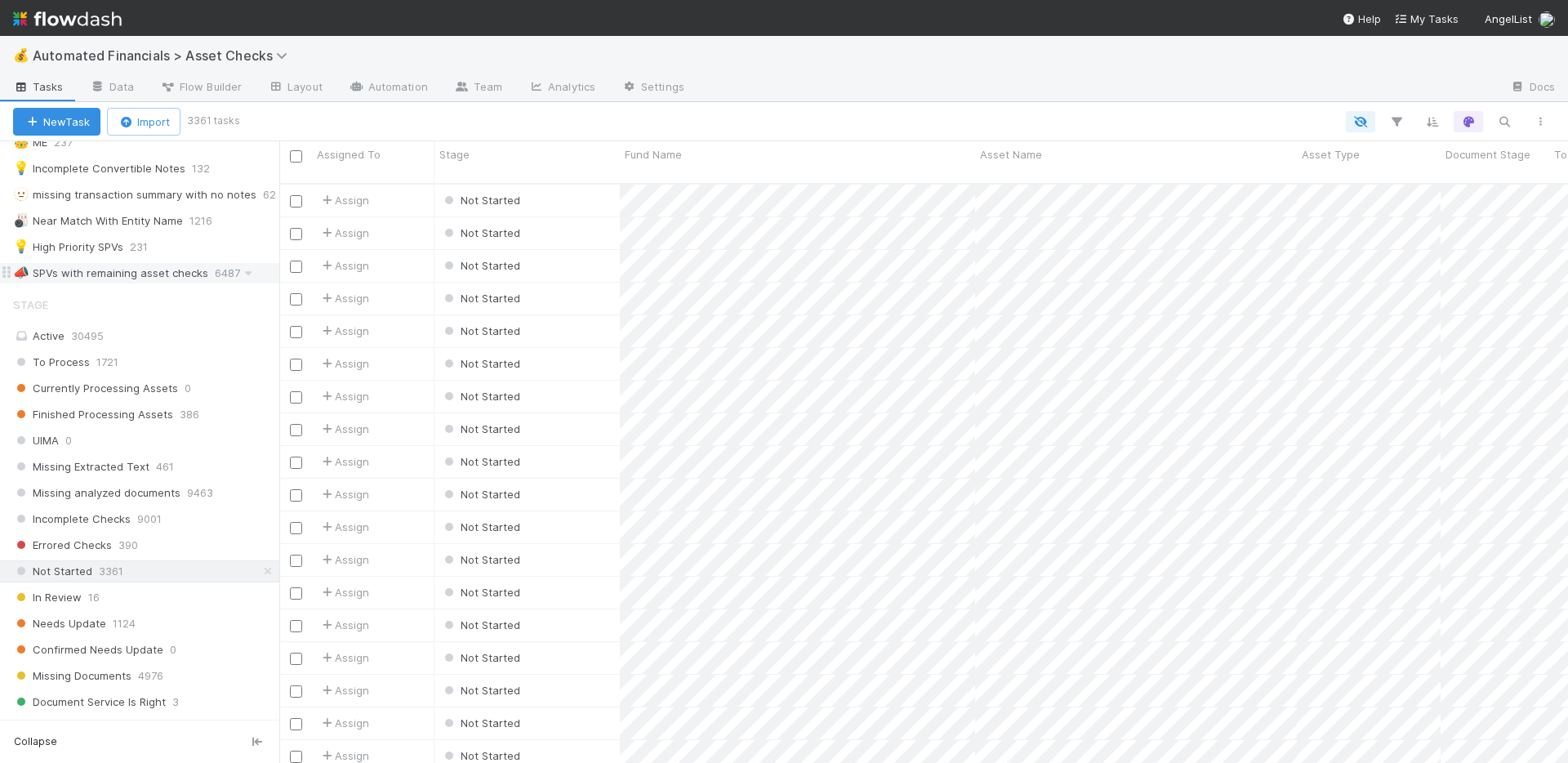
click at [162, 262] on div "📣 SPVs with remaining asset checks 6487" at bounding box center [139, 273] width 280 height 22
click at [164, 272] on div "📣 SPVs with remaining asset checks" at bounding box center [110, 273] width 195 height 20
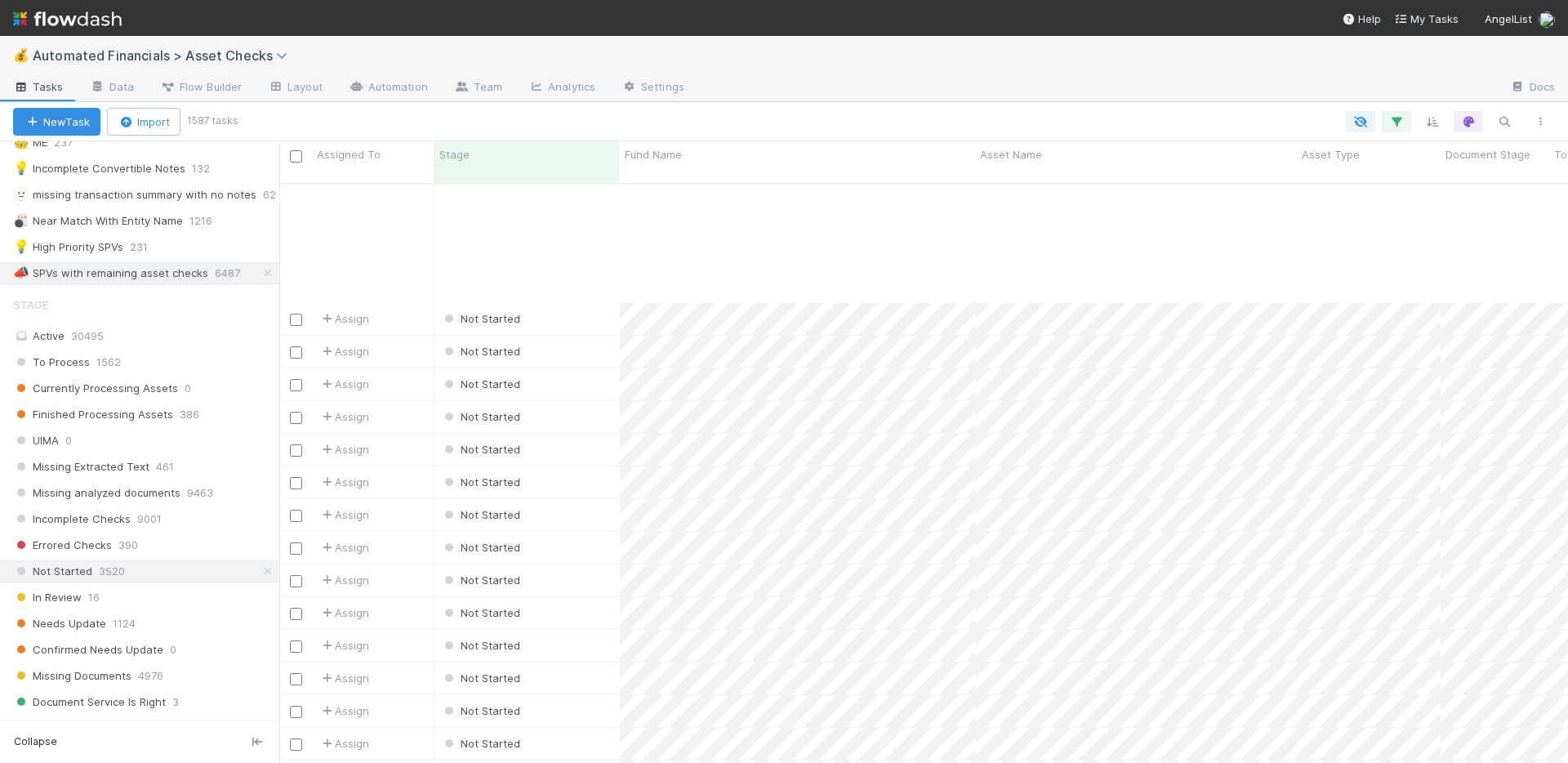
scroll to position [8760, 0]
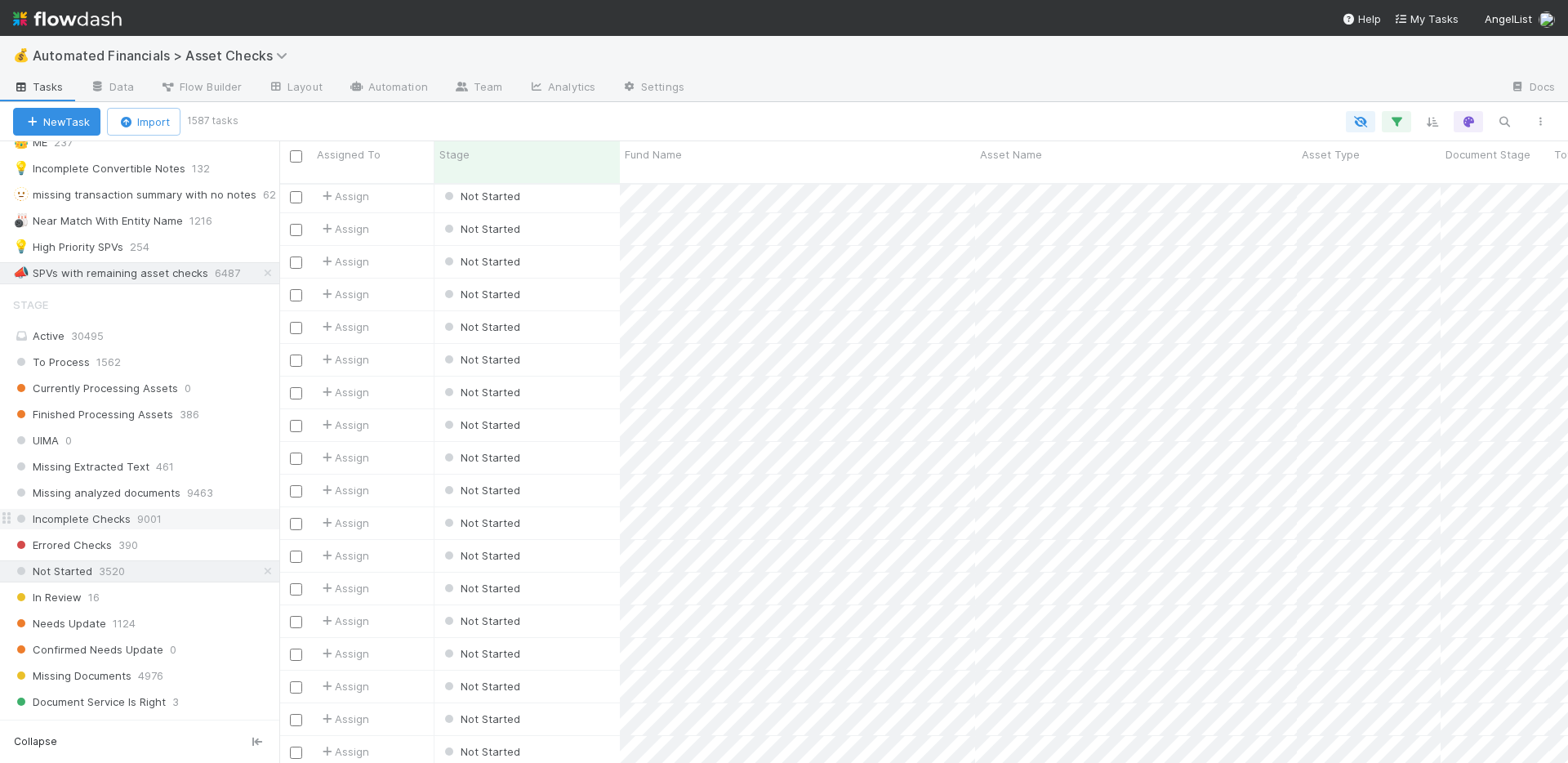
click at [66, 520] on span "Incomplete Checks" at bounding box center [72, 519] width 117 height 20
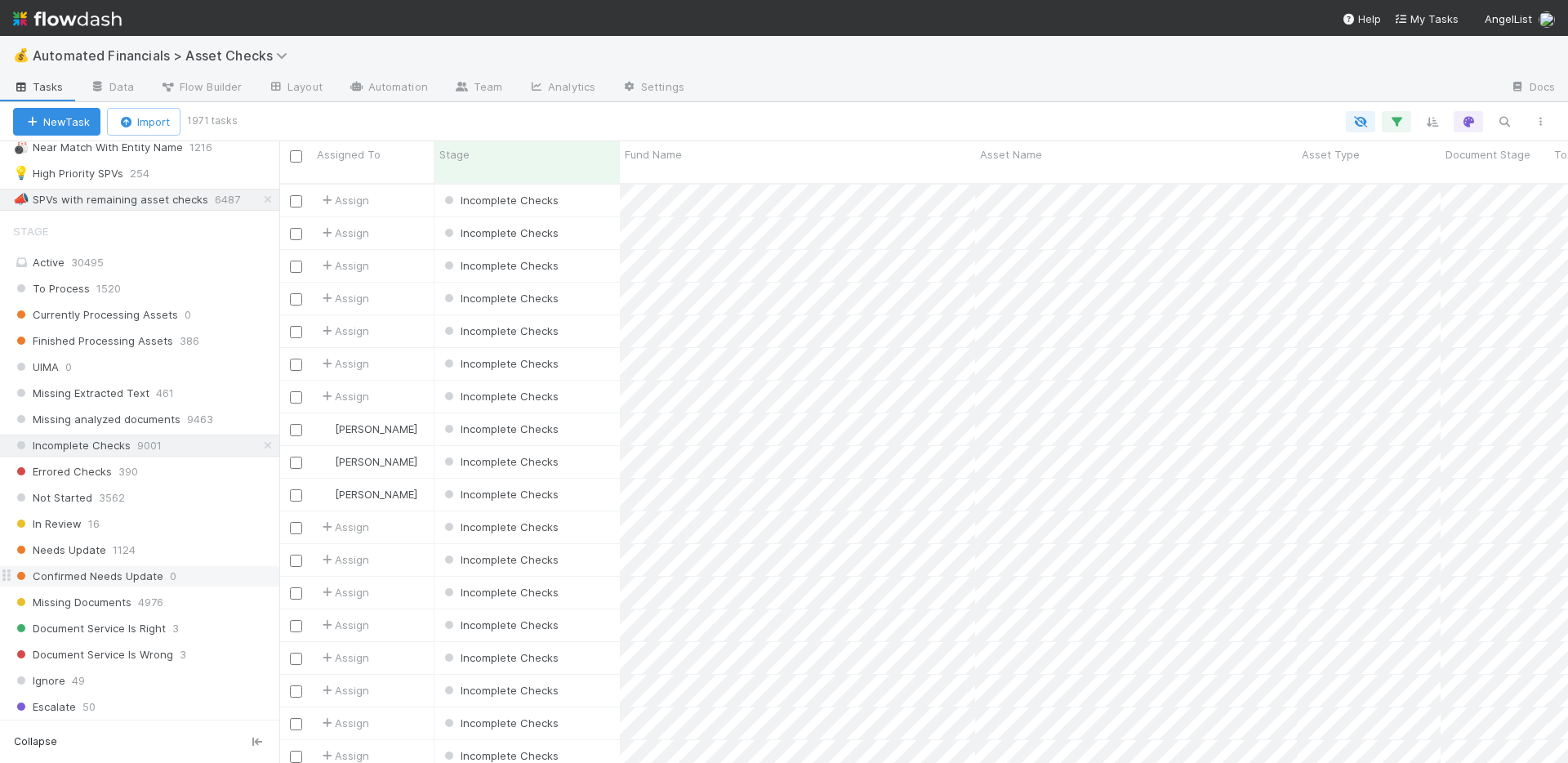
scroll to position [747, 0]
click at [160, 502] on div "Not Started 3573" at bounding box center [146, 503] width 266 height 20
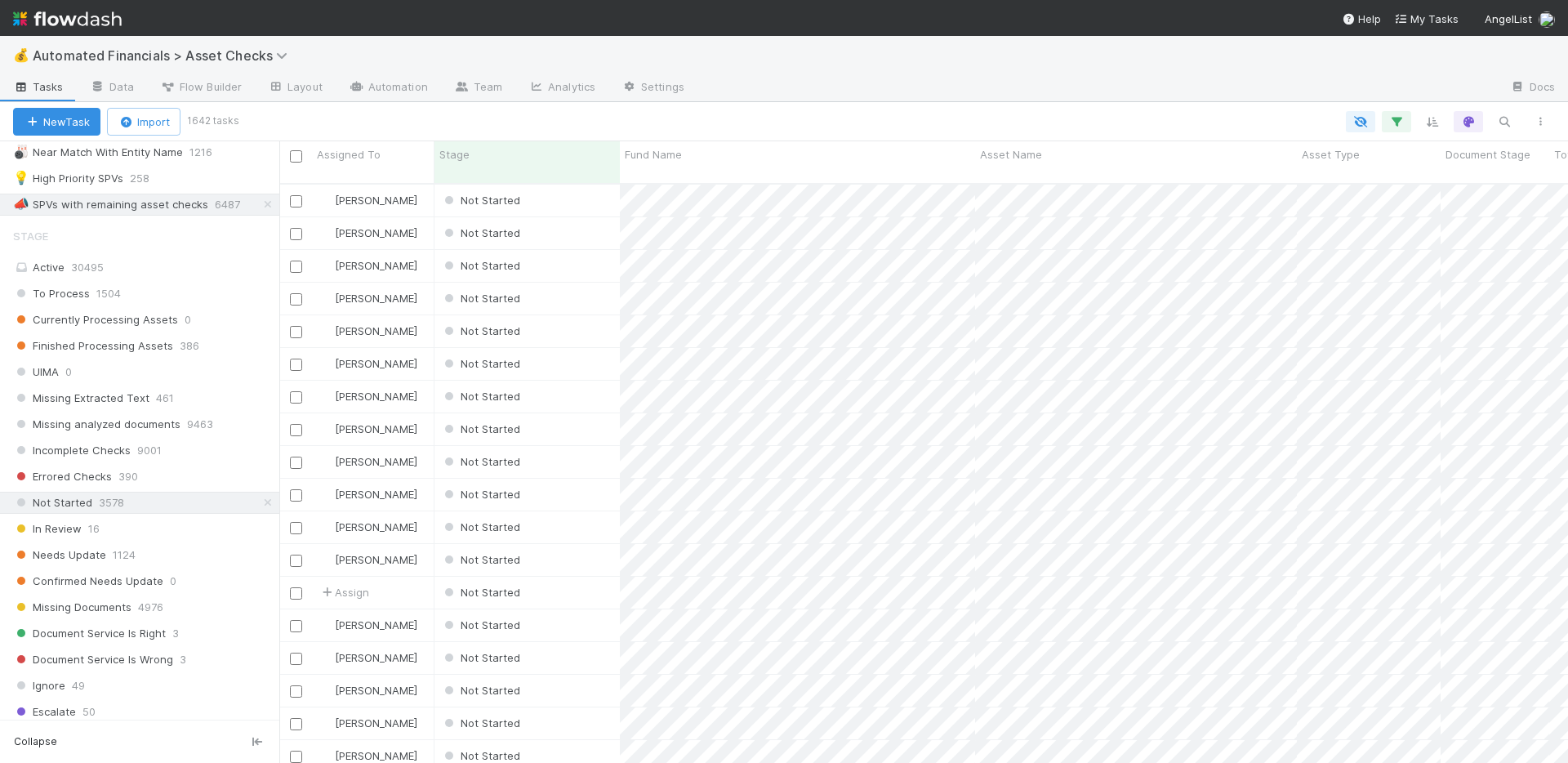
scroll to position [580, 1277]
click at [262, 206] on icon at bounding box center [267, 204] width 16 height 11
click at [193, 181] on div "💡 High Priority SPVs 258" at bounding box center [146, 178] width 266 height 20
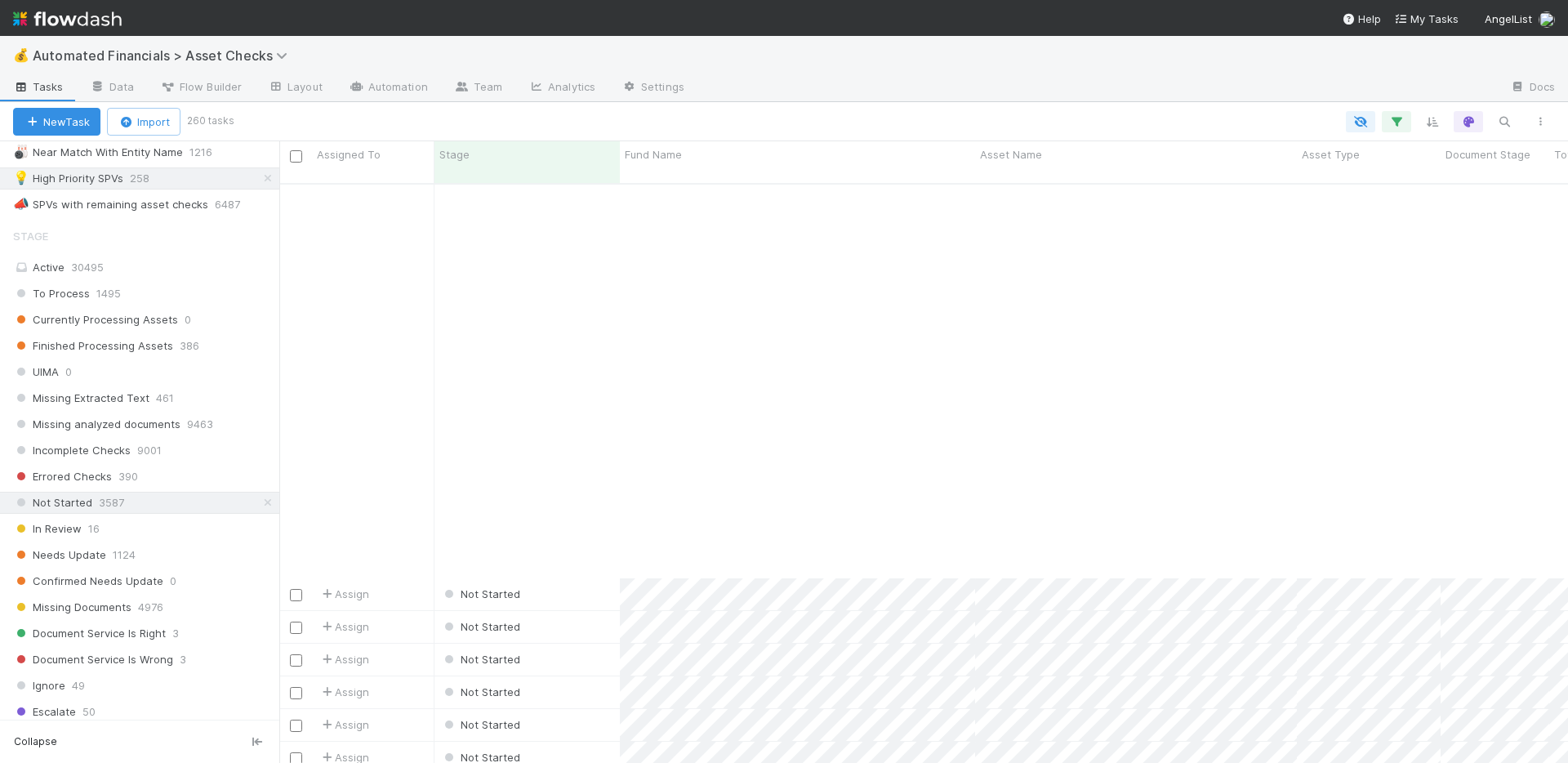
scroll to position [886, 0]
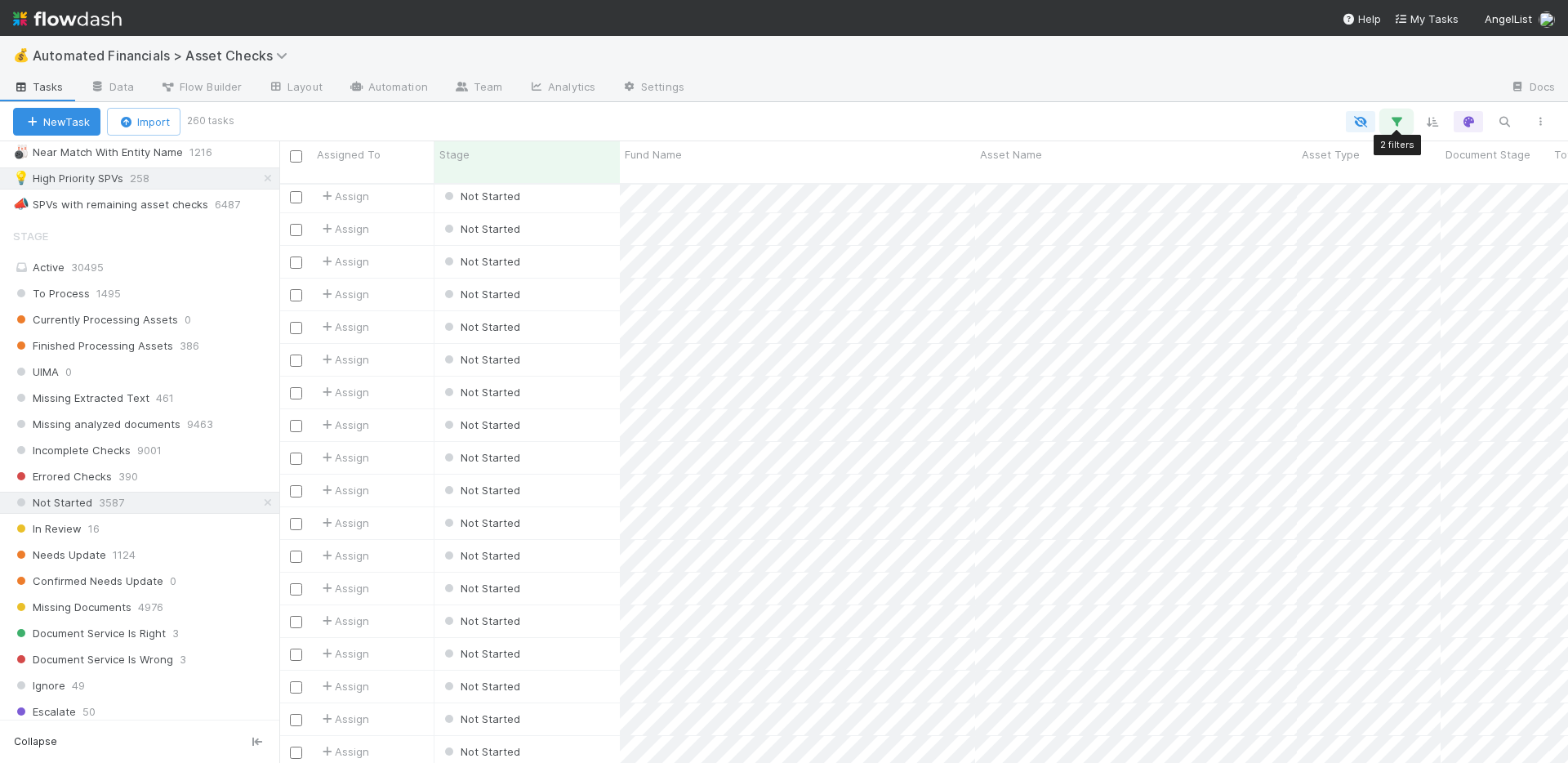
click at [1396, 126] on icon "button" at bounding box center [1396, 121] width 16 height 14
click at [934, 283] on link "And.." at bounding box center [937, 283] width 52 height 24
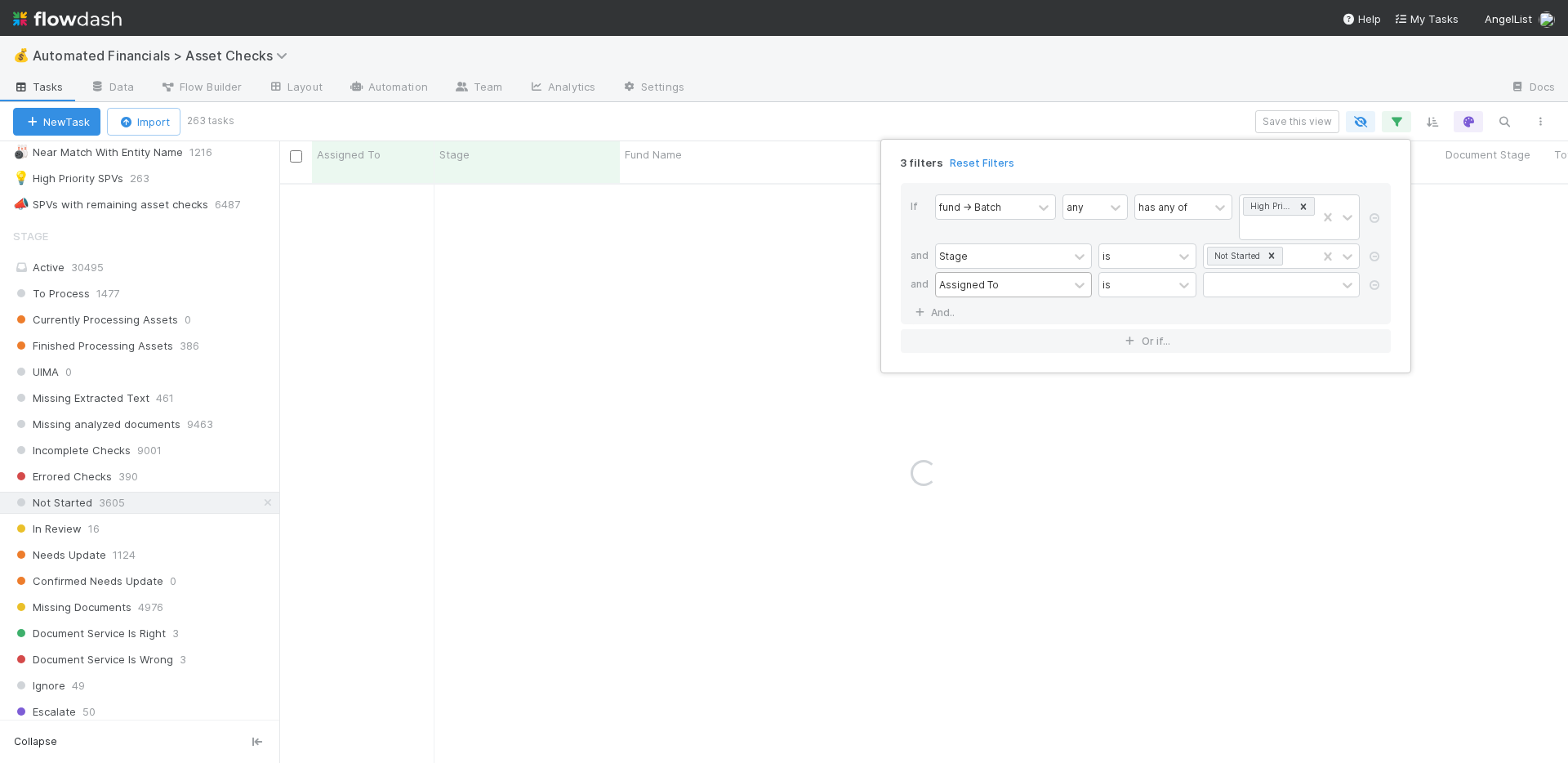
click at [988, 288] on div "Assigned To" at bounding box center [968, 283] width 60 height 14
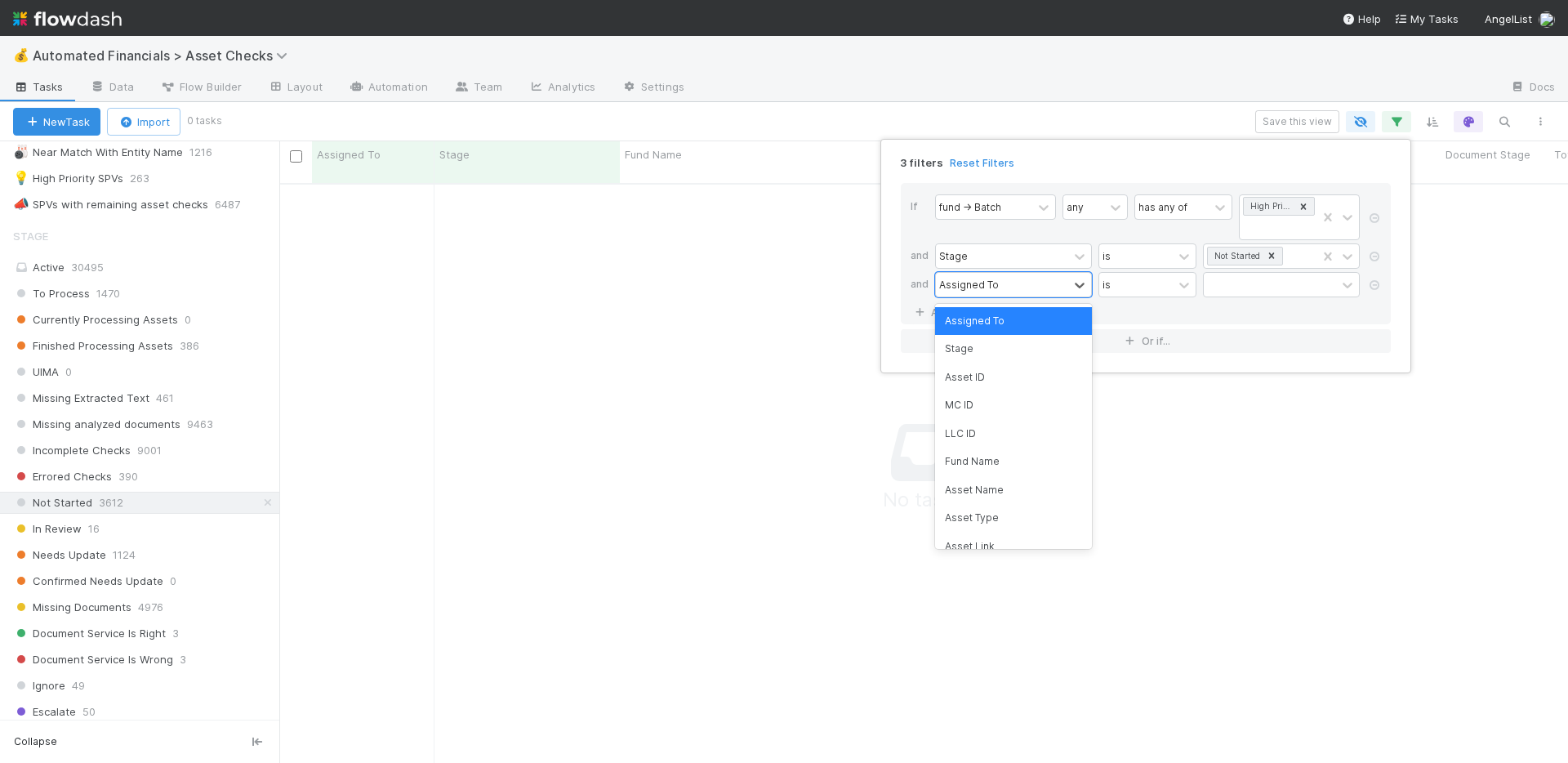
scroll to position [569, 1277]
click at [990, 514] on div "Asset Type" at bounding box center [1013, 517] width 157 height 28
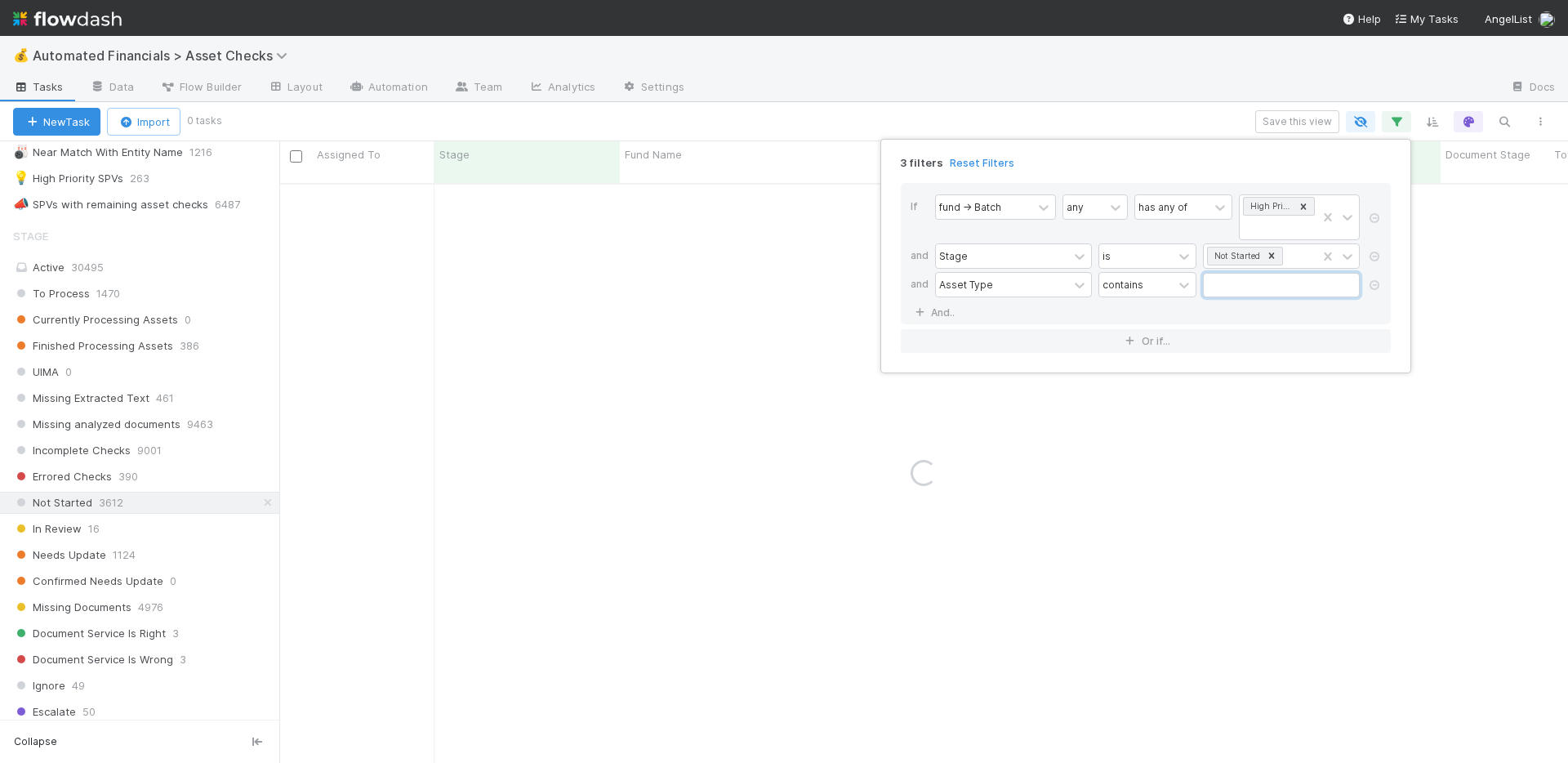
click at [1227, 289] on input "text" at bounding box center [1281, 284] width 157 height 24
type input "interest"
click at [1378, 285] on icon at bounding box center [1374, 285] width 16 height 10
click at [1105, 64] on div "2 filters Reset Filters If fund -> Batch any has any of High Priority SPVs and …" at bounding box center [784, 382] width 1568 height 763
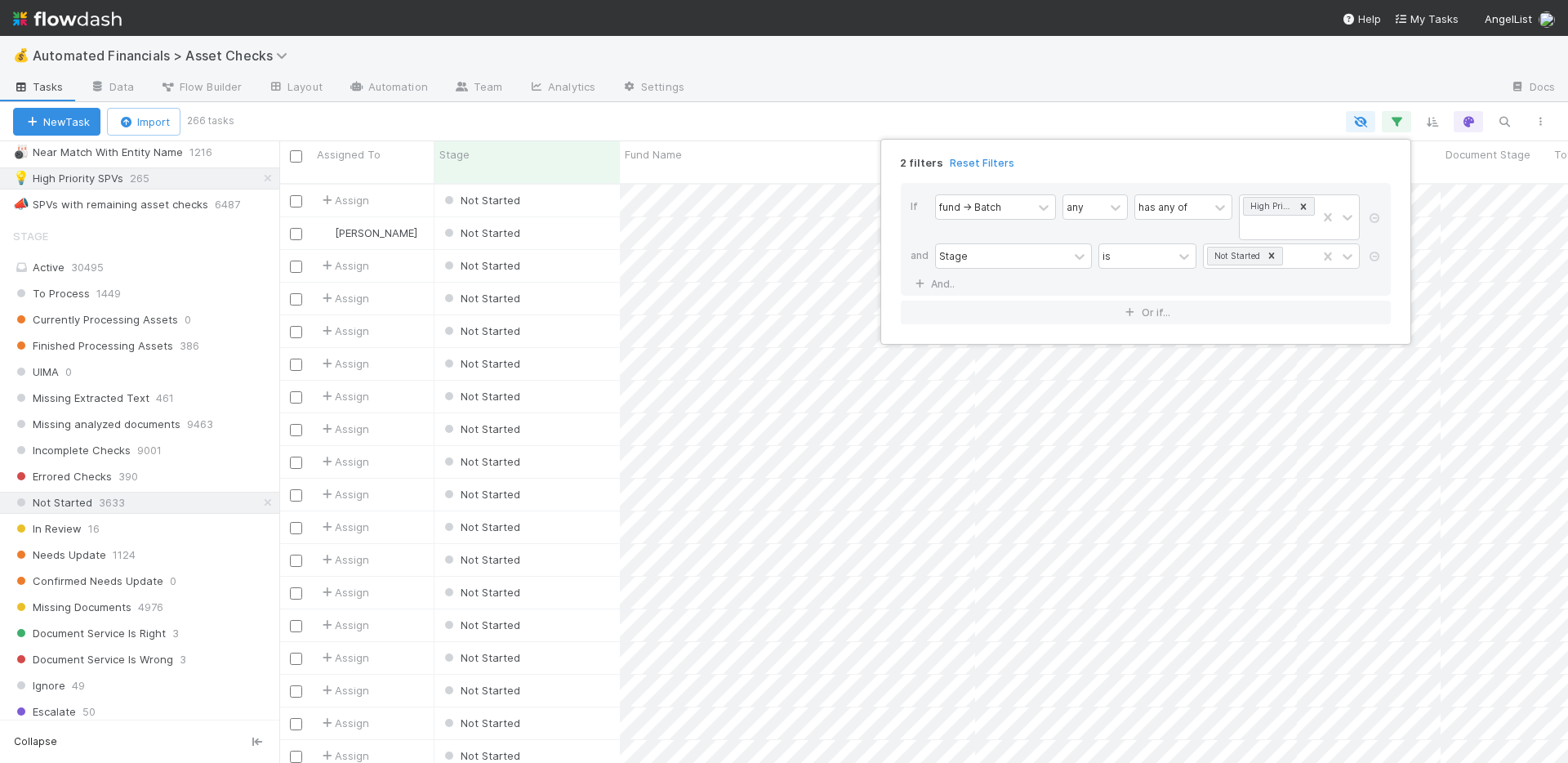
scroll to position [580, 1277]
click at [1016, 65] on div "2 filters Reset Filters If fund -> Batch any has any of High Priority SPVs and …" at bounding box center [784, 382] width 1568 height 763
click at [297, 150] on input "checkbox" at bounding box center [296, 156] width 12 height 12
checkbox input "true"
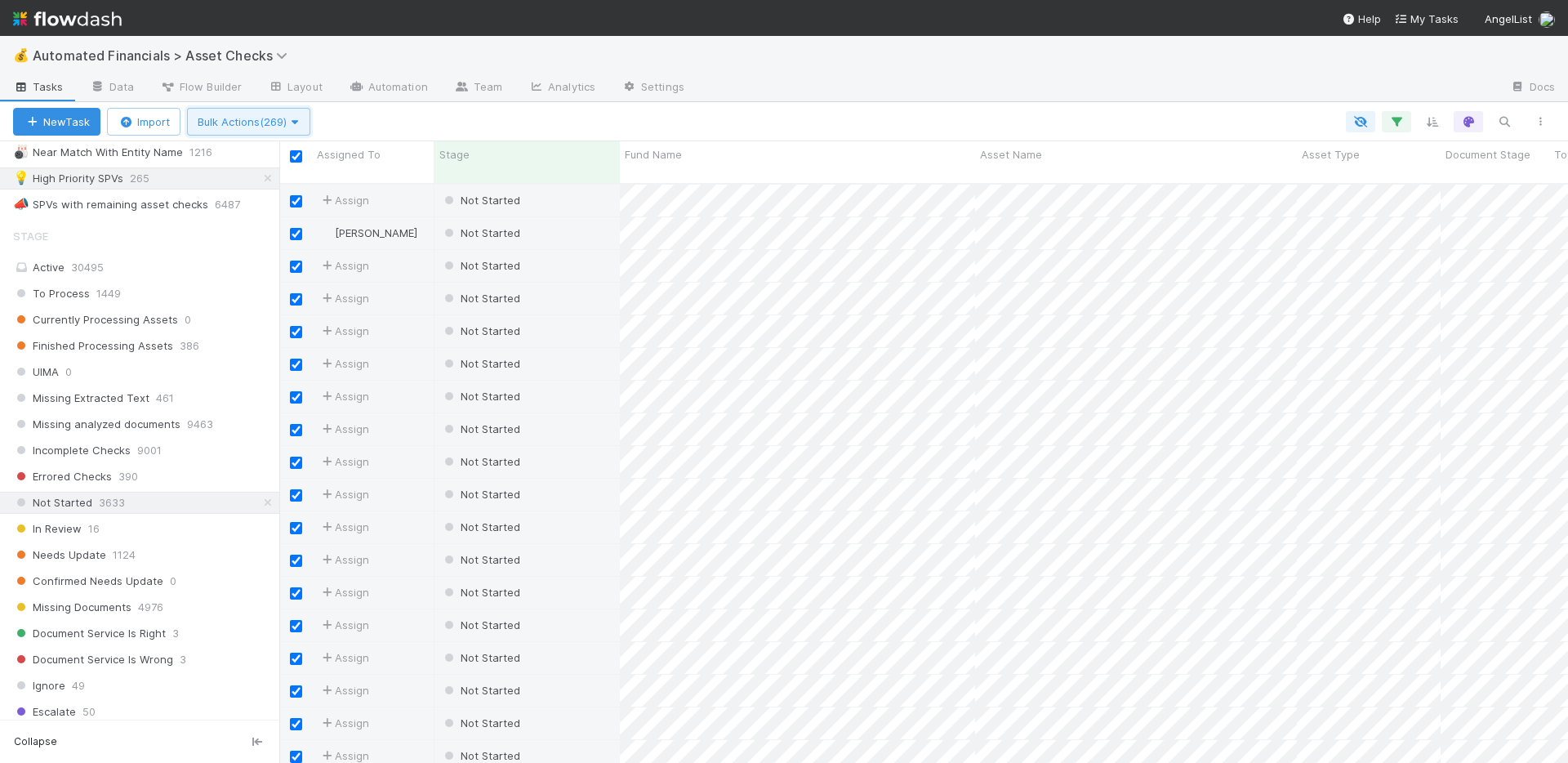
click at [298, 118] on icon "button" at bounding box center [294, 122] width 16 height 11
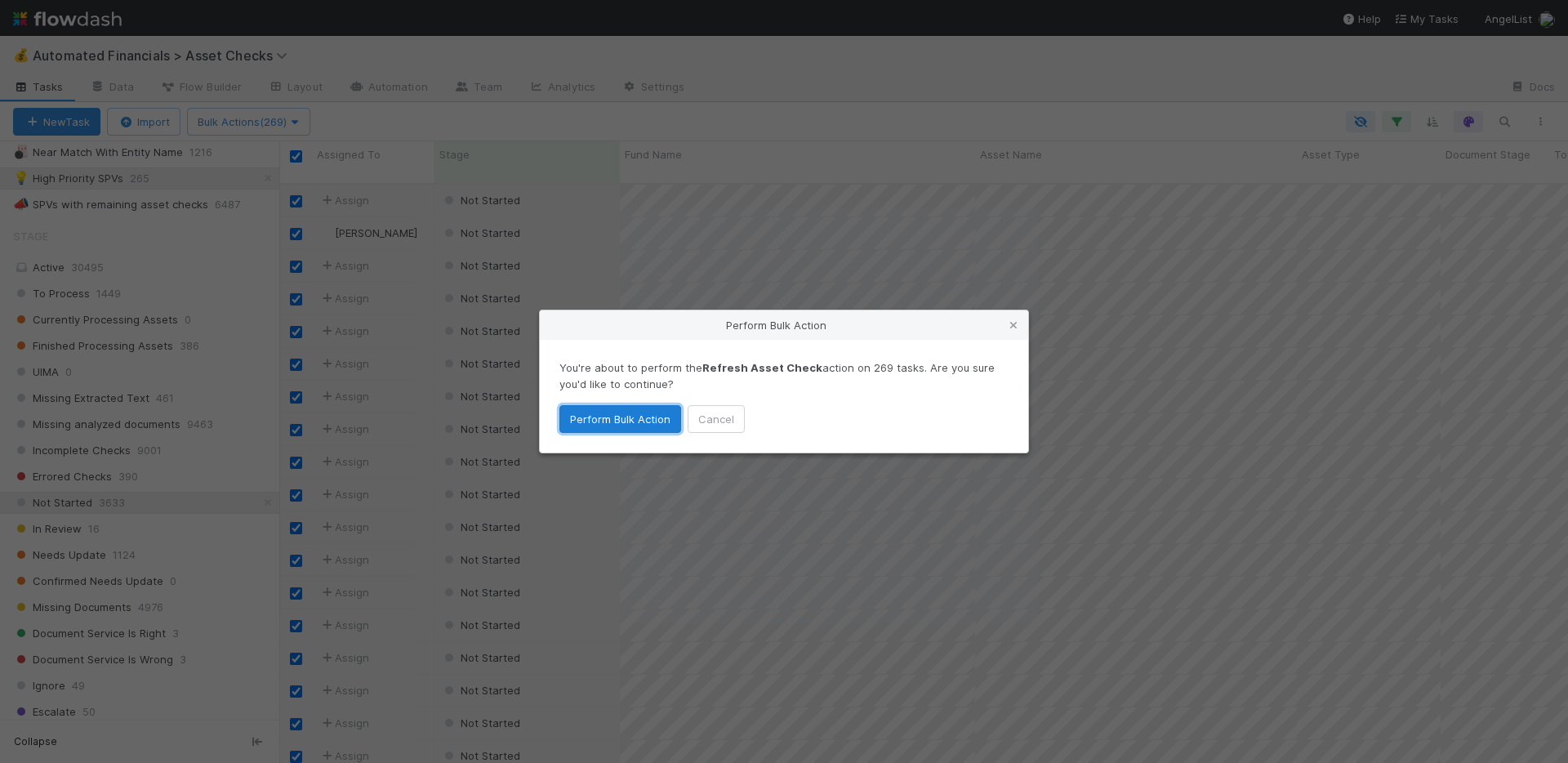
click at [619, 419] on button "Perform Bulk Action" at bounding box center [620, 419] width 122 height 28
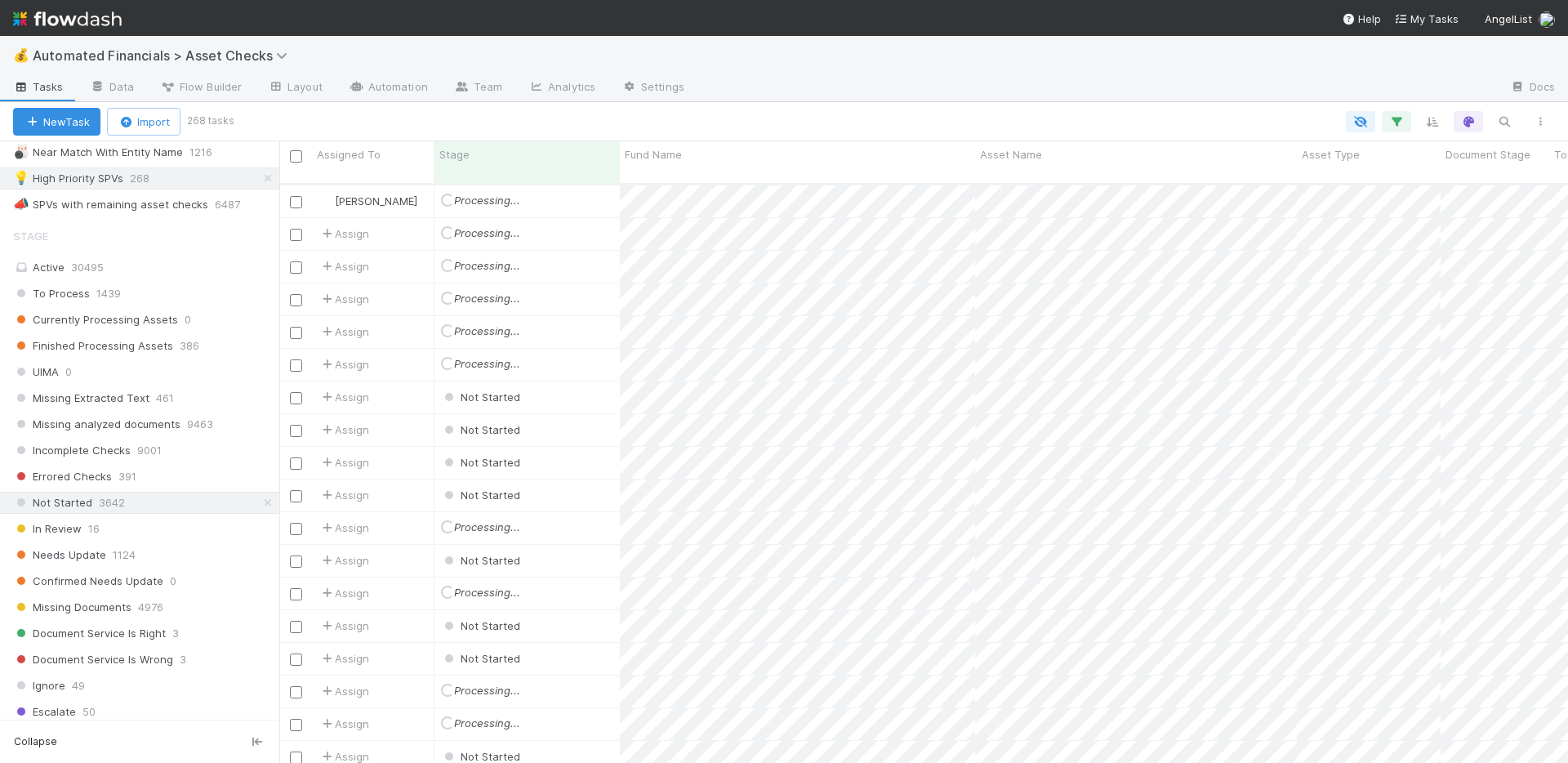
scroll to position [555, 0]
click at [551, 416] on div "Not Started" at bounding box center [527, 429] width 185 height 32
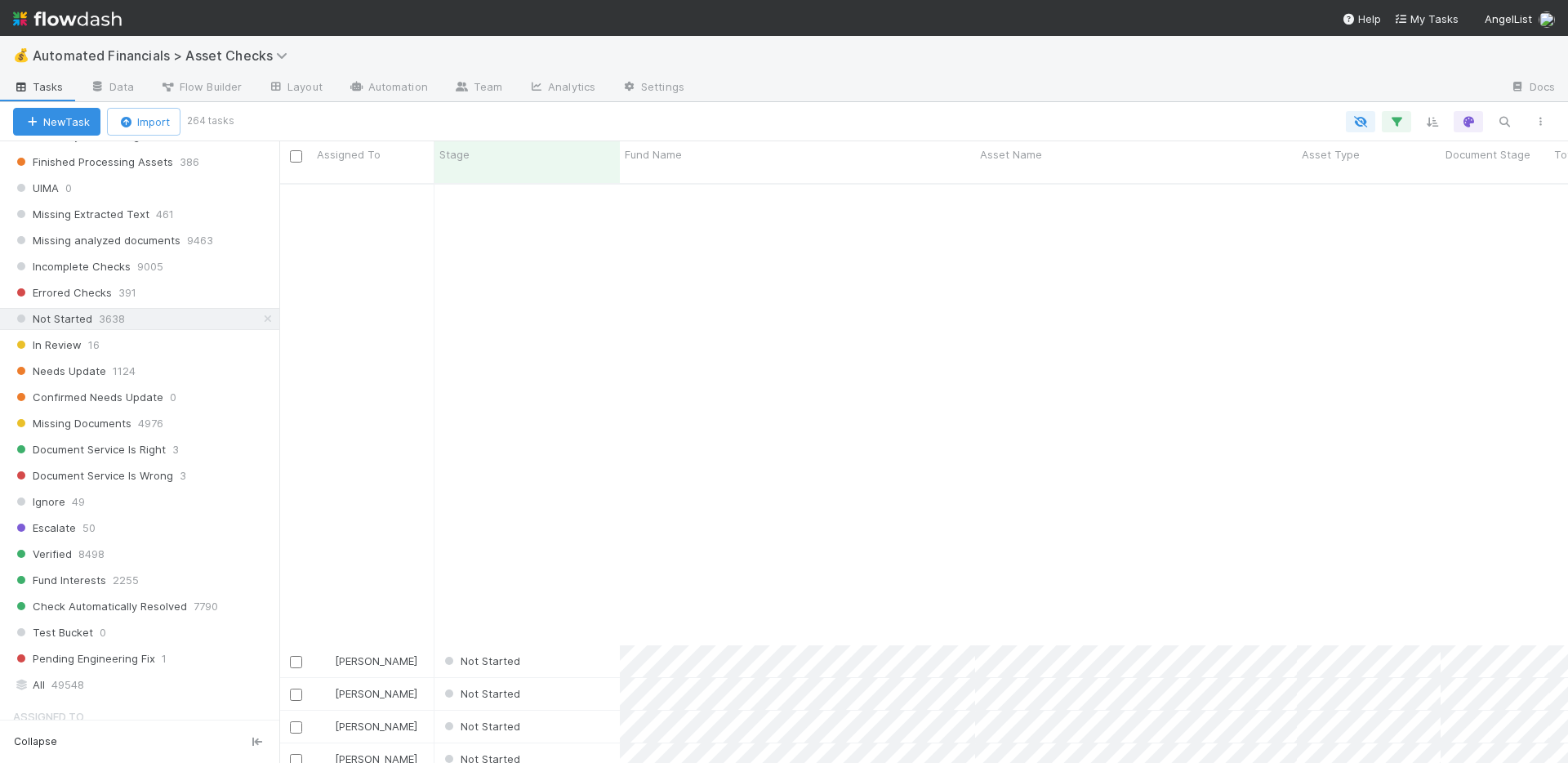
scroll to position [8274, 0]
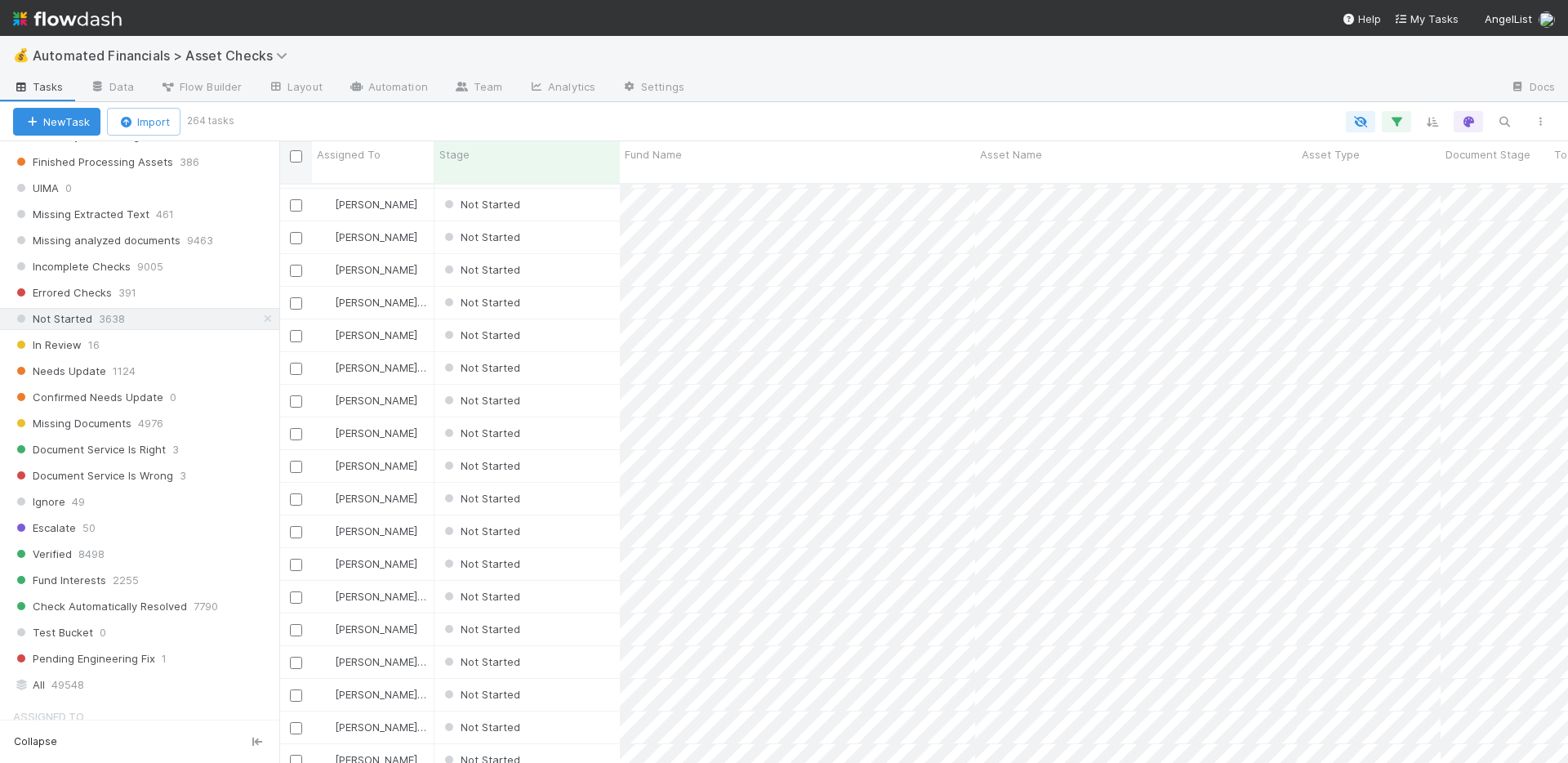
click at [292, 154] on input "checkbox" at bounding box center [296, 156] width 12 height 12
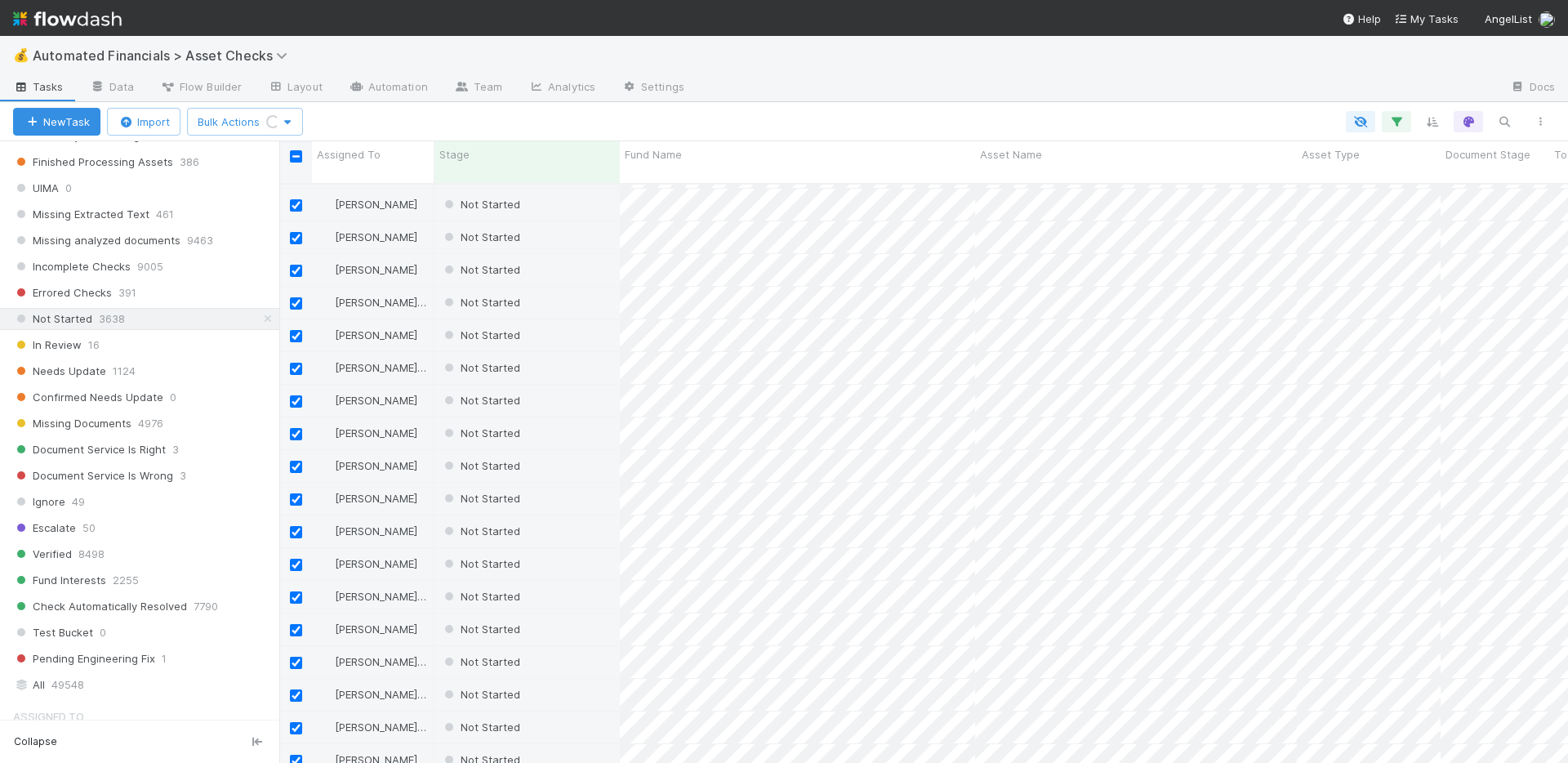
checkbox input "false"
click at [282, 119] on span "Bulk Actions (264)" at bounding box center [249, 122] width 102 height 13
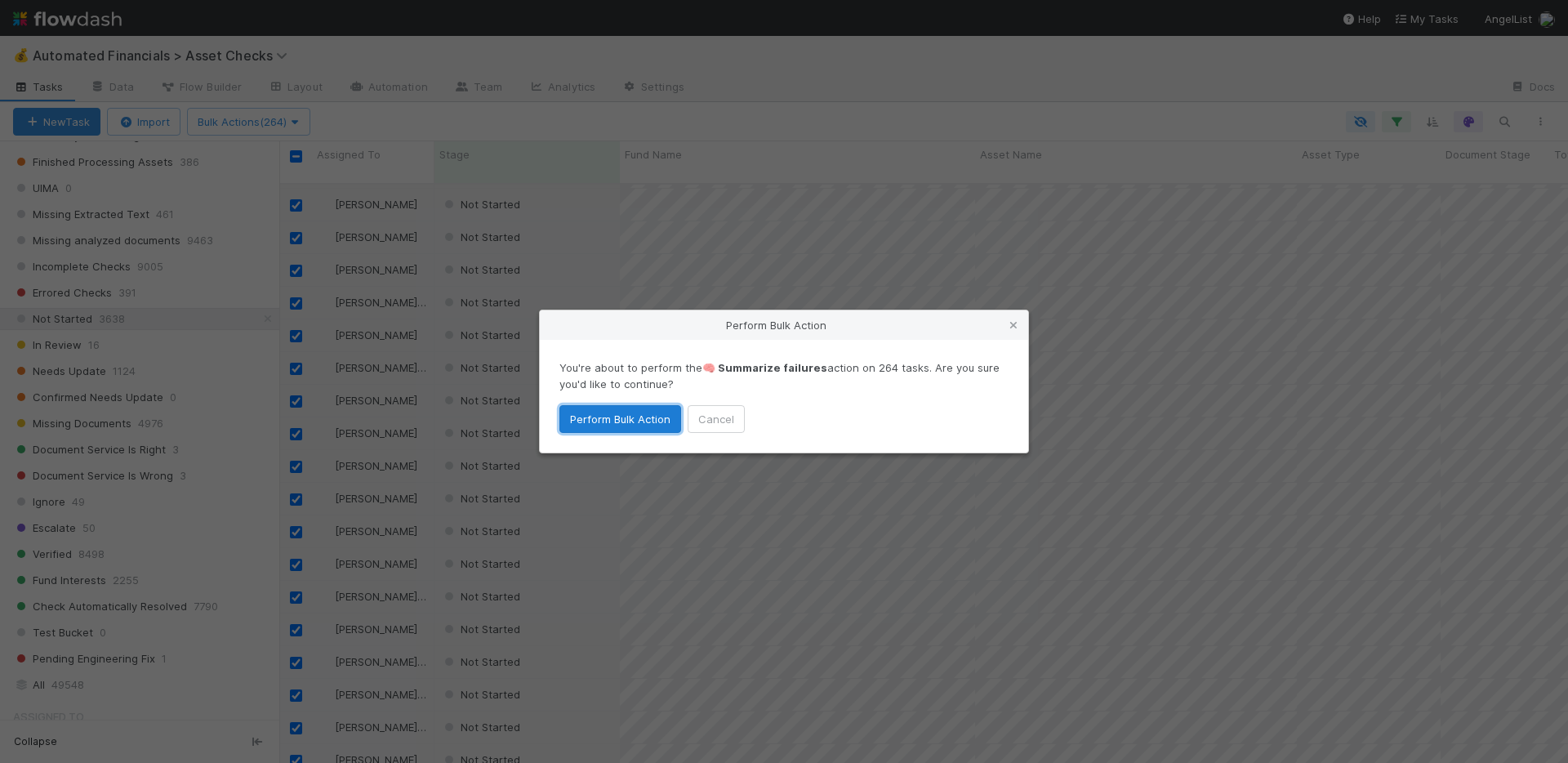
click at [616, 420] on button "Perform Bulk Action" at bounding box center [620, 419] width 122 height 28
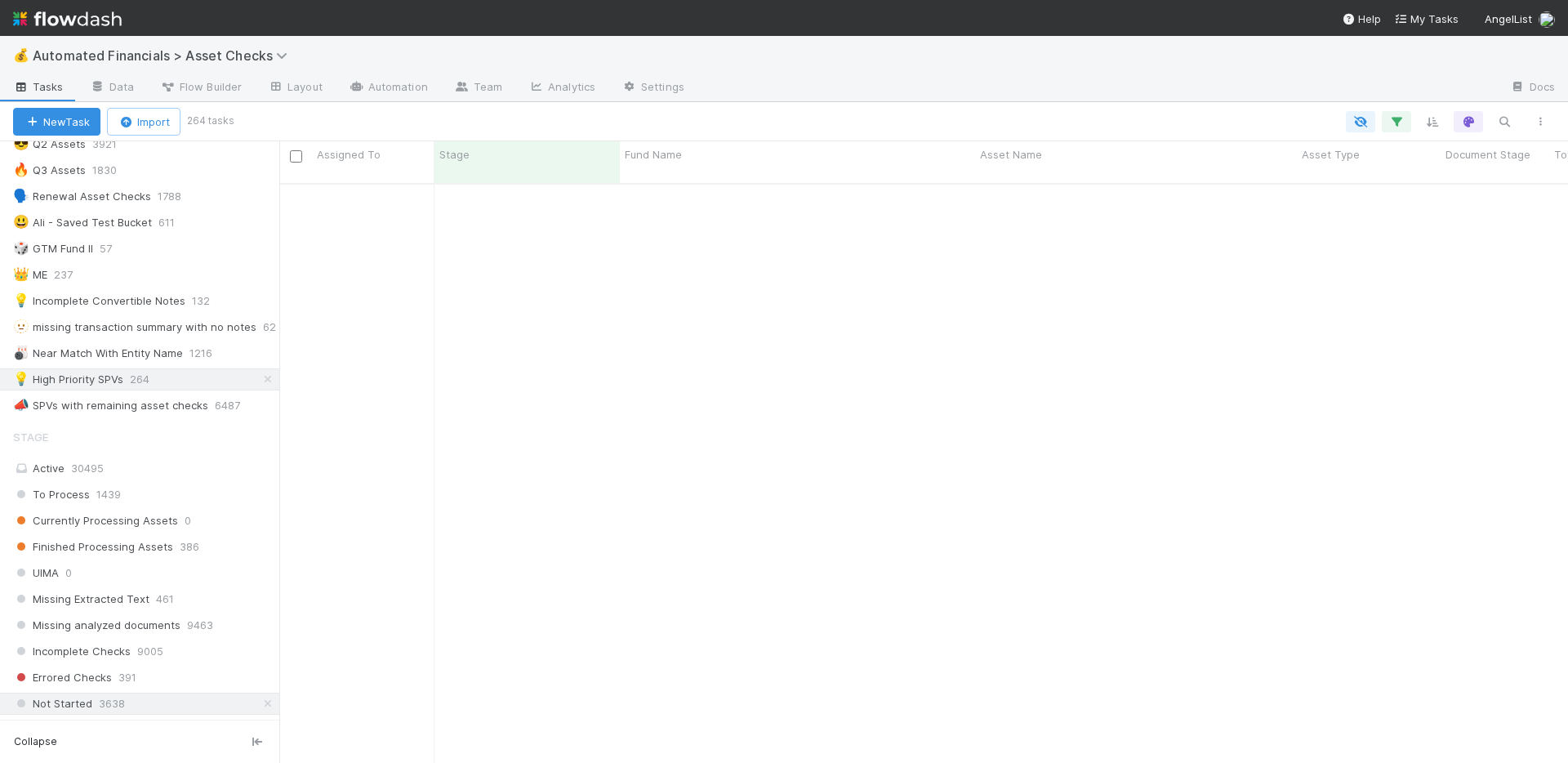
scroll to position [7484, 0]
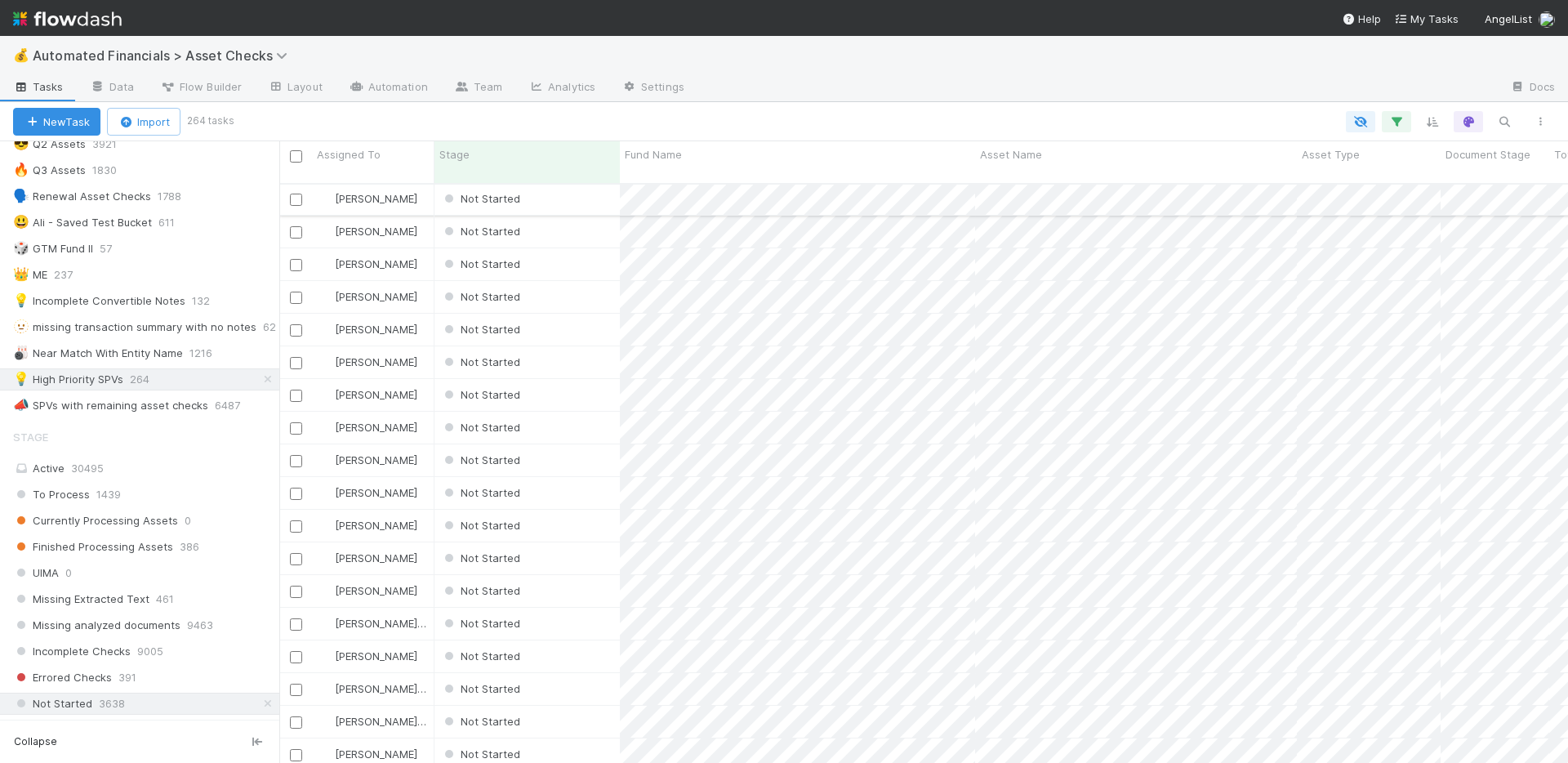
click at [598, 186] on div "Not Started" at bounding box center [527, 198] width 185 height 32
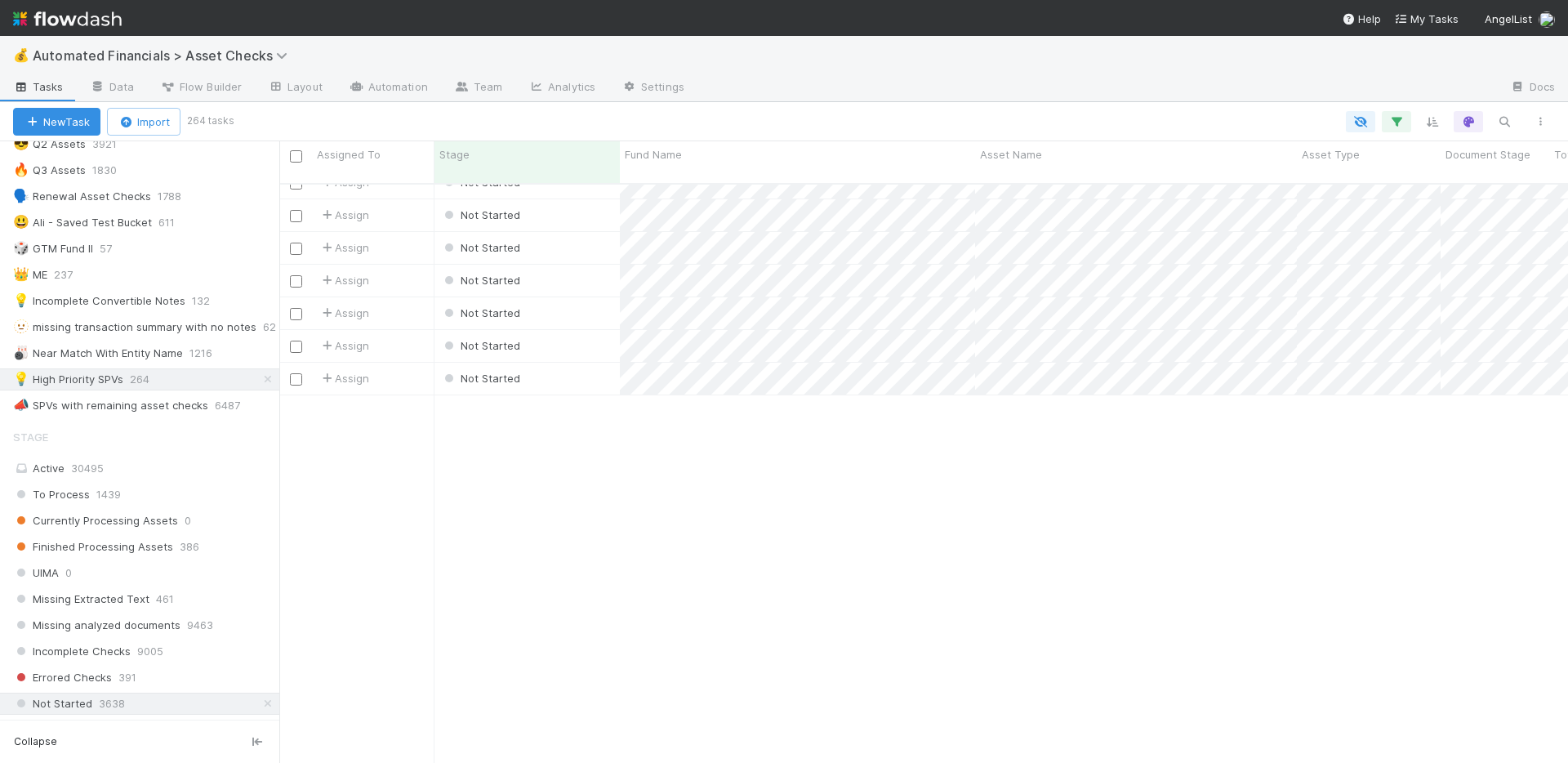
scroll to position [0, 0]
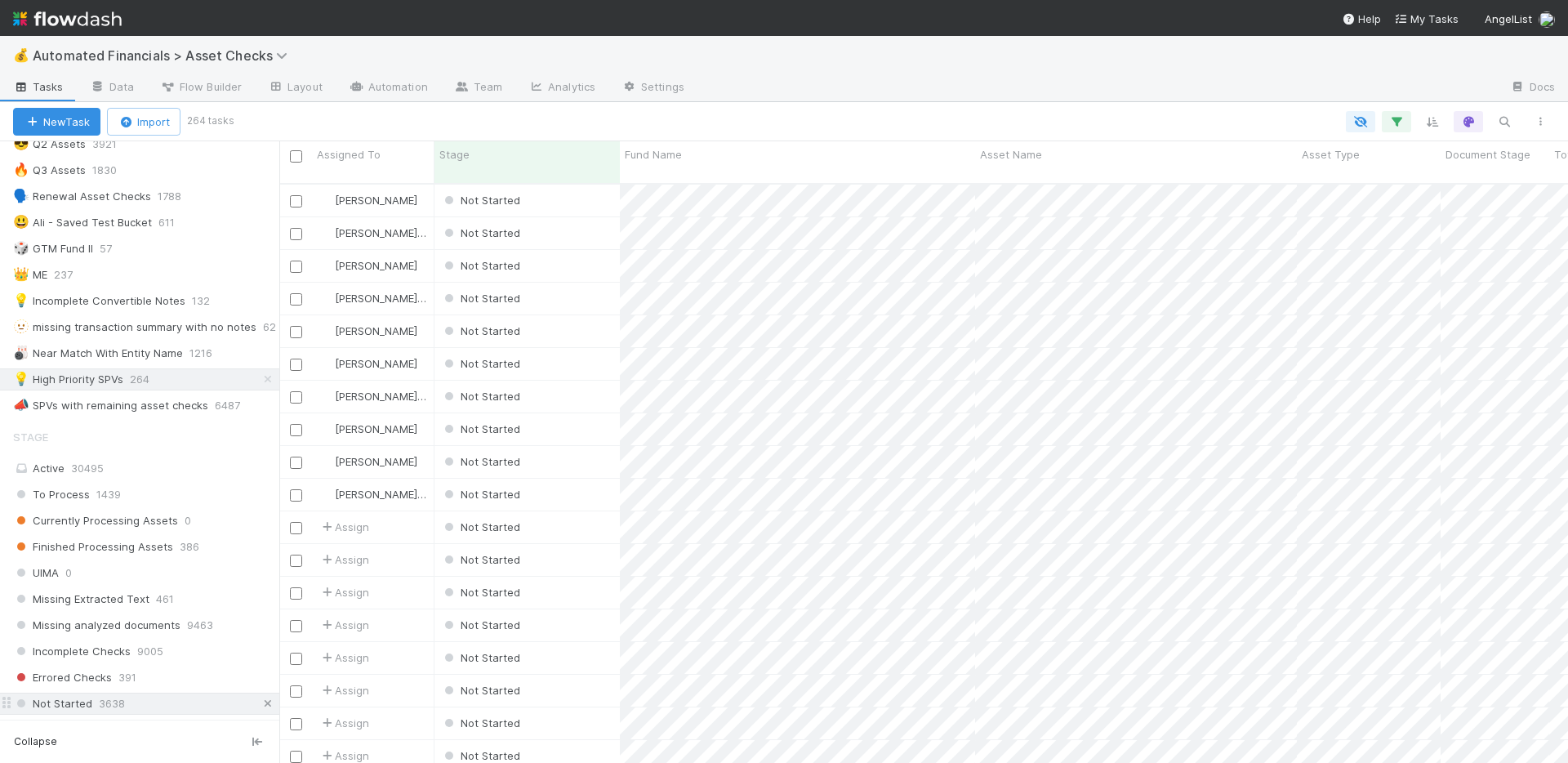
click at [259, 703] on icon at bounding box center [267, 703] width 16 height 11
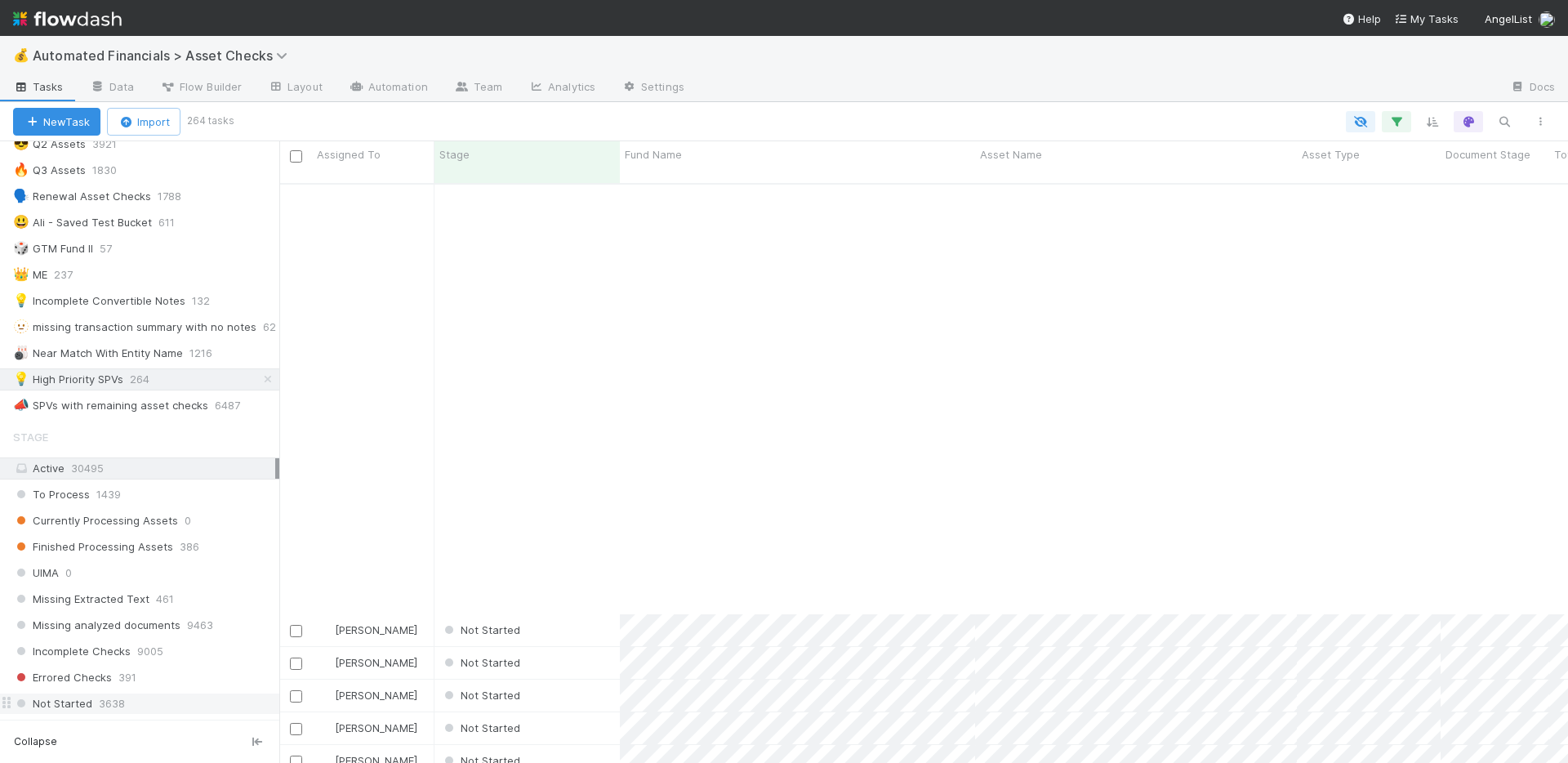
scroll to position [4577, 0]
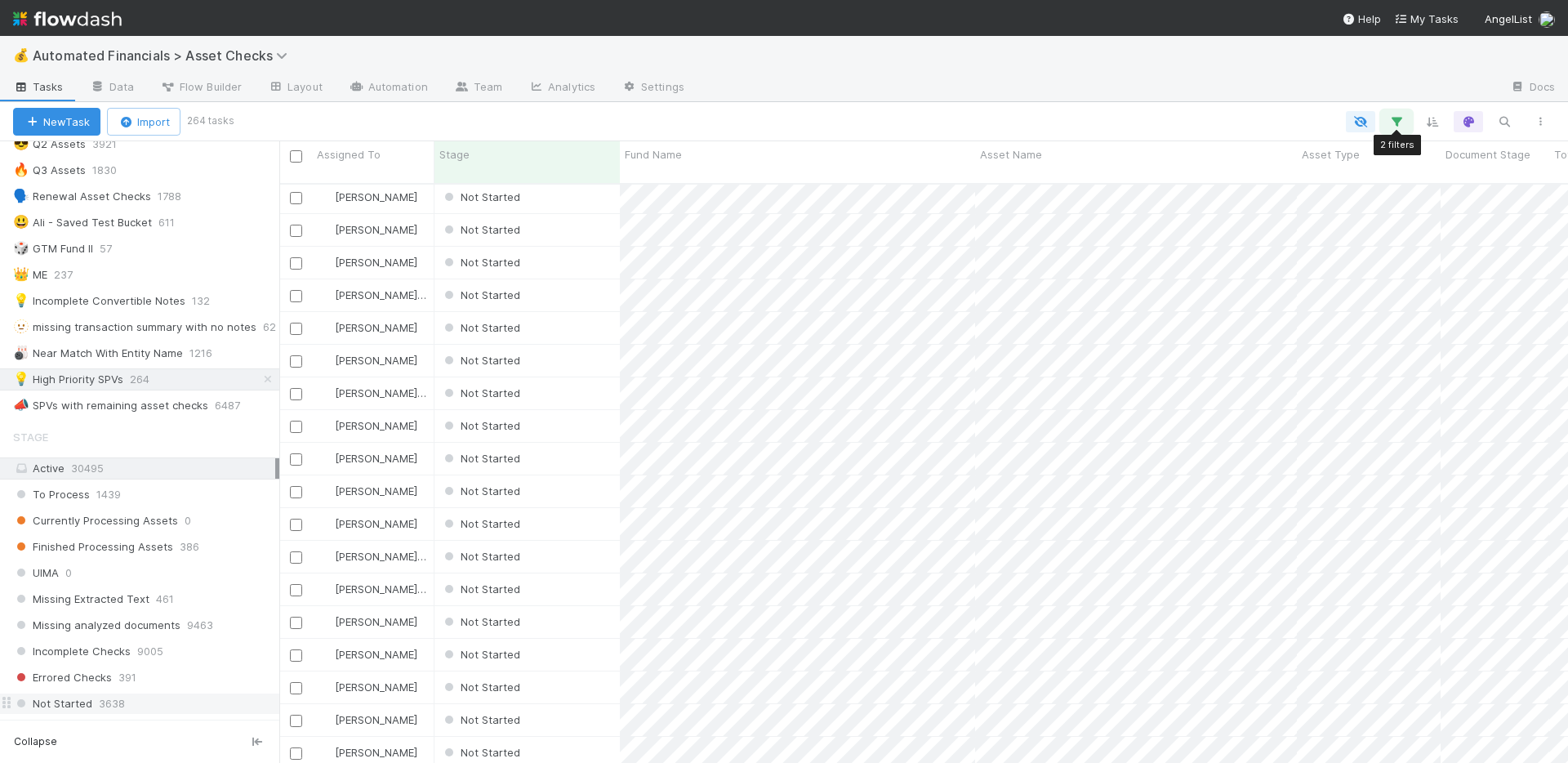
click at [1399, 124] on icon "button" at bounding box center [1396, 121] width 16 height 14
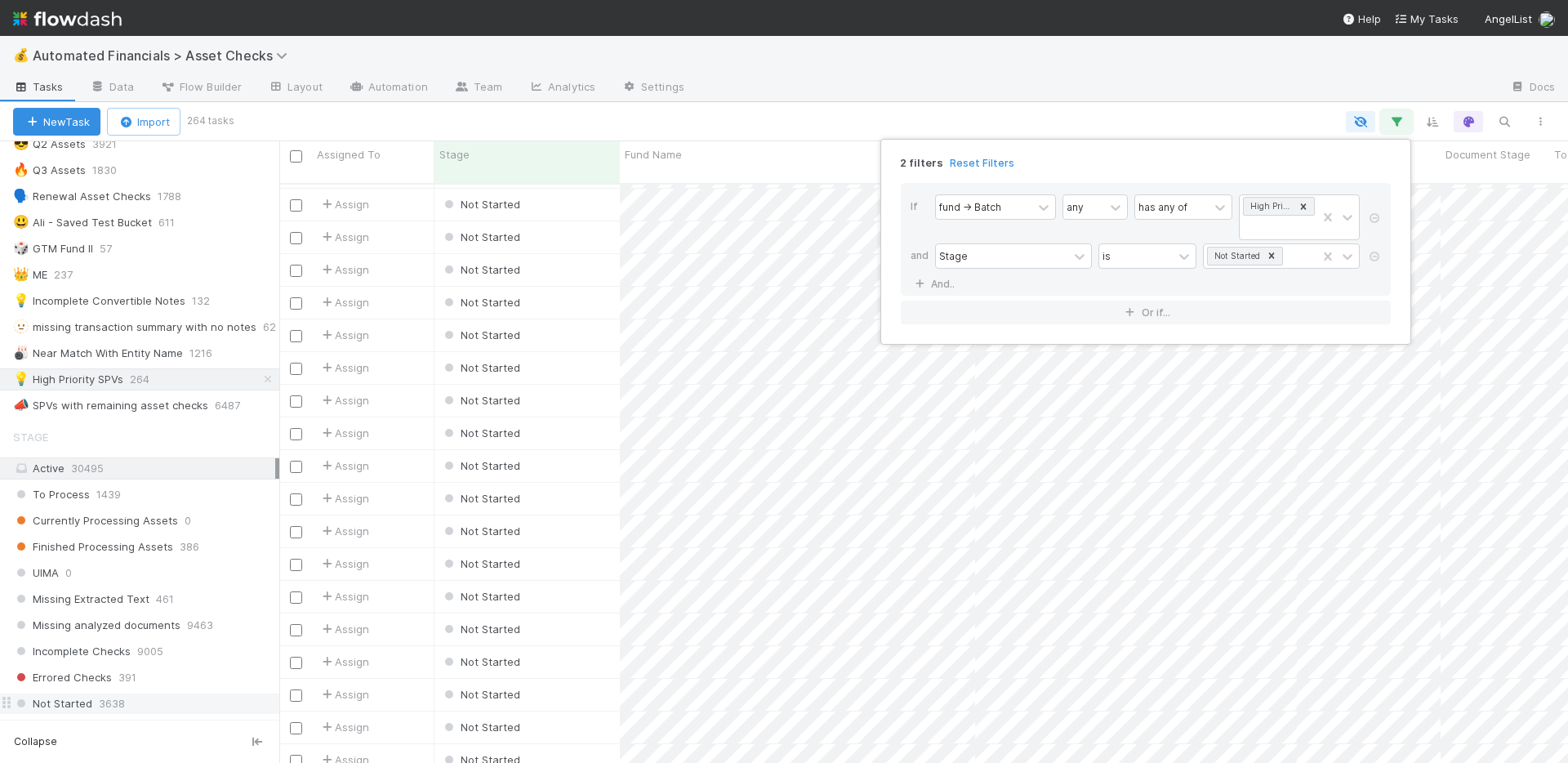
scroll to position [2687, 0]
click at [1157, 96] on div "2 filters Reset Filters If fund -> Batch any has any of High Priority SPVs and …" at bounding box center [784, 382] width 1568 height 763
click at [297, 152] on input "checkbox" at bounding box center [296, 156] width 12 height 12
checkbox input "true"
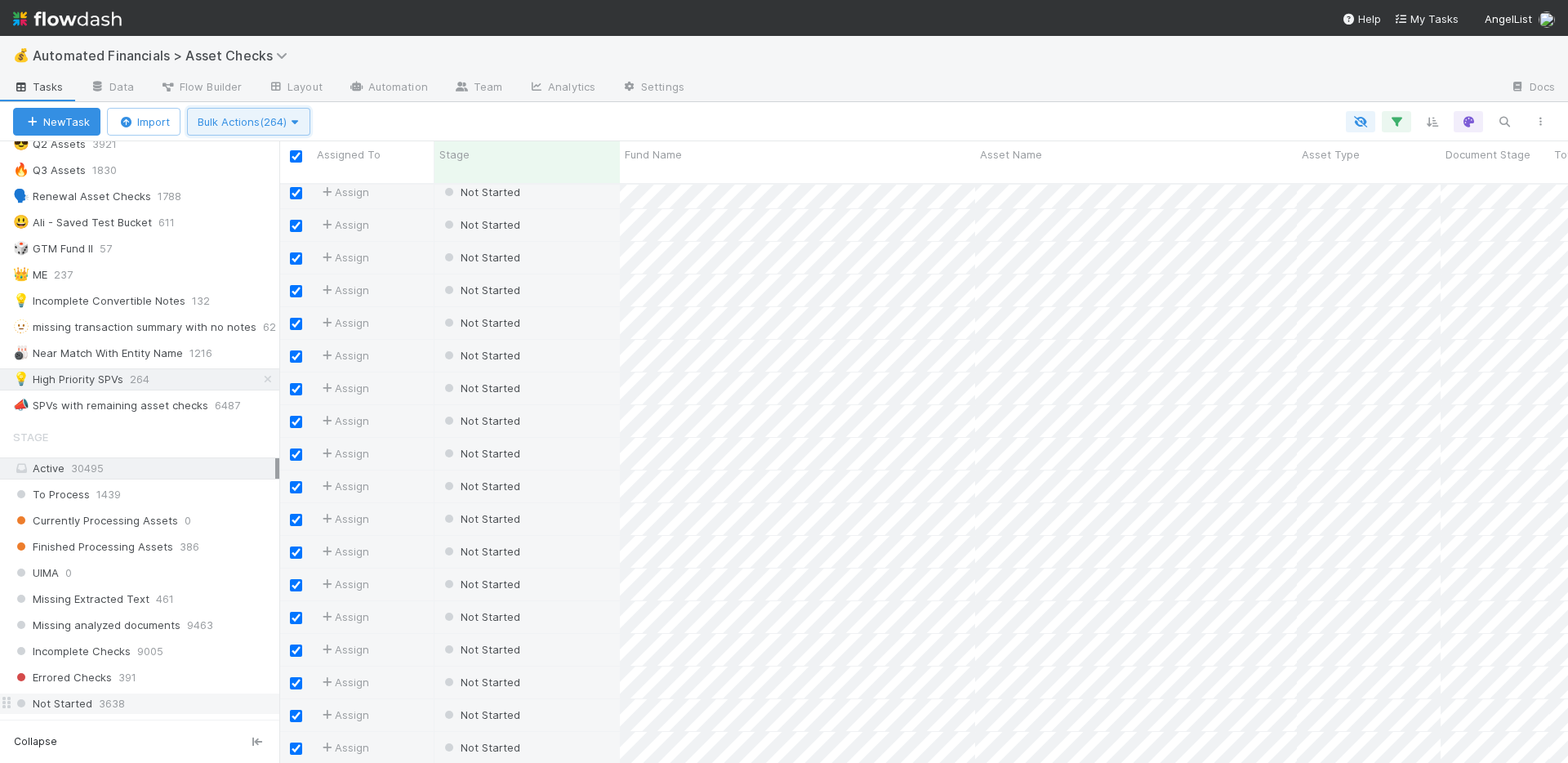
click at [268, 127] on span "Bulk Actions (264)" at bounding box center [249, 122] width 102 height 13
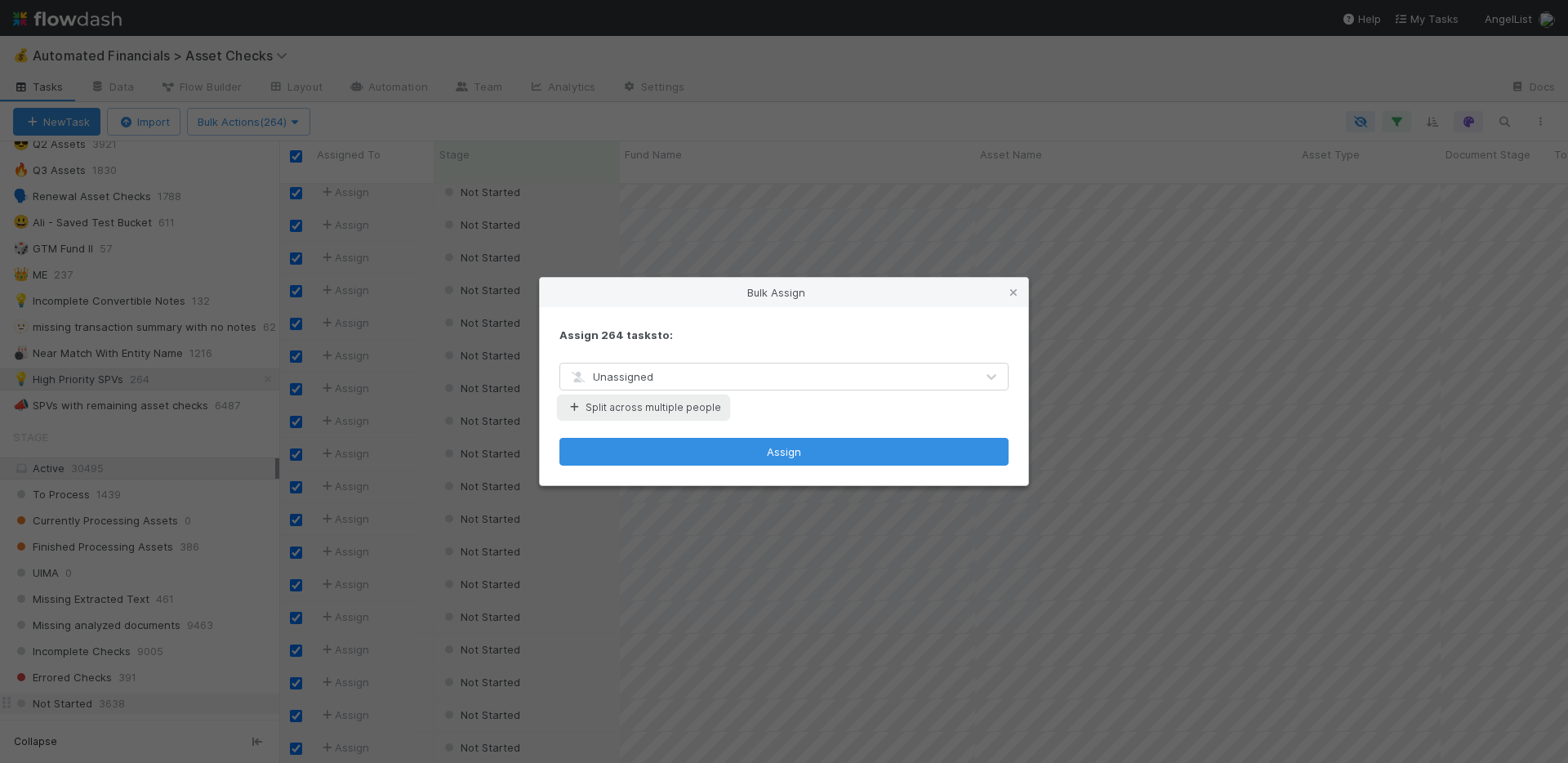
click at [626, 410] on button "Split across multiple people" at bounding box center [643, 407] width 168 height 21
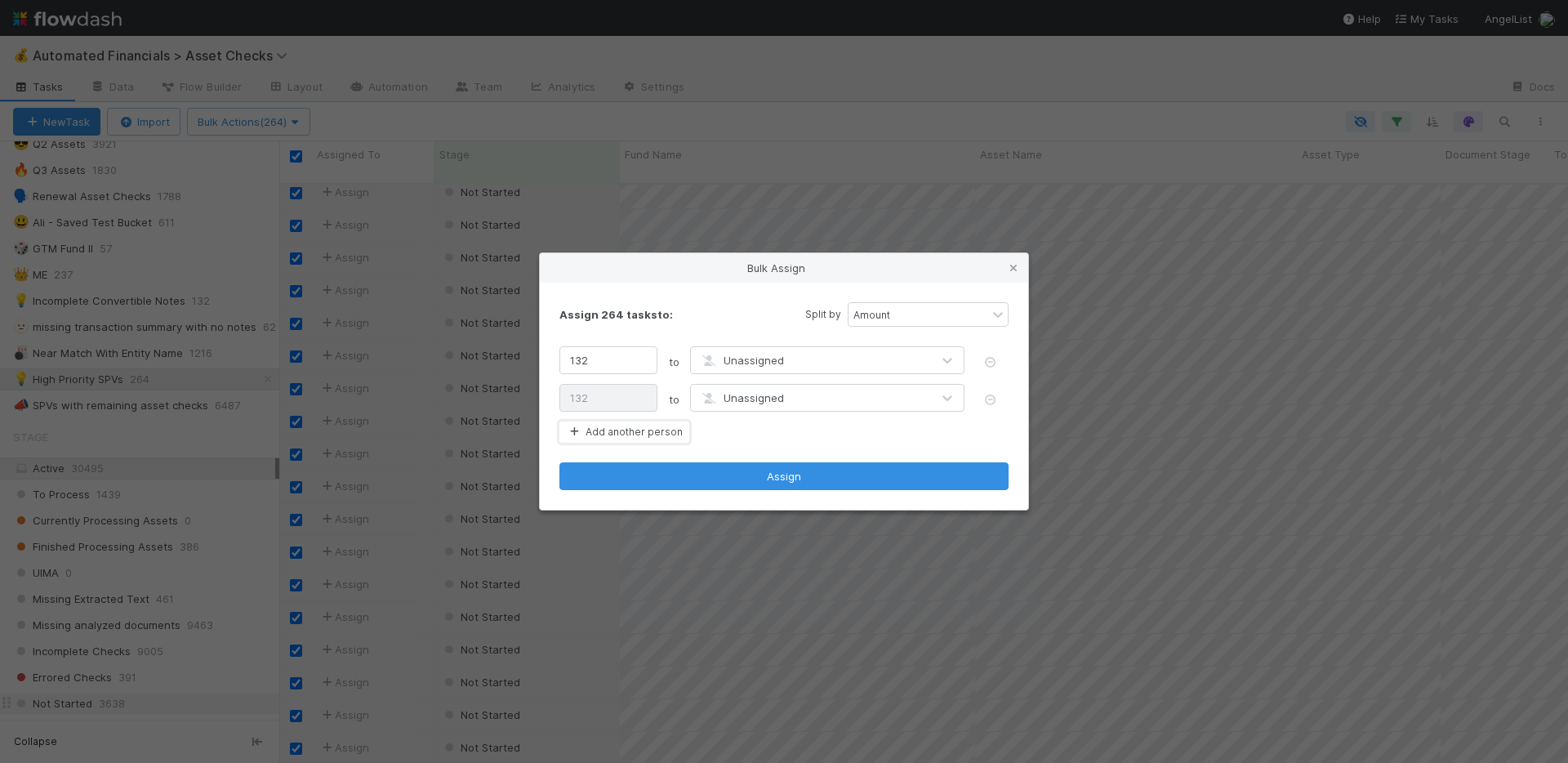
click at [630, 435] on button "Add another person" at bounding box center [624, 432] width 130 height 21
type input "88"
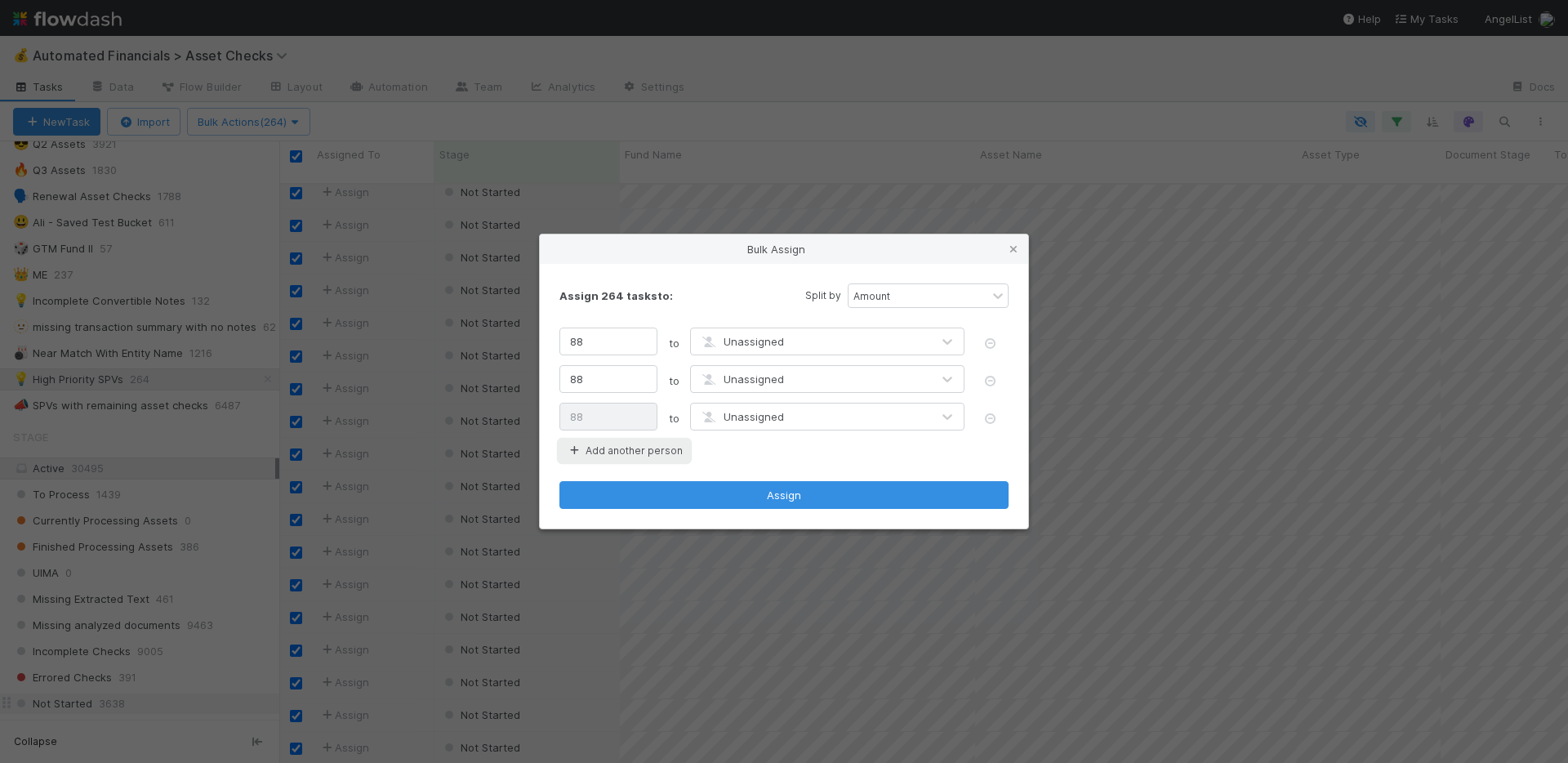
click at [630, 449] on button "Add another person" at bounding box center [624, 451] width 130 height 21
type input "66"
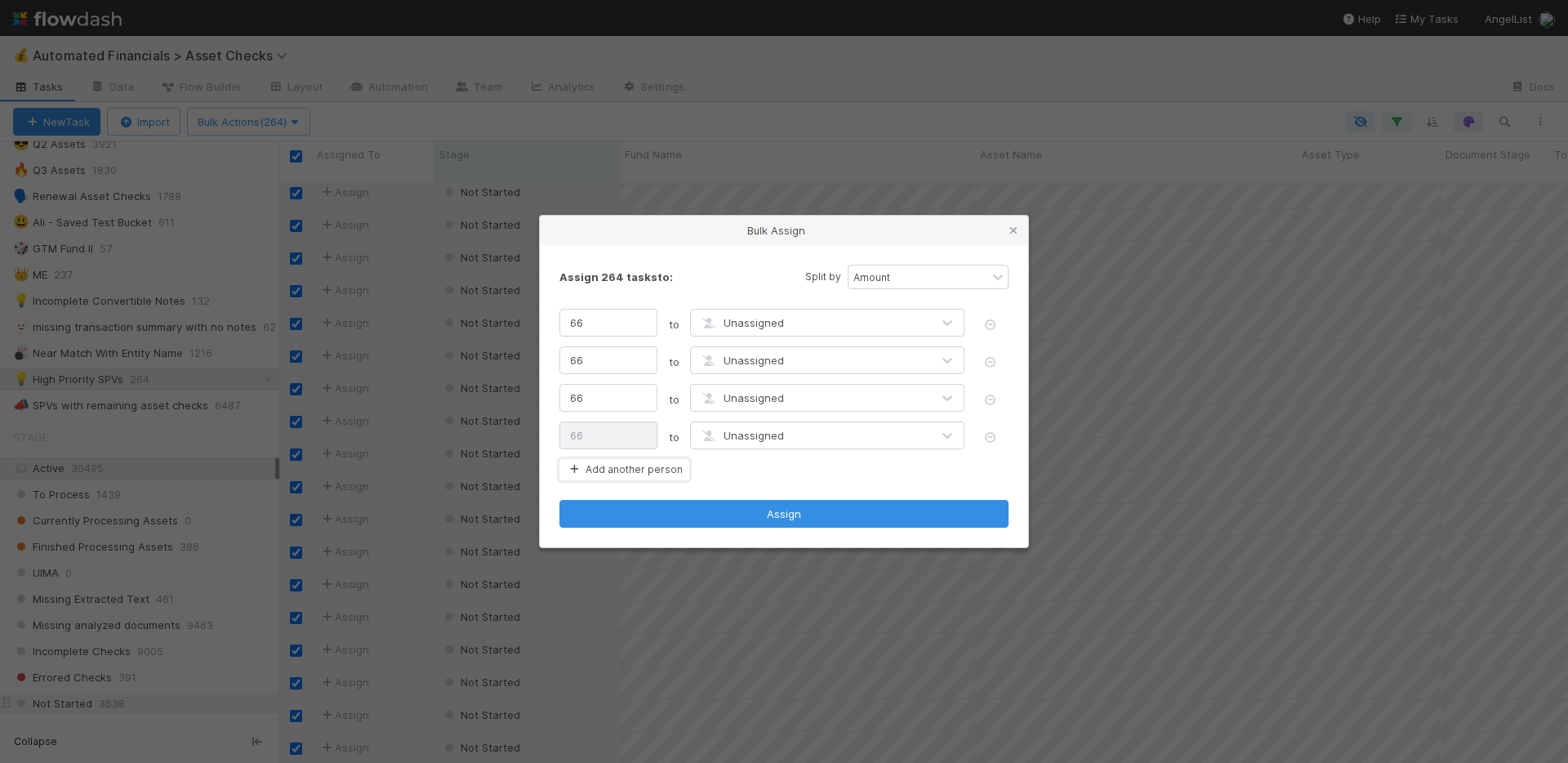
click at [616, 472] on button "Add another person" at bounding box center [624, 470] width 130 height 21
type input "53"
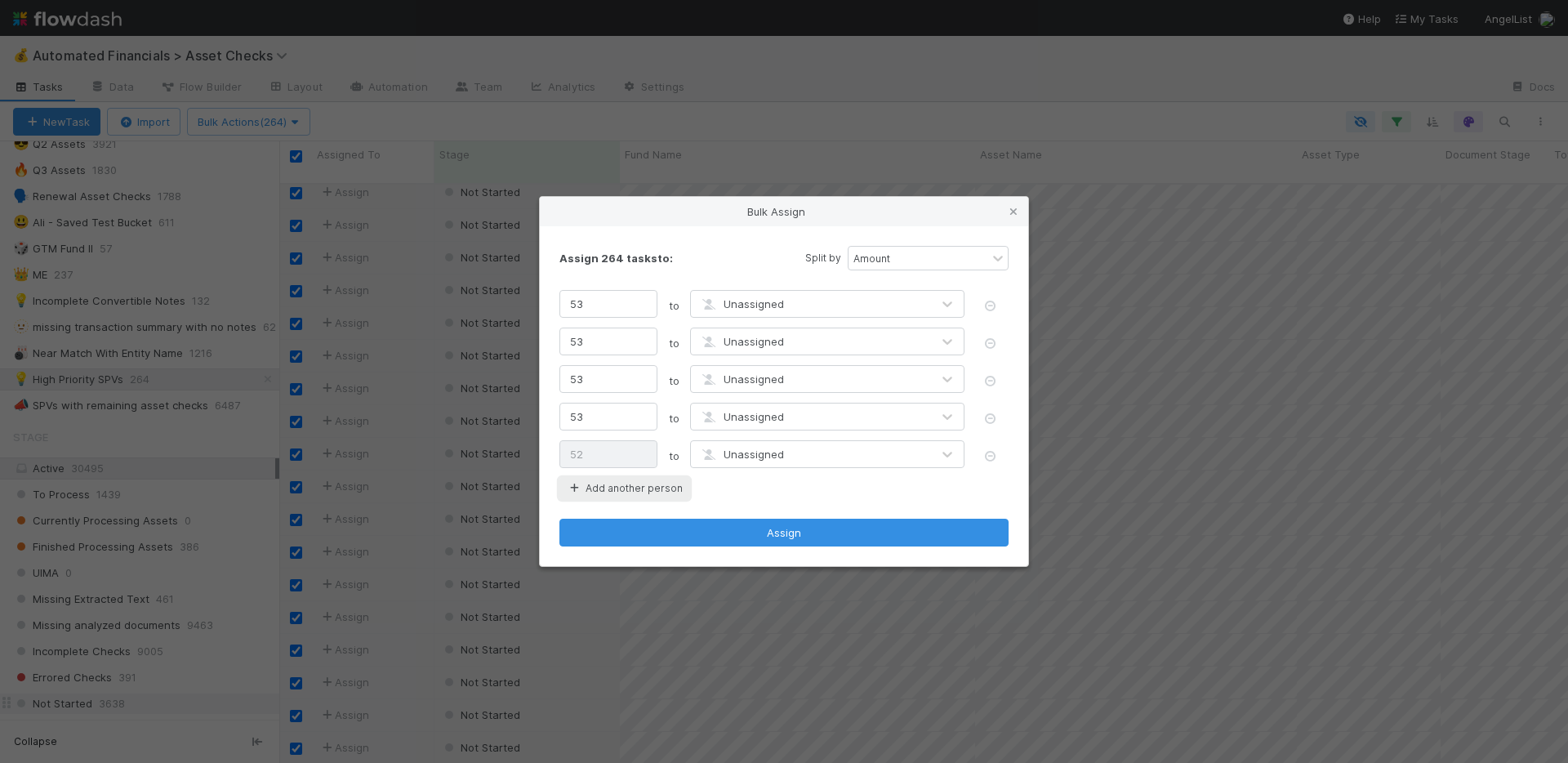
click at [616, 492] on button "Add another person" at bounding box center [624, 488] width 130 height 21
type input "44"
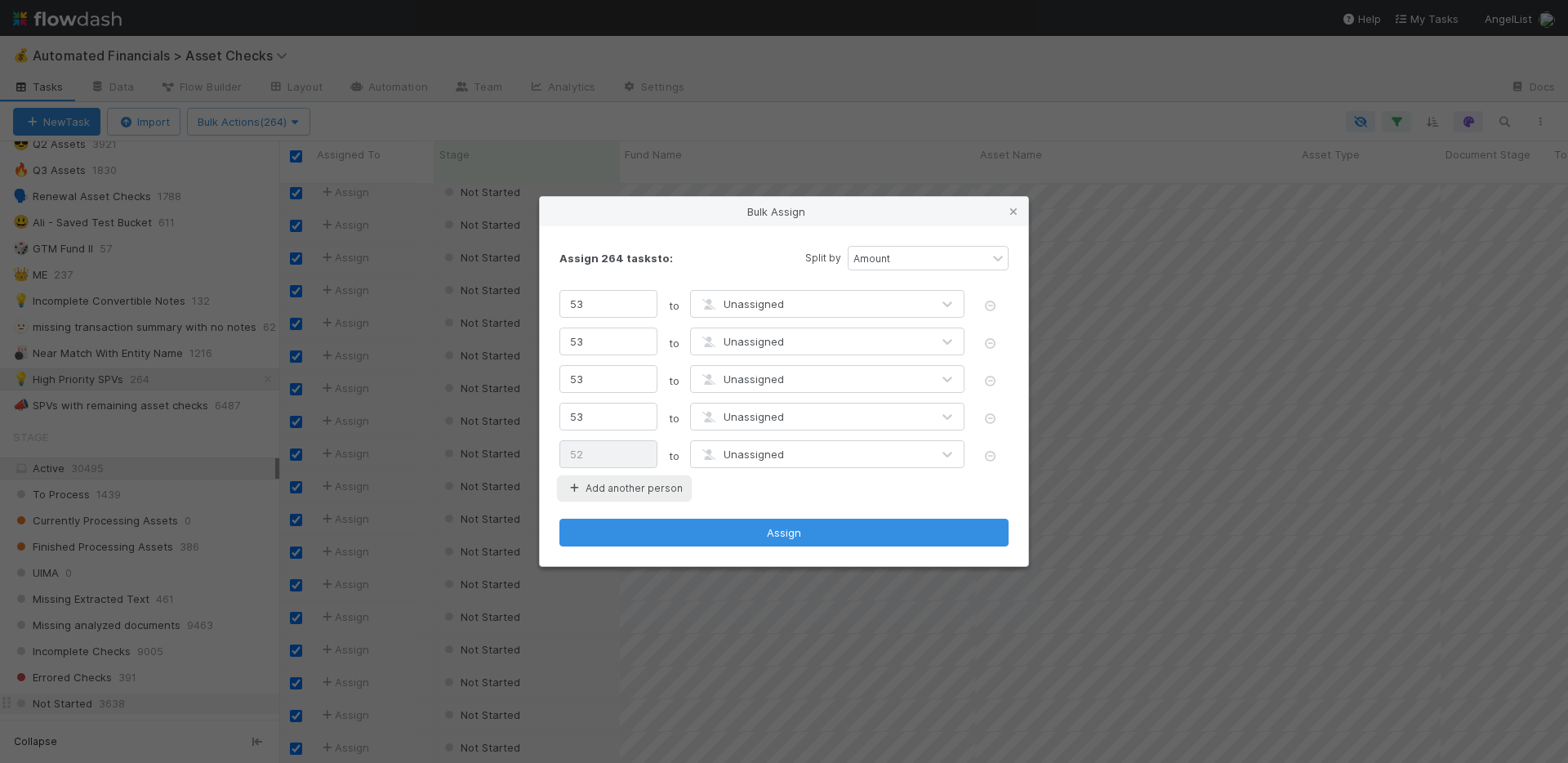
type input "44"
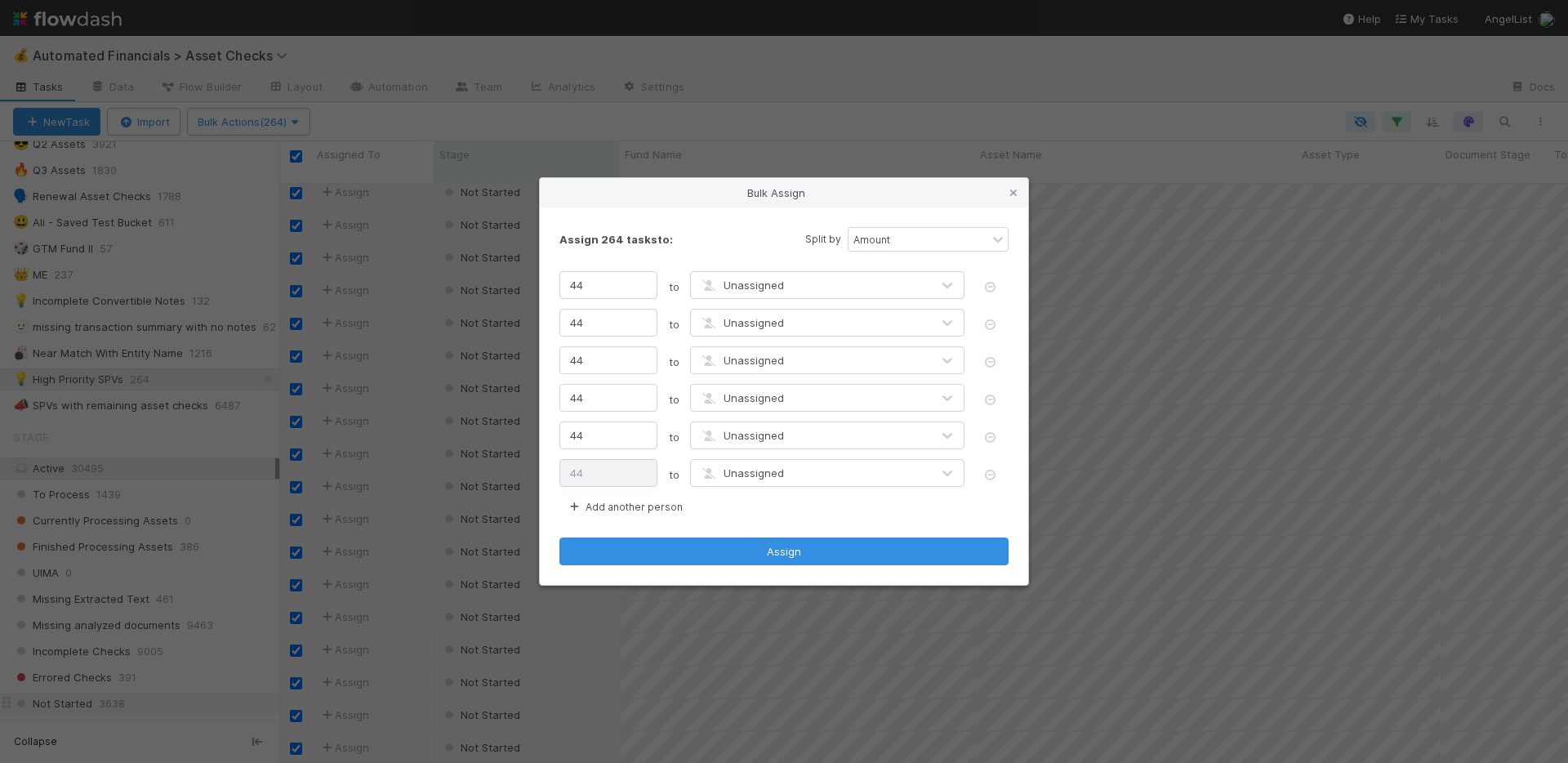
click at [764, 285] on span "Unassigned" at bounding box center [742, 285] width 85 height 13
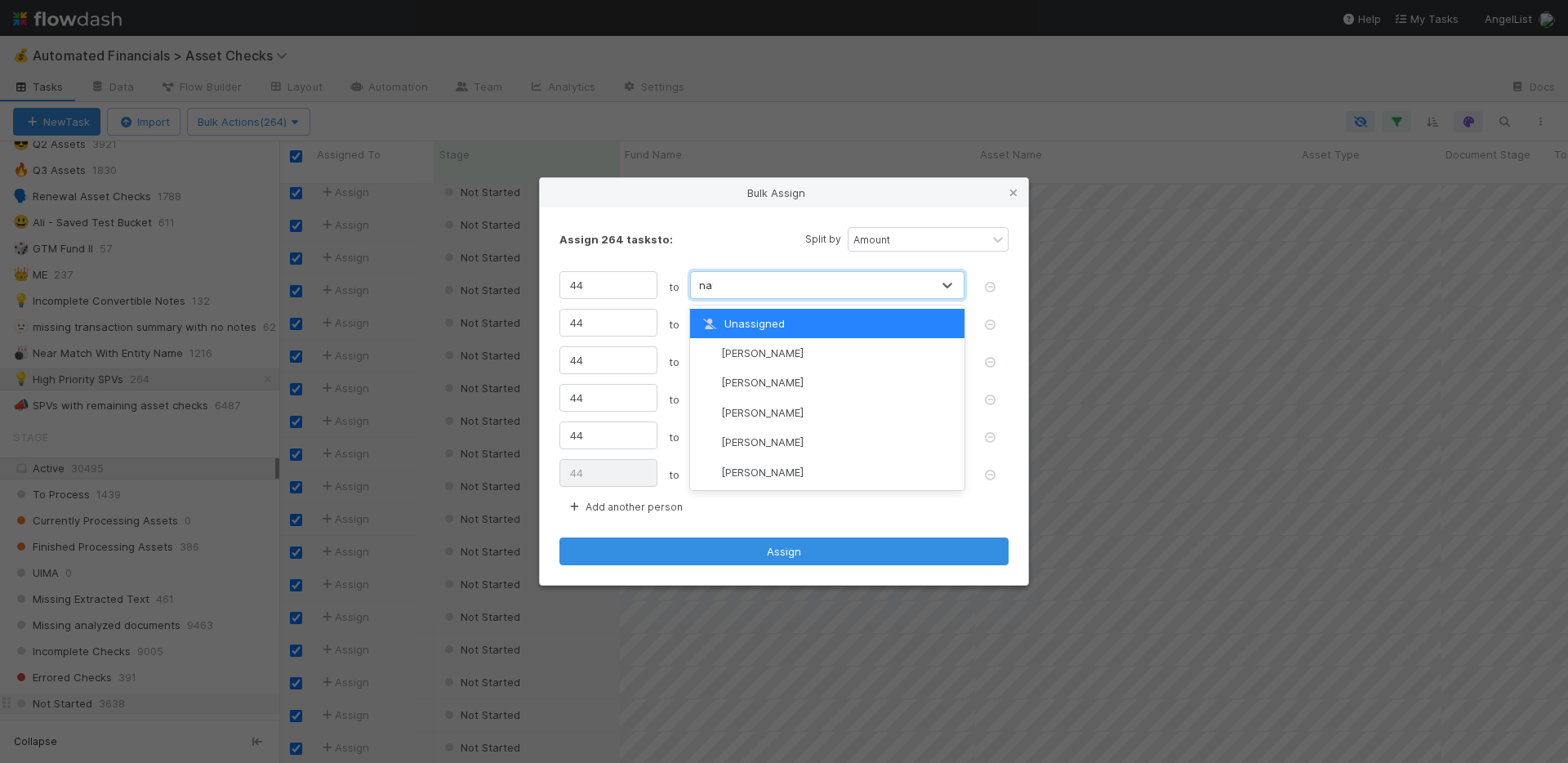
type input "nate"
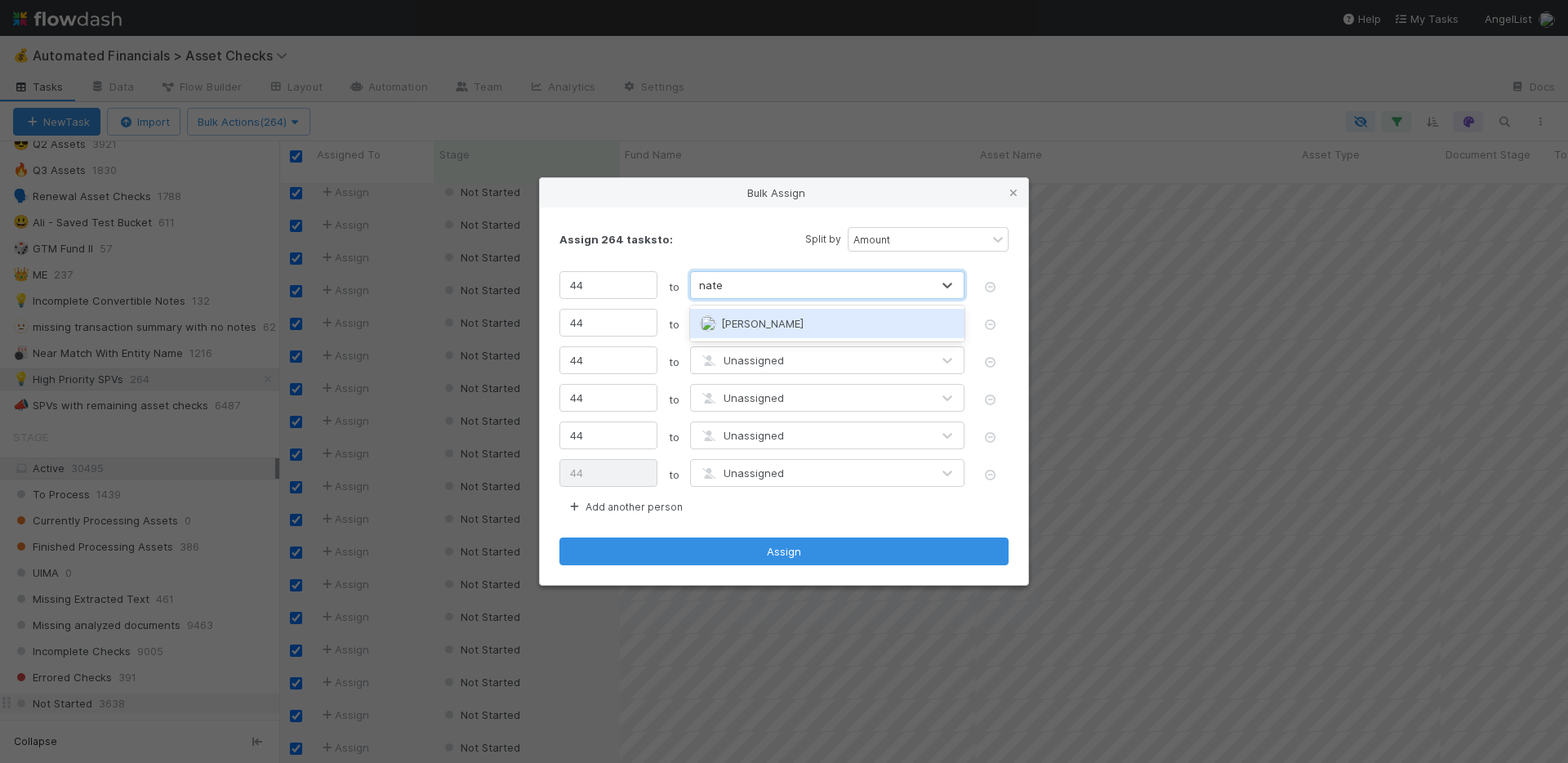
click at [763, 318] on span "[PERSON_NAME]" at bounding box center [763, 324] width 83 height 13
click at [766, 318] on span "Unassigned" at bounding box center [742, 323] width 85 height 13
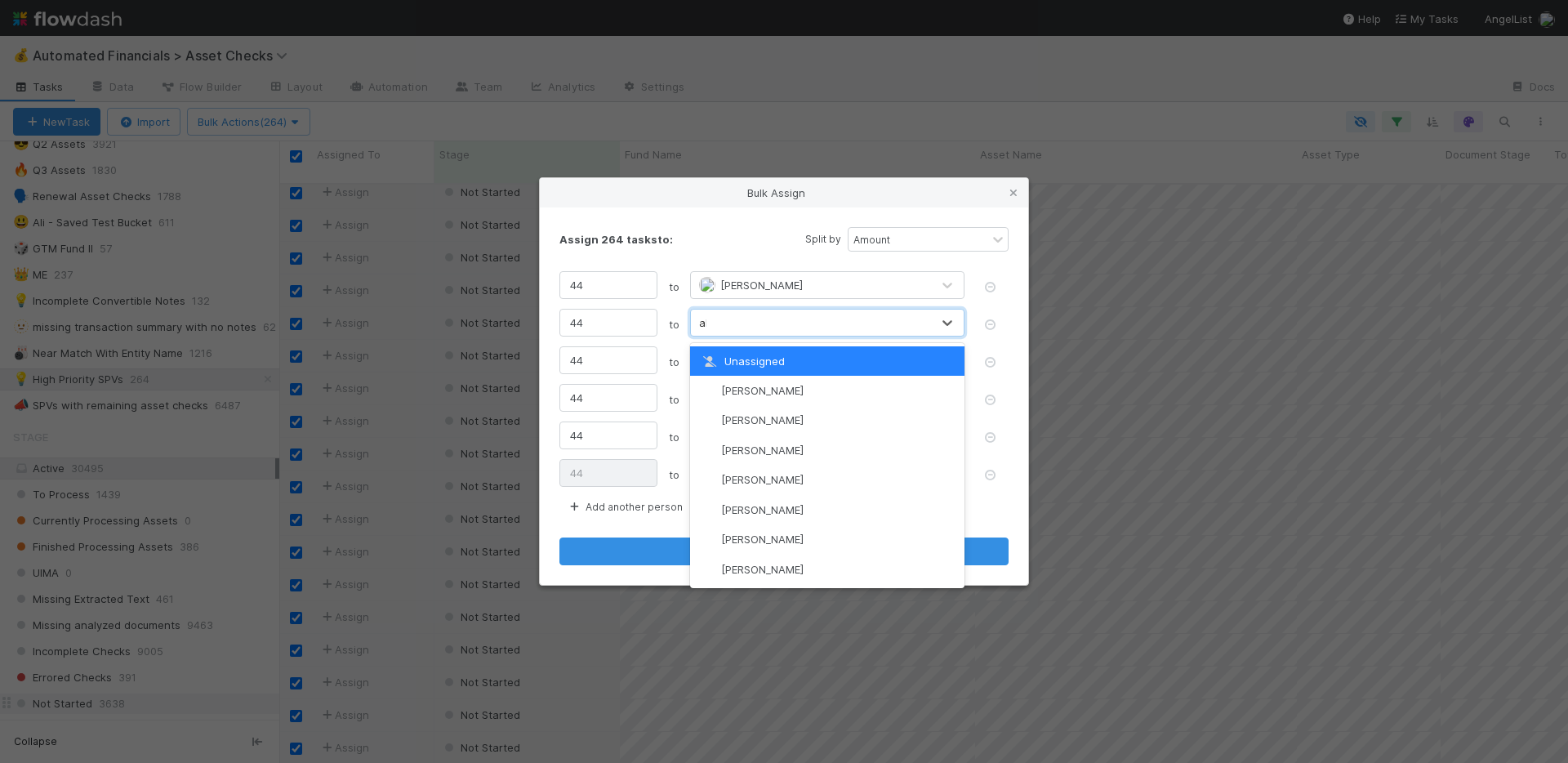
type input "ali"
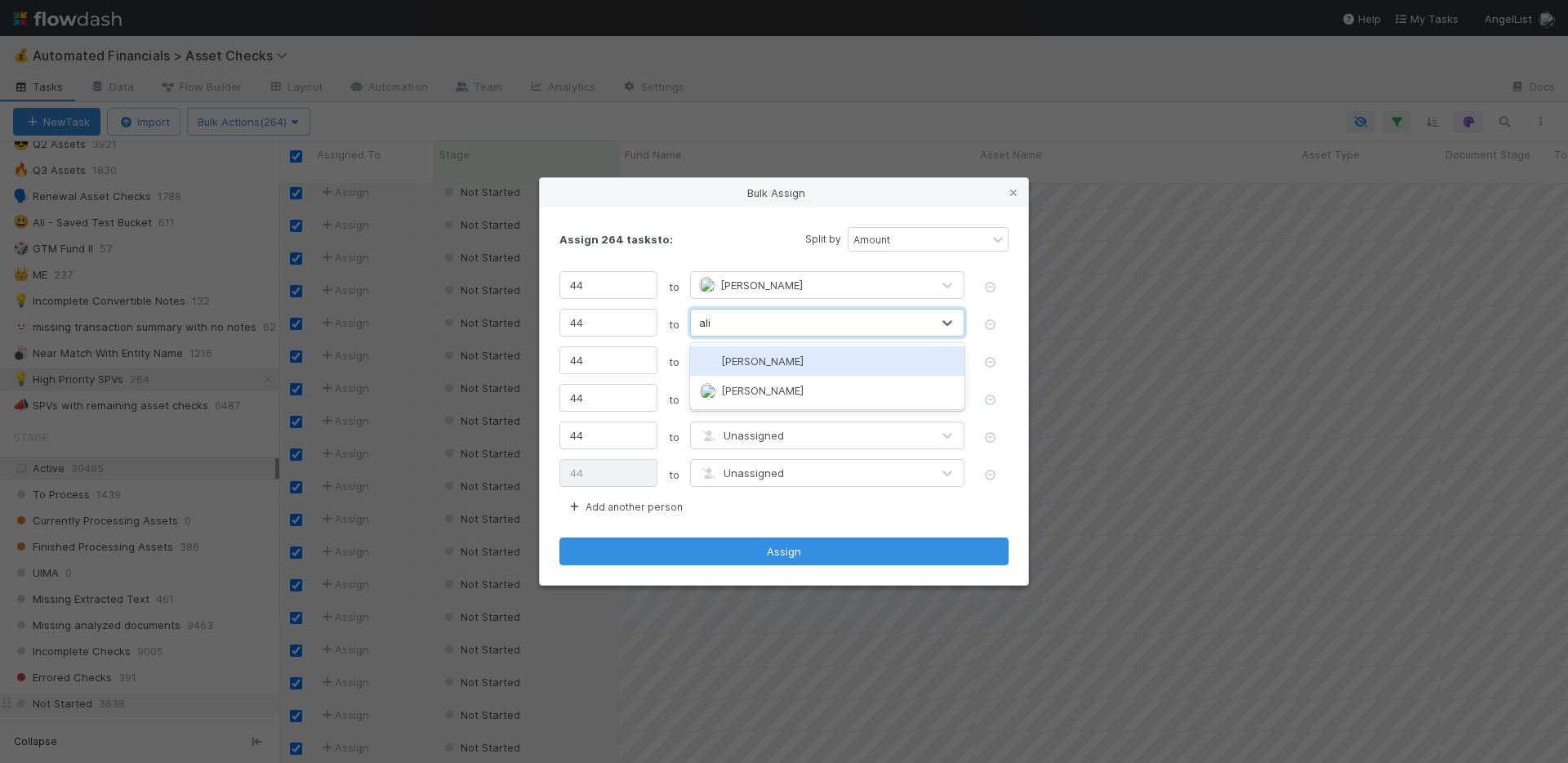
click at [767, 360] on span "[PERSON_NAME]" at bounding box center [763, 361] width 83 height 13
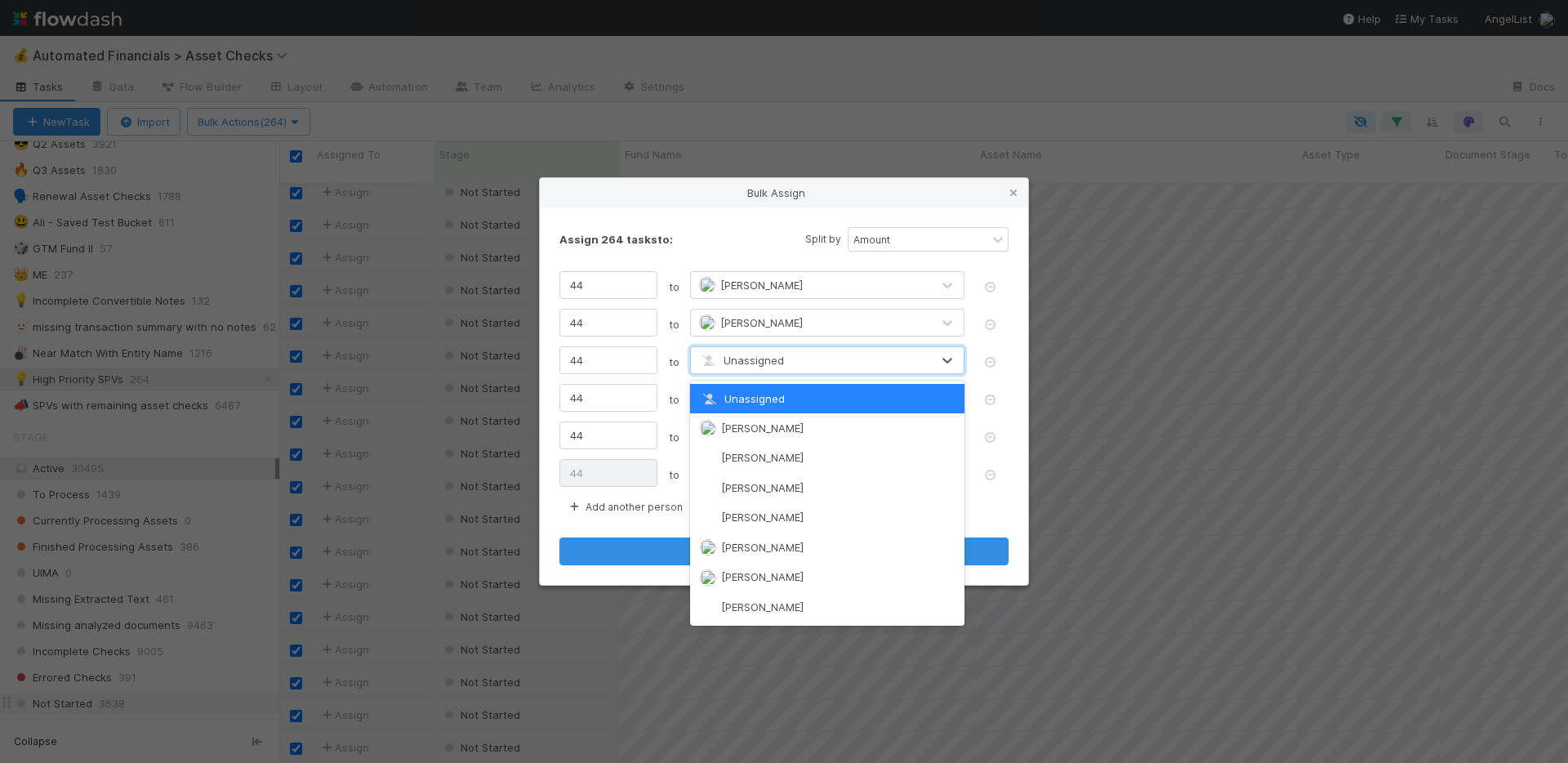
click at [763, 355] on span "Unassigned" at bounding box center [742, 360] width 85 height 13
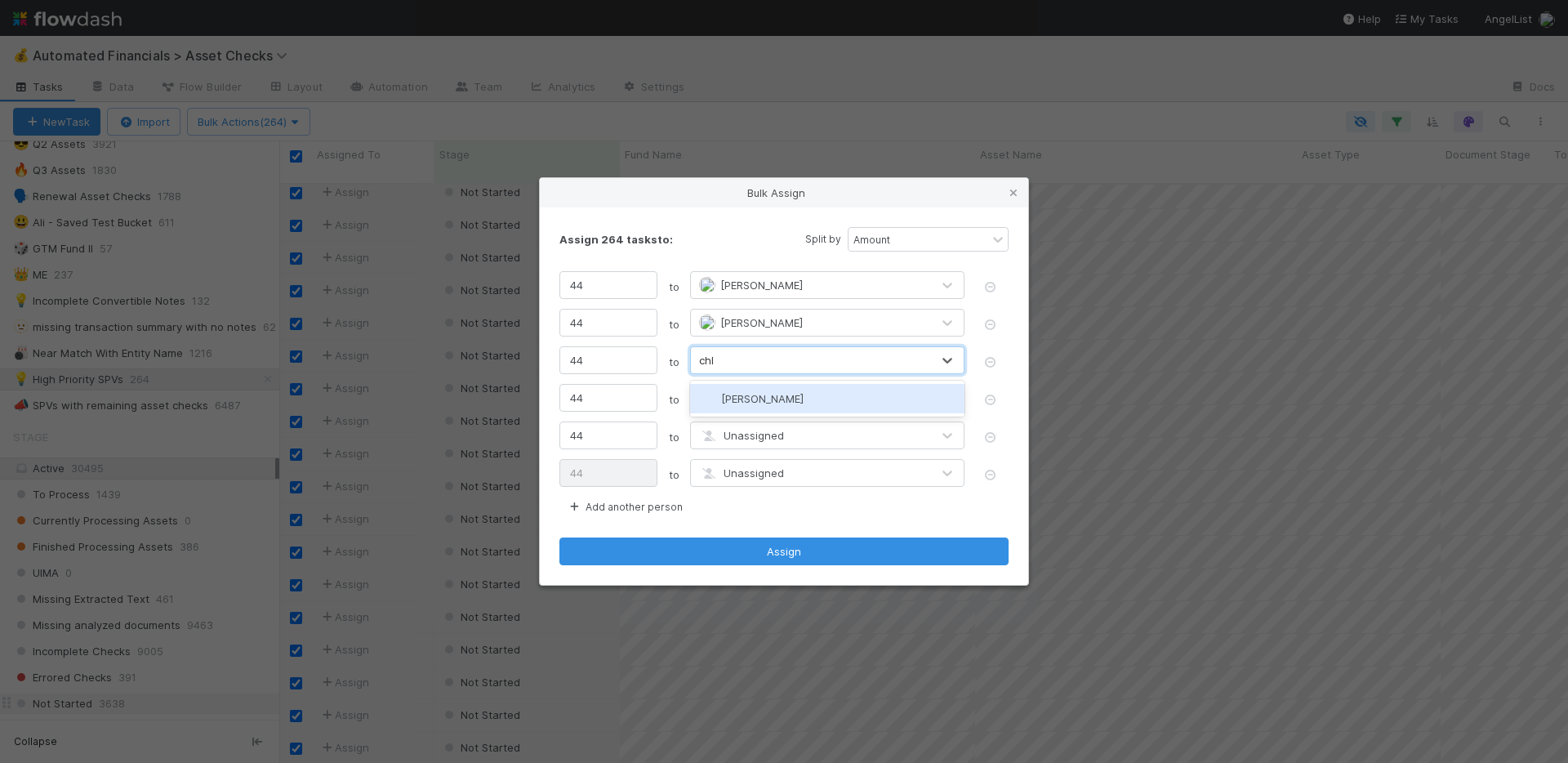
type input "chlo"
click at [763, 395] on span "[PERSON_NAME]" at bounding box center [763, 399] width 83 height 13
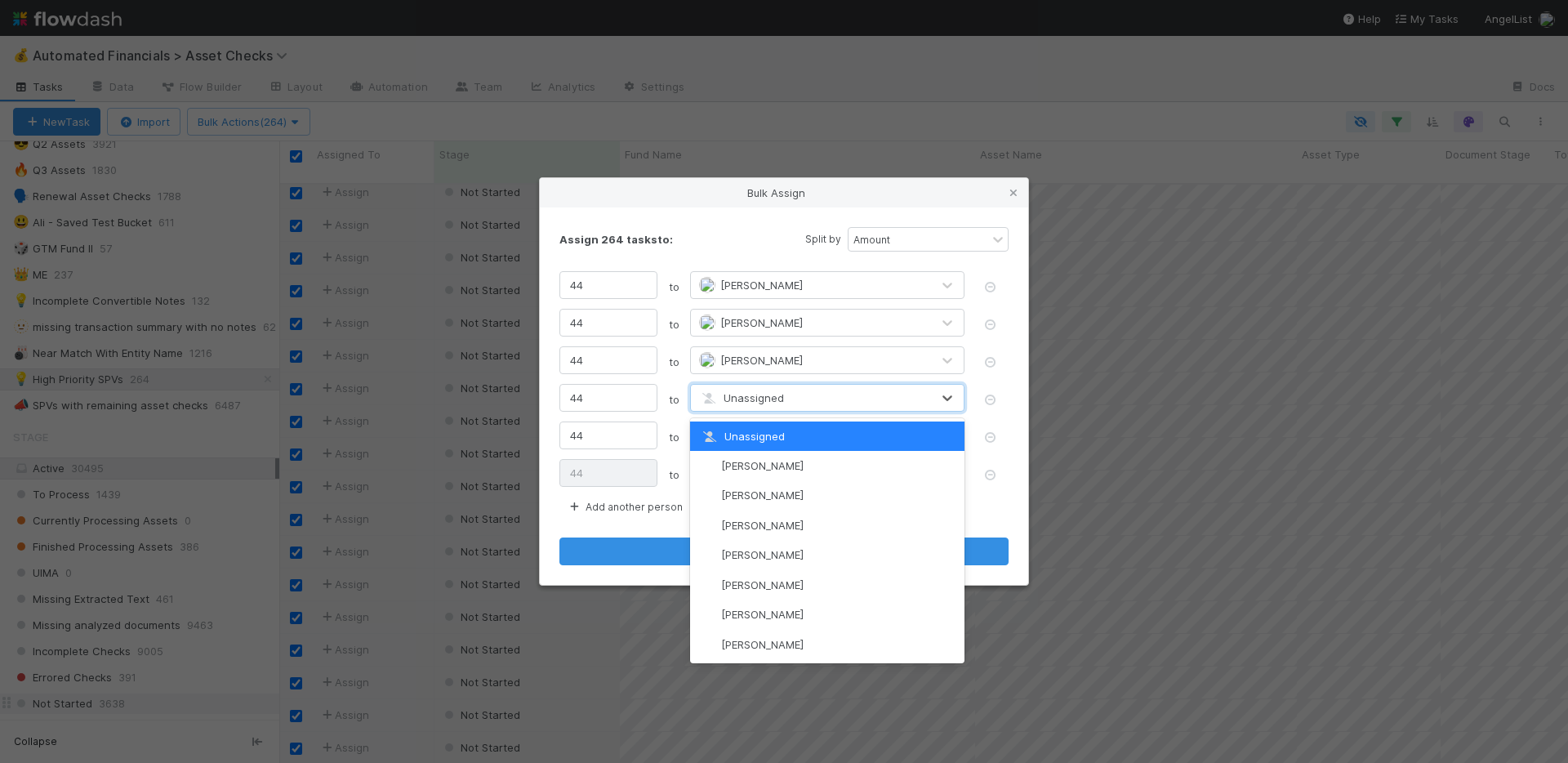
click at [759, 395] on span "Unassigned" at bounding box center [742, 398] width 85 height 13
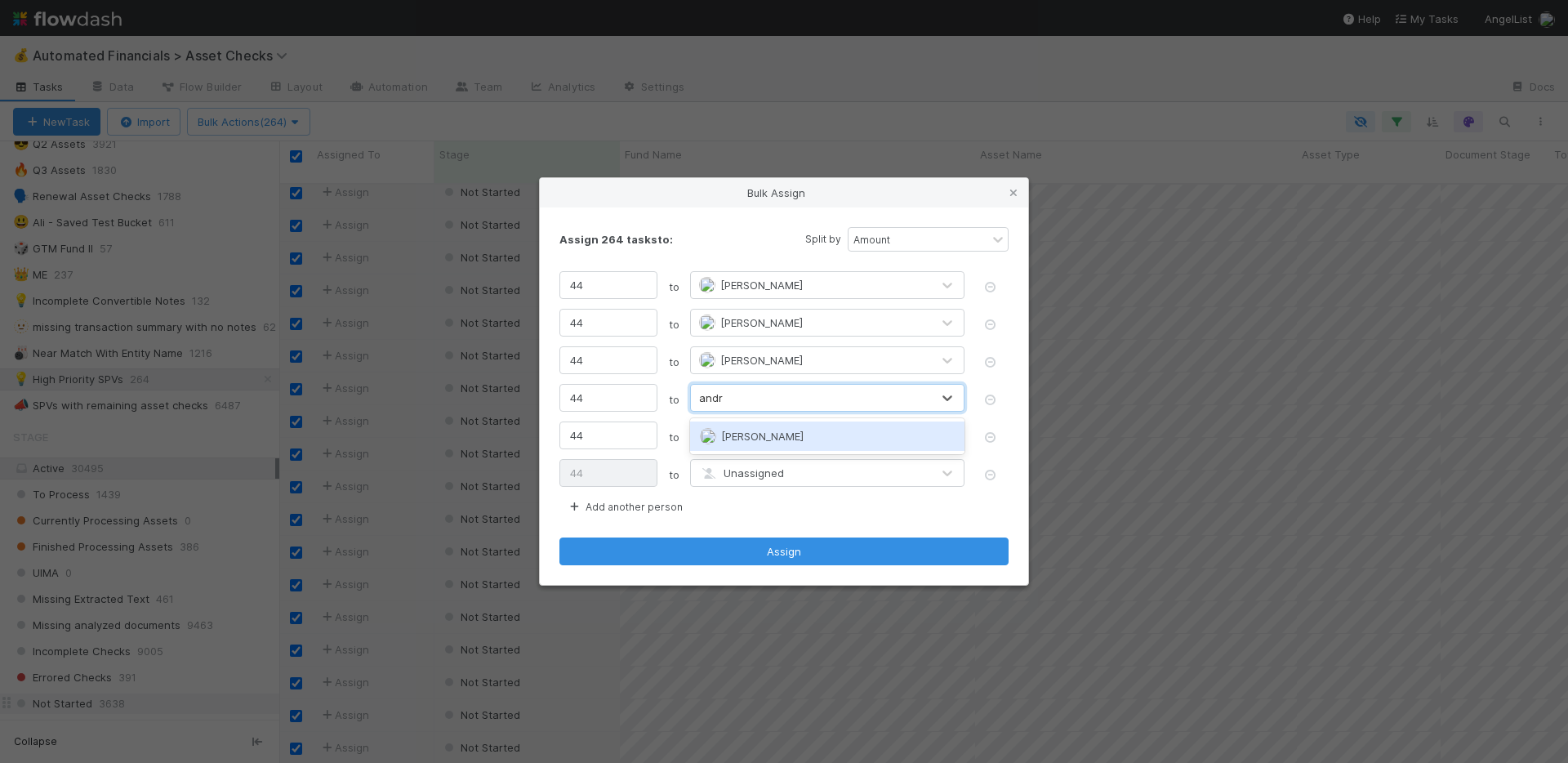
type input "andre"
click at [761, 430] on span "[PERSON_NAME]" at bounding box center [763, 436] width 83 height 13
click at [754, 438] on span "Unassigned" at bounding box center [742, 435] width 85 height 13
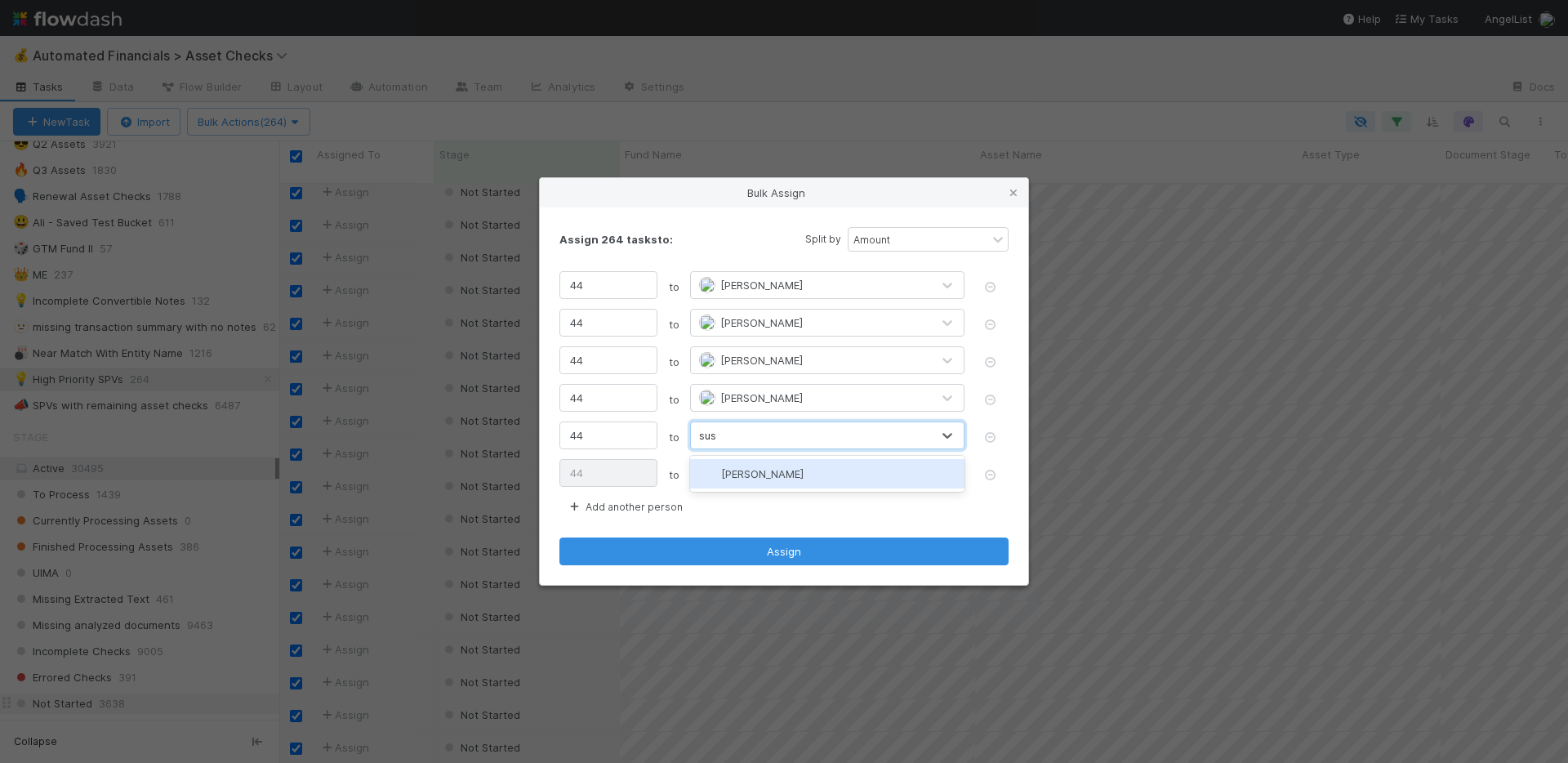
type input "susa"
click at [754, 474] on span "[PERSON_NAME]" at bounding box center [763, 474] width 83 height 13
click at [762, 472] on span "Unassigned" at bounding box center [742, 473] width 85 height 13
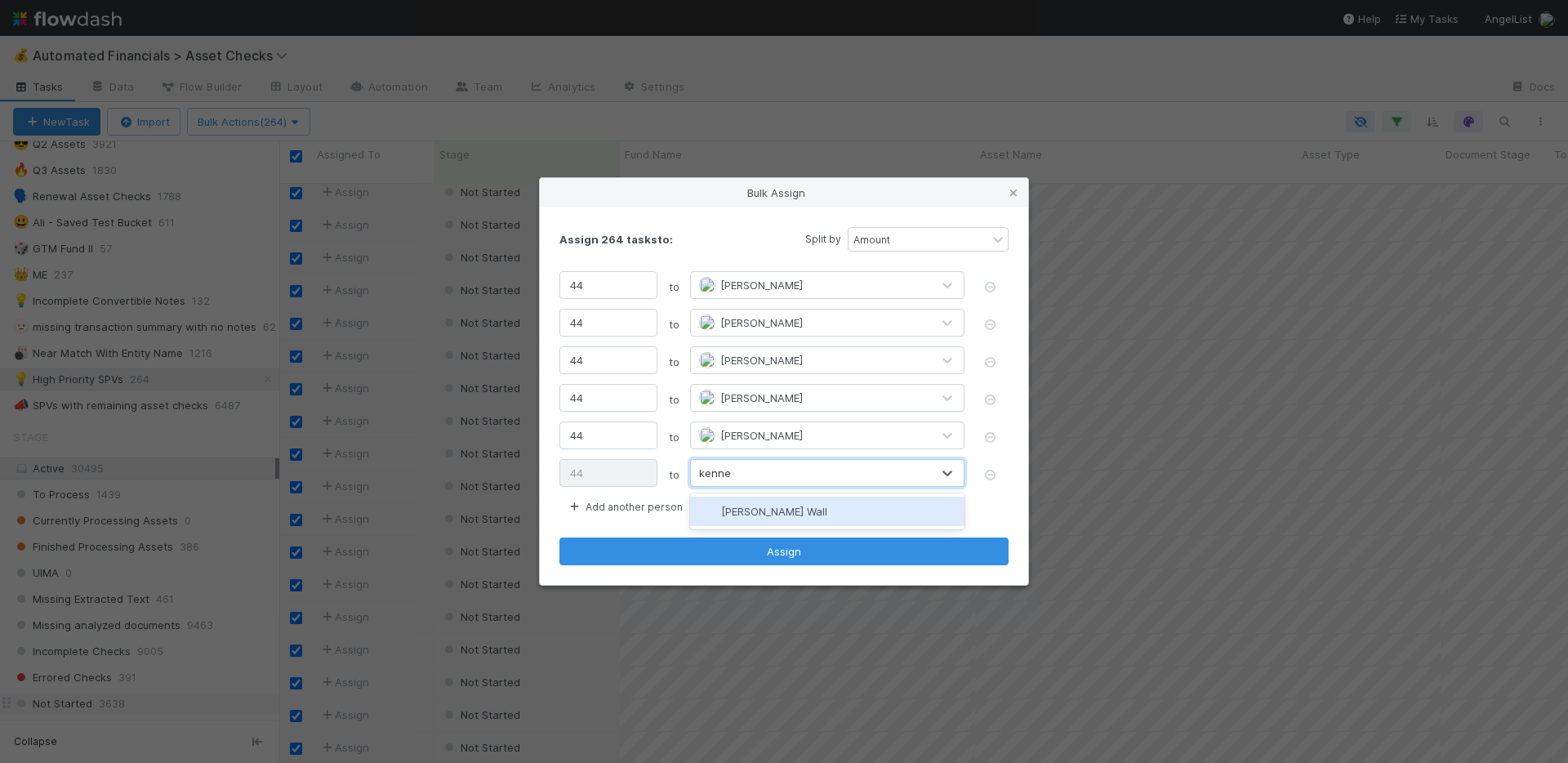
type input "kenned"
click at [768, 515] on span "[PERSON_NAME] Wall" at bounding box center [774, 511] width 106 height 13
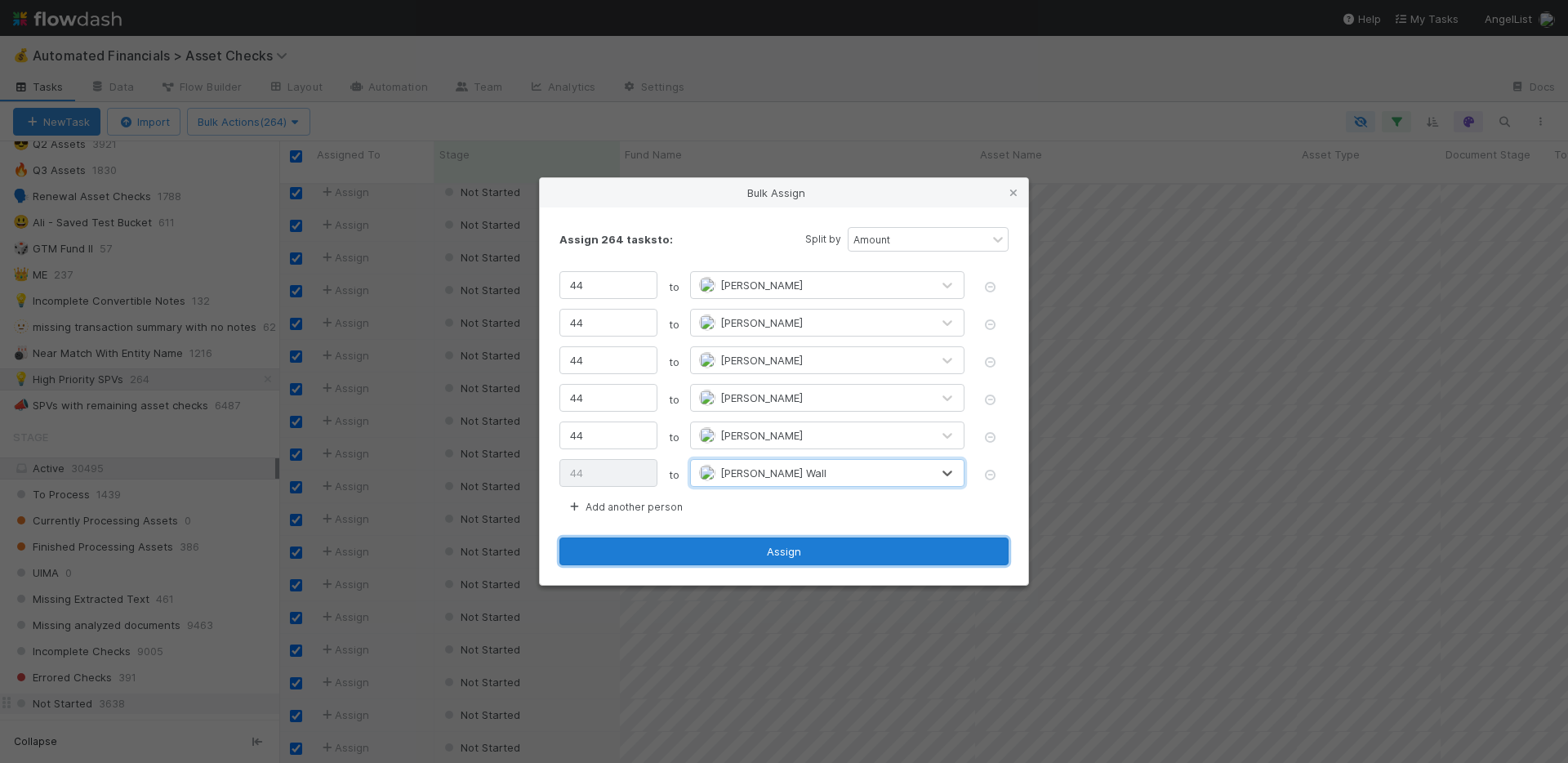
click at [782, 554] on button "Assign" at bounding box center [783, 551] width 449 height 28
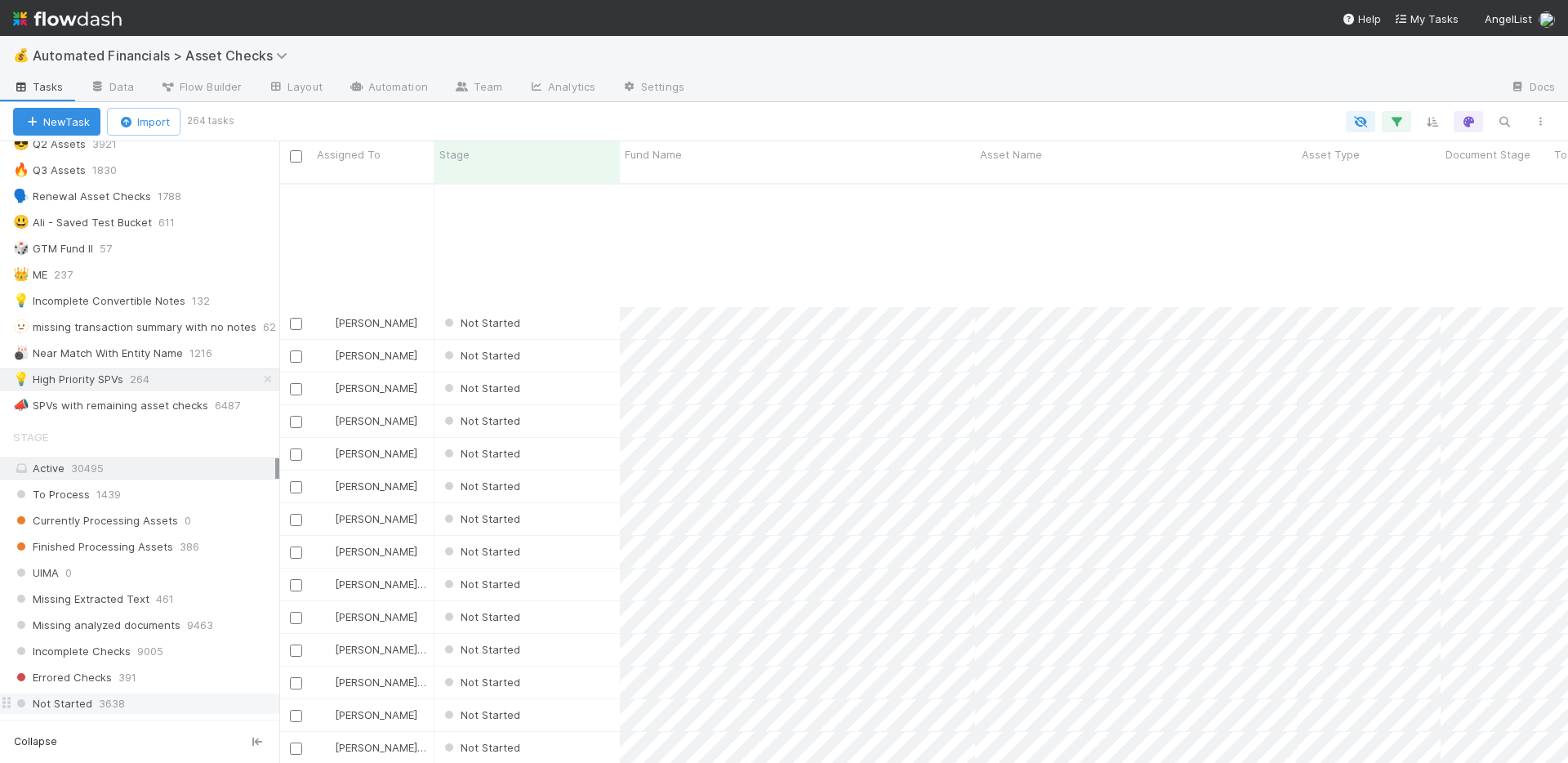
scroll to position [7947, 0]
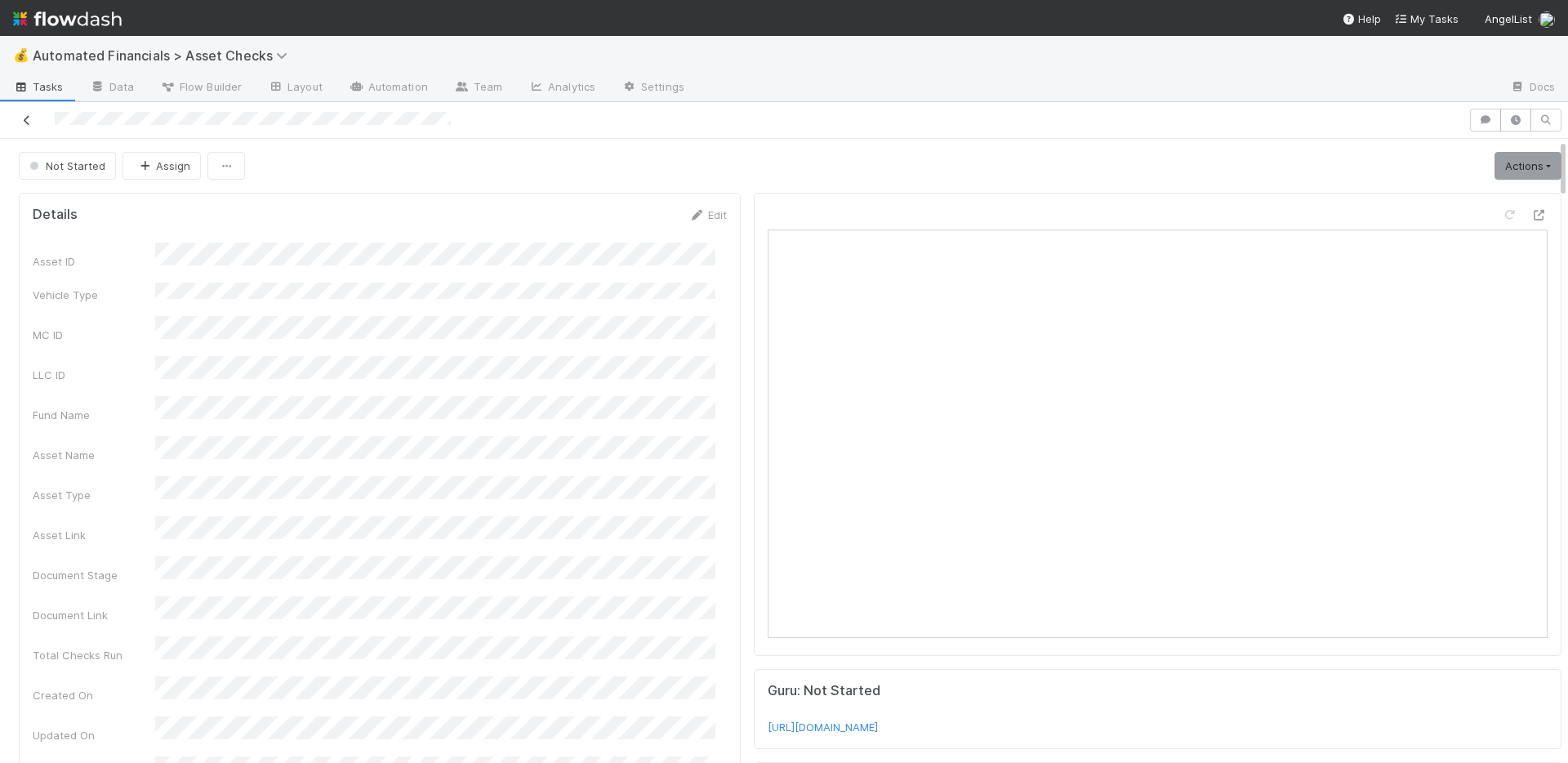
click at [20, 116] on icon at bounding box center [27, 120] width 16 height 11
